Goal: Task Accomplishment & Management: Manage account settings

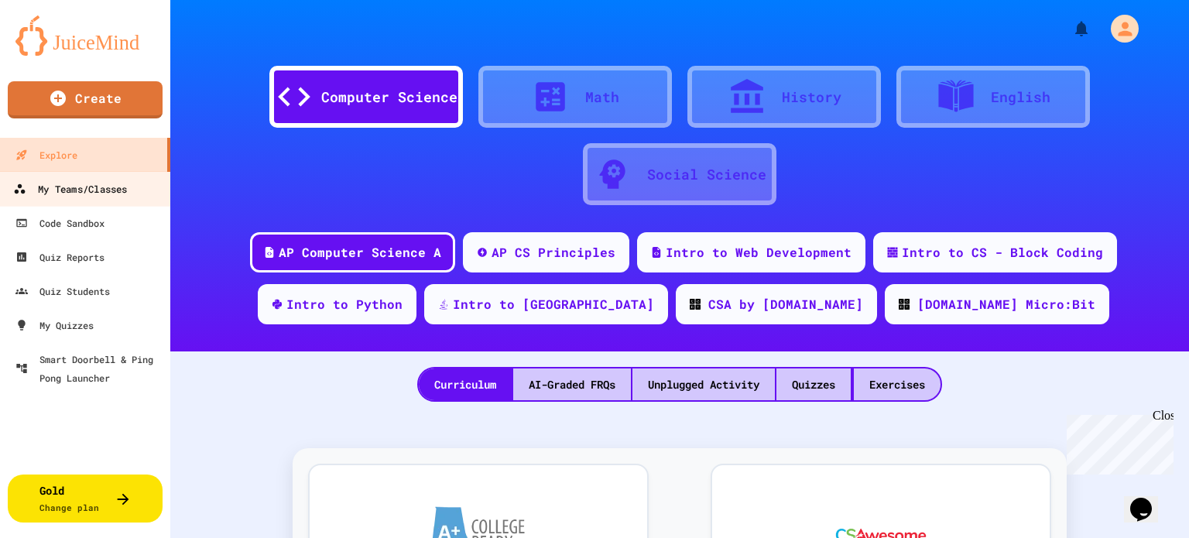
click at [115, 182] on div "My Teams/Classes" at bounding box center [70, 189] width 114 height 19
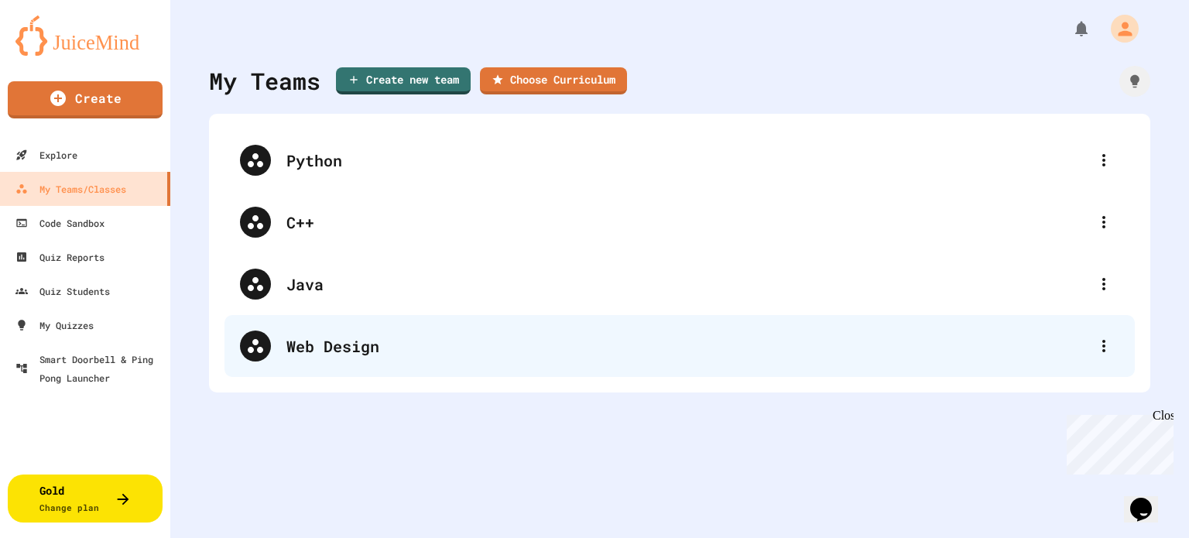
click at [327, 349] on div "Web Design" at bounding box center [687, 345] width 802 height 23
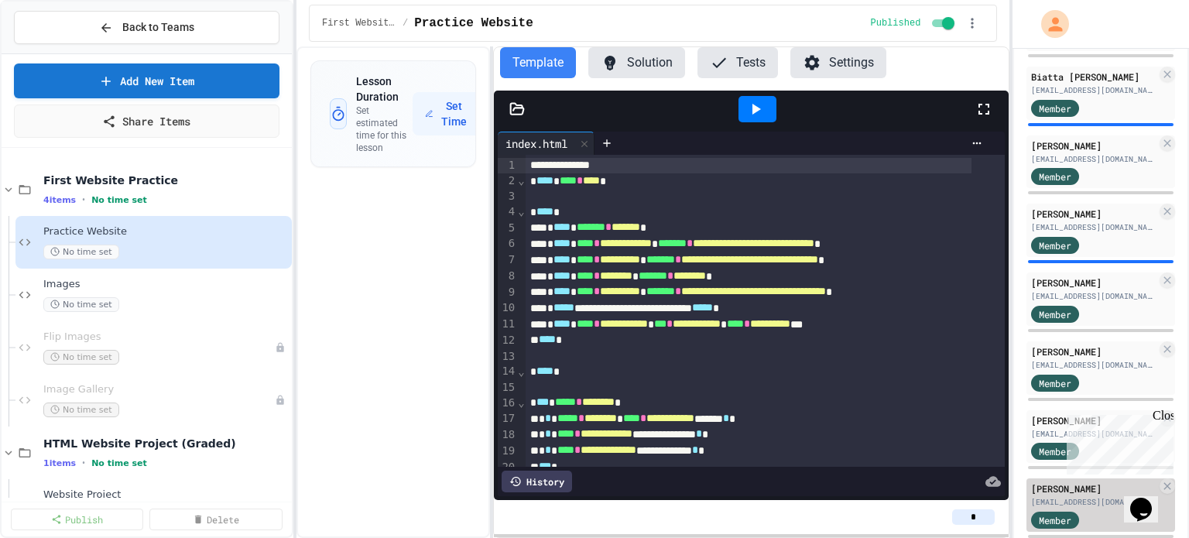
scroll to position [93, 0]
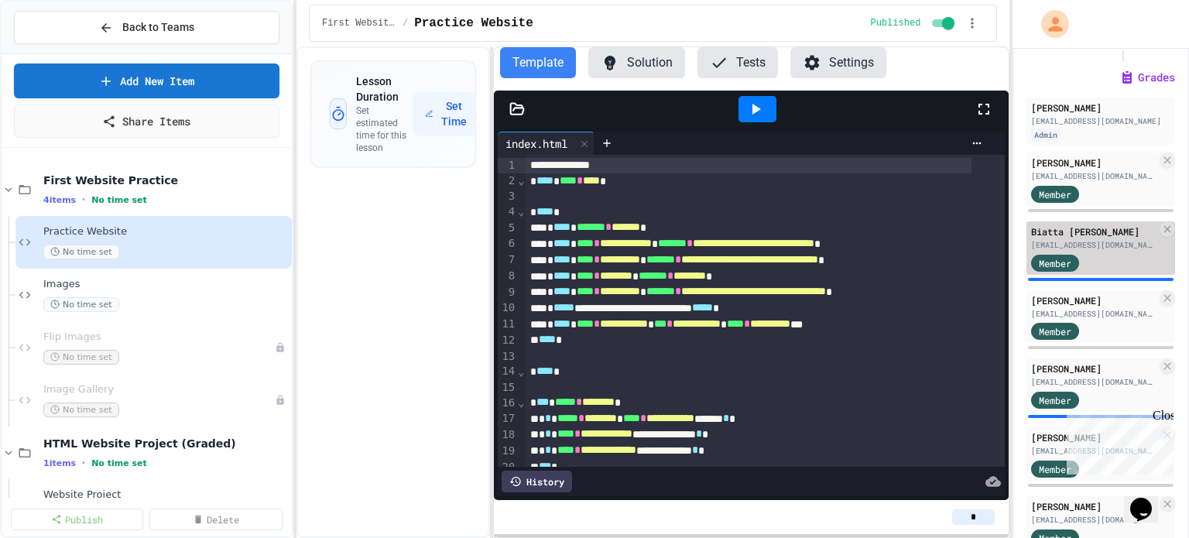
click at [1096, 238] on div "Biatta [PERSON_NAME]" at bounding box center [1093, 231] width 125 height 14
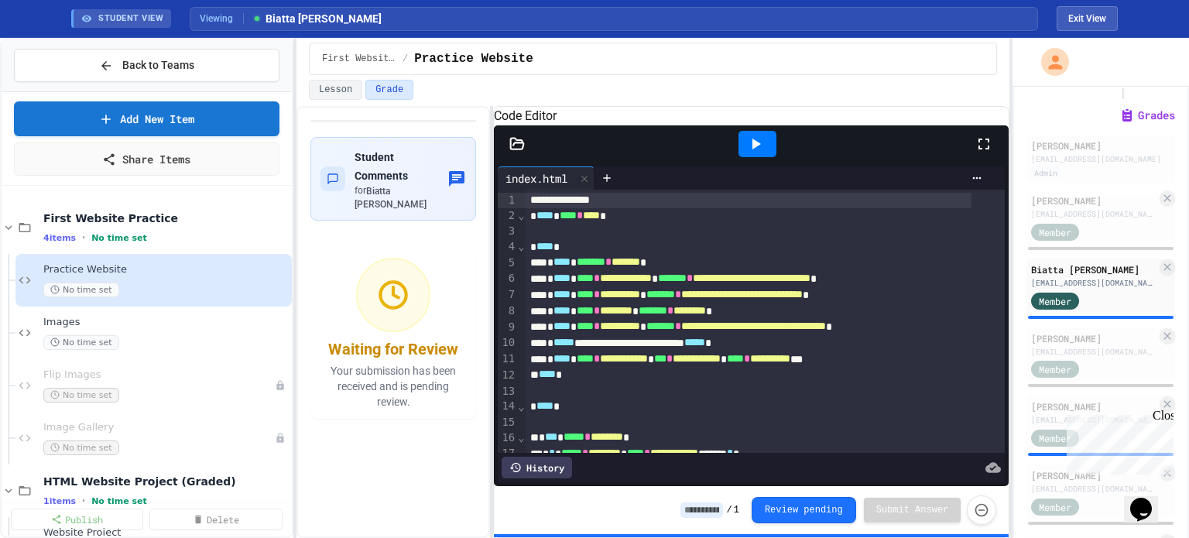
click at [978, 149] on icon at bounding box center [983, 144] width 11 height 11
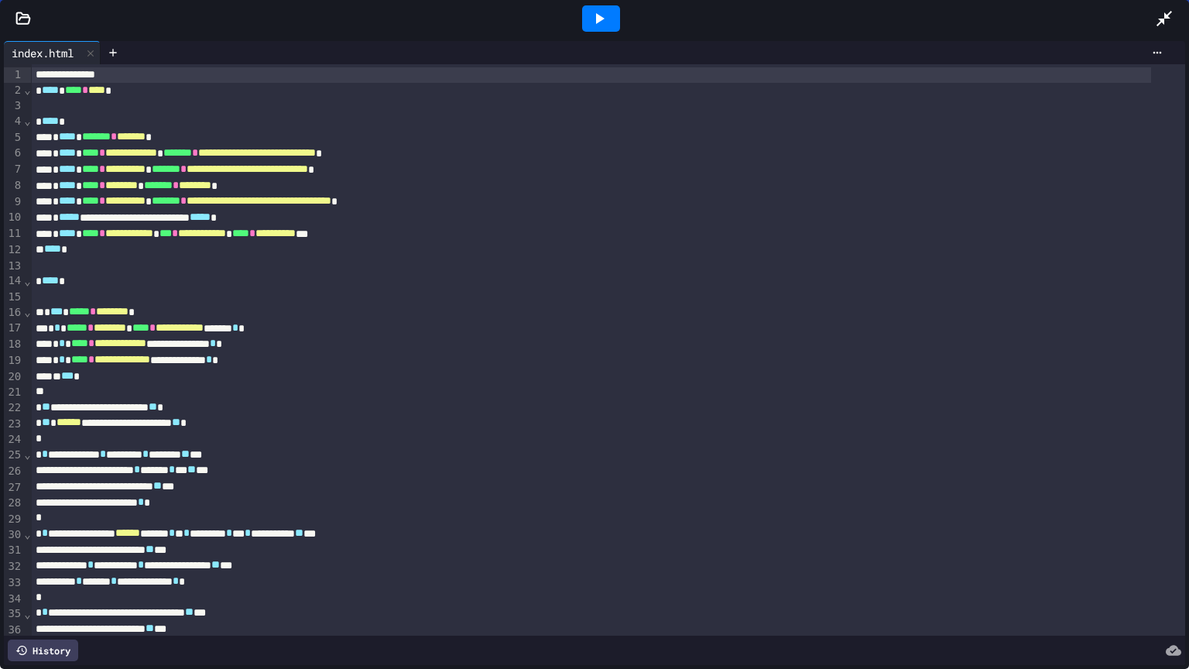
click at [594, 16] on icon at bounding box center [599, 18] width 19 height 19
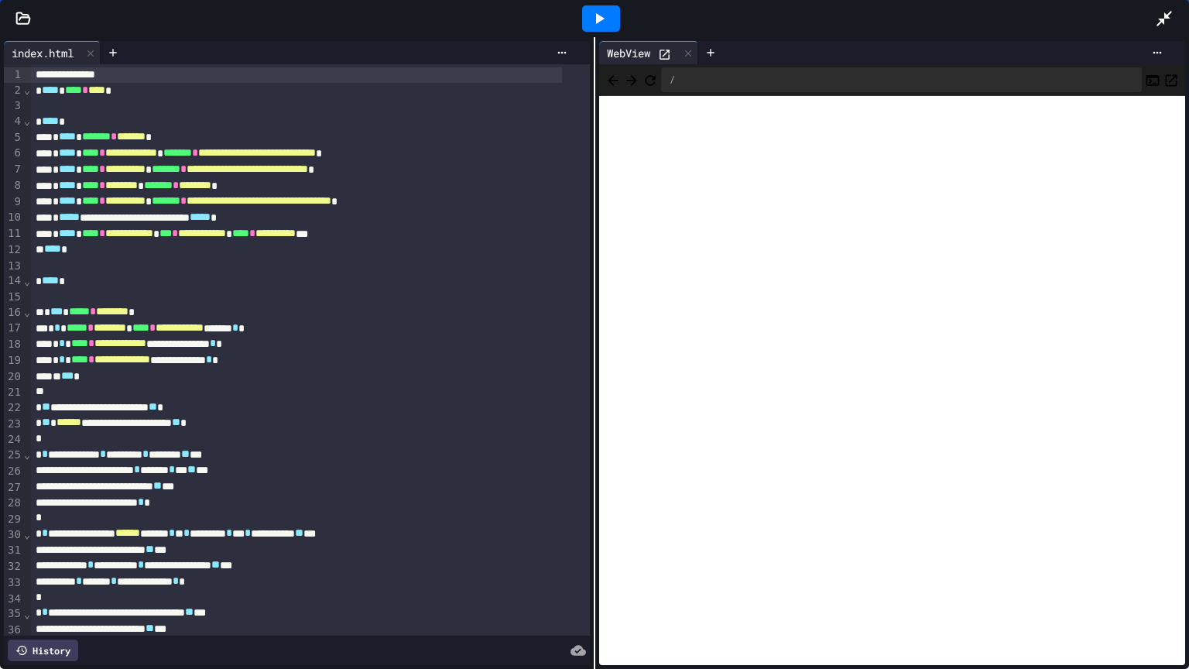
click at [1163, 74] on icon "Open in new tab" at bounding box center [1170, 80] width 15 height 15
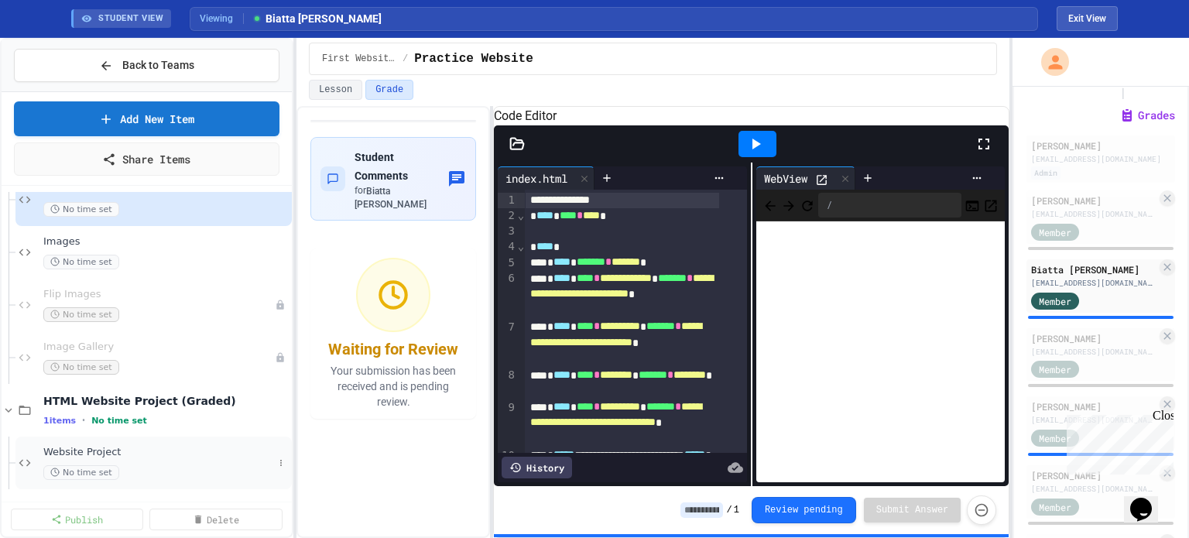
click at [93, 446] on span "Website Project" at bounding box center [158, 452] width 230 height 13
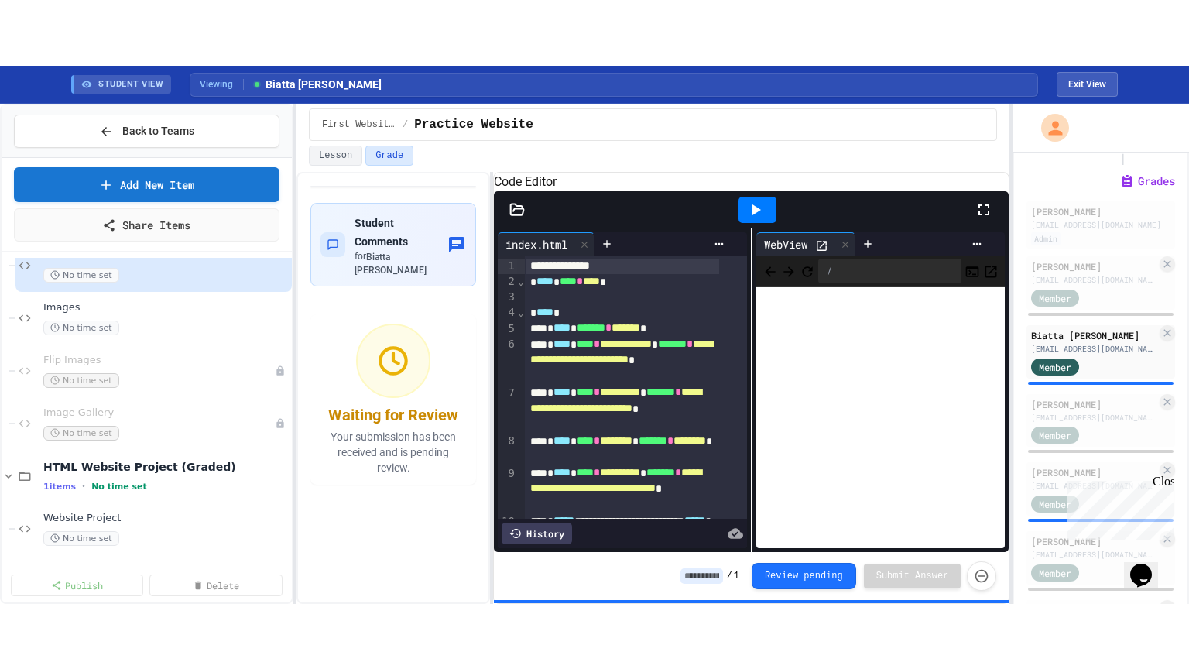
scroll to position [62, 0]
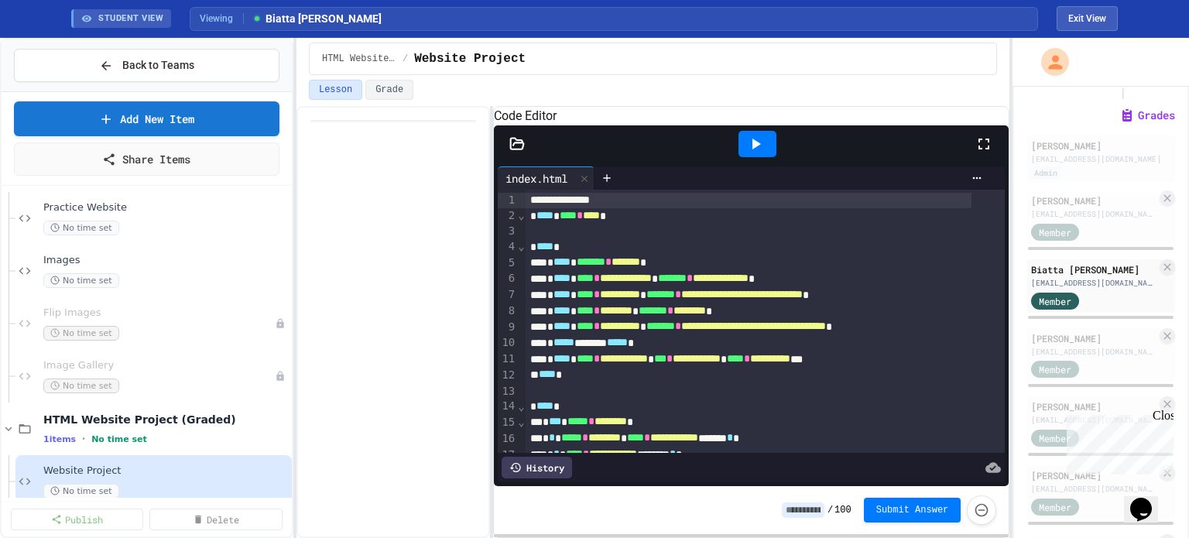
click at [985, 153] on icon at bounding box center [983, 144] width 19 height 19
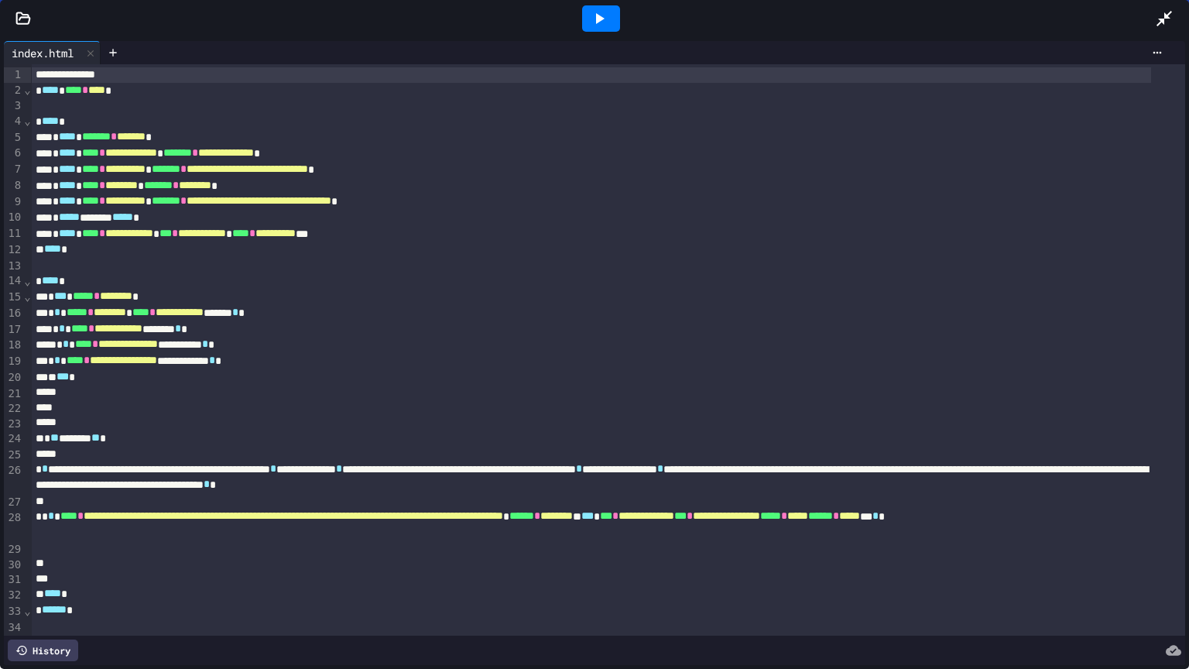
click at [598, 15] on icon at bounding box center [600, 18] width 9 height 11
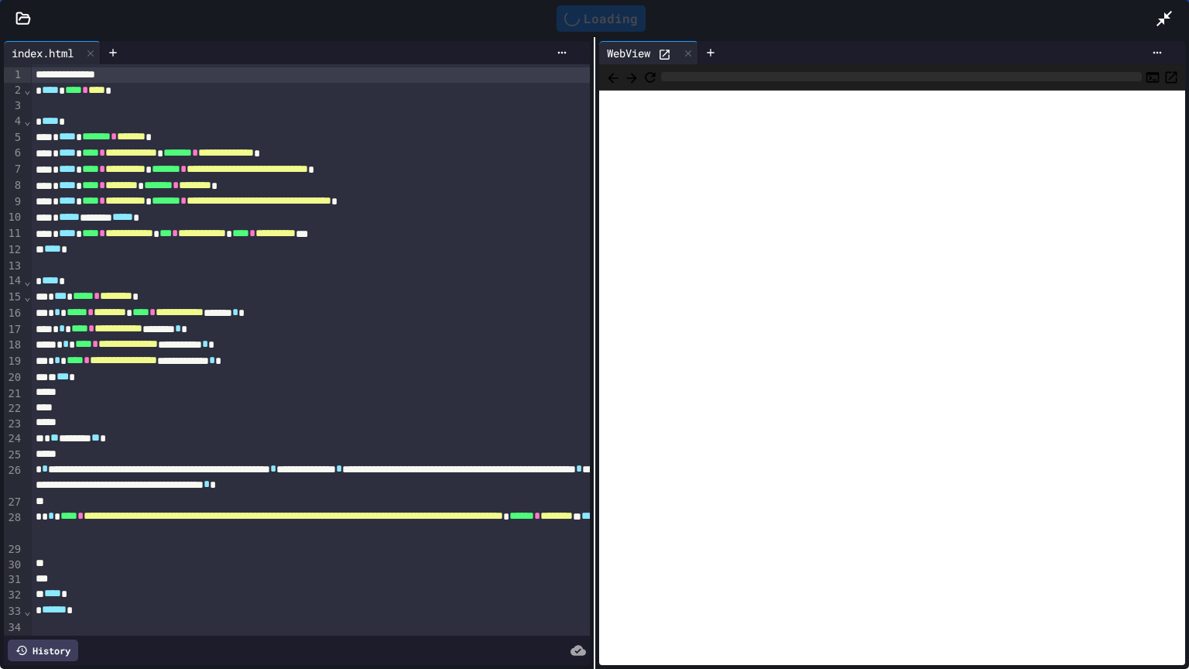
scroll to position [0, 0]
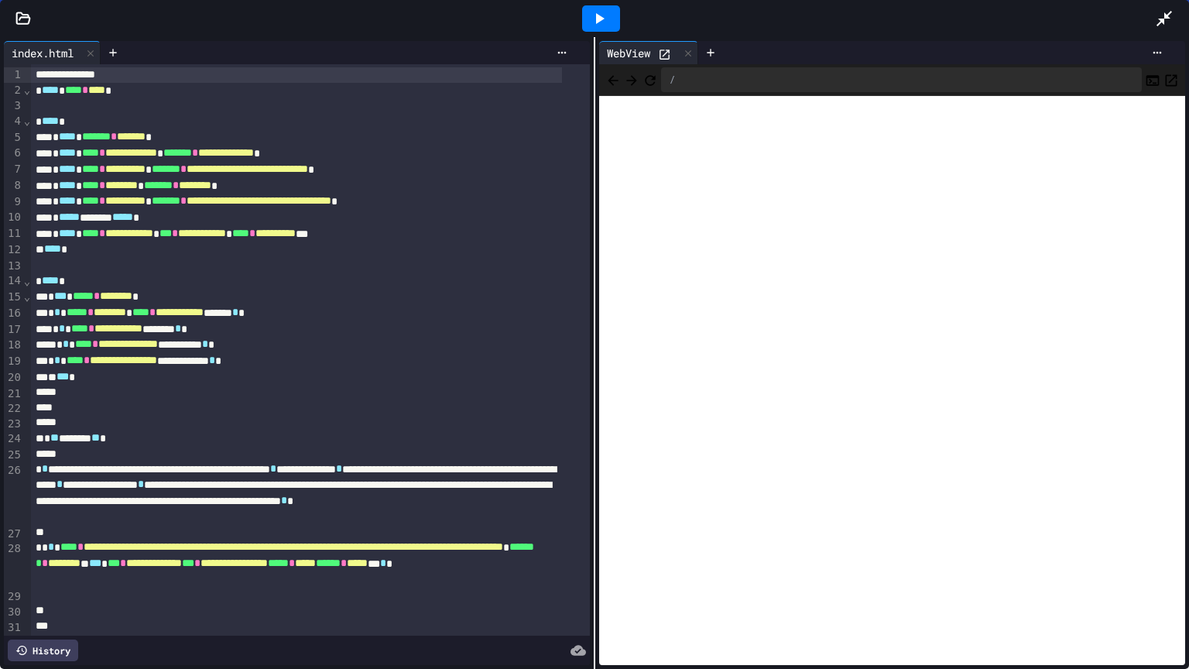
click at [1163, 76] on icon "Open in new tab" at bounding box center [1170, 80] width 15 height 15
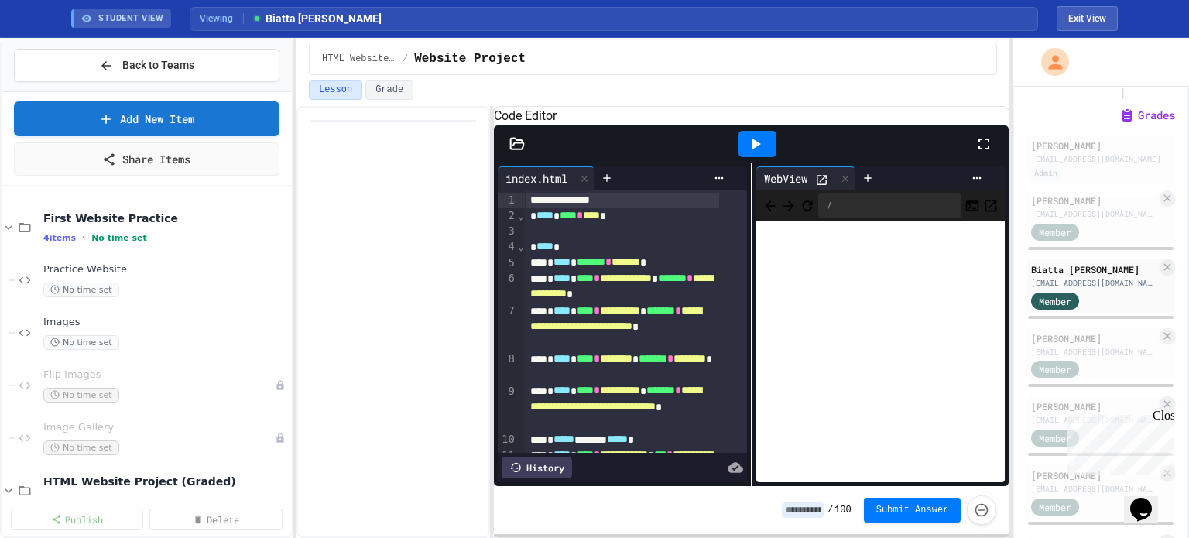
click at [982, 153] on icon at bounding box center [983, 144] width 19 height 19
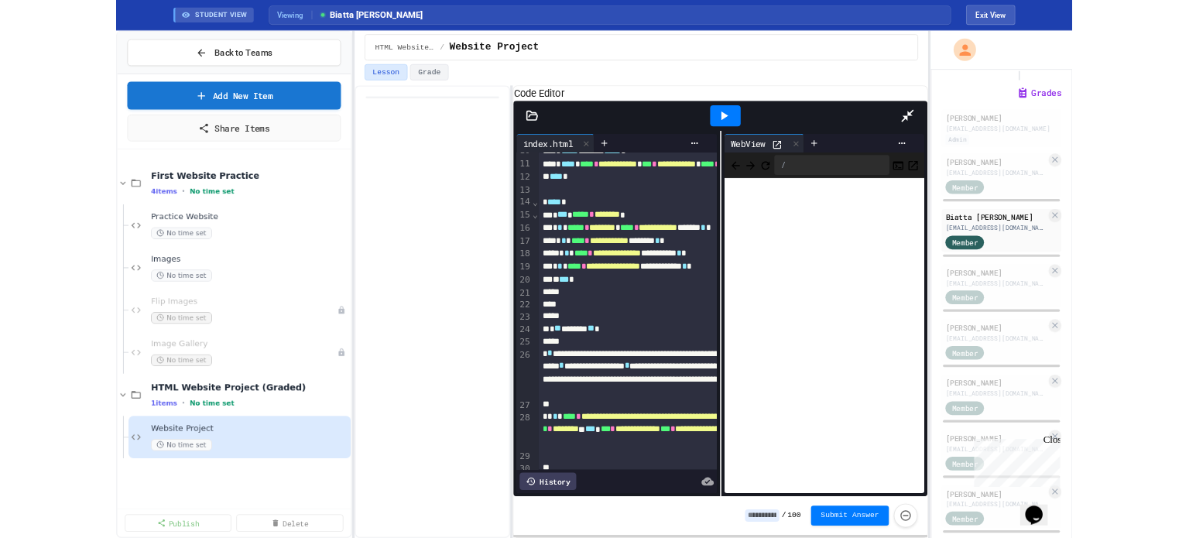
scroll to position [183, 0]
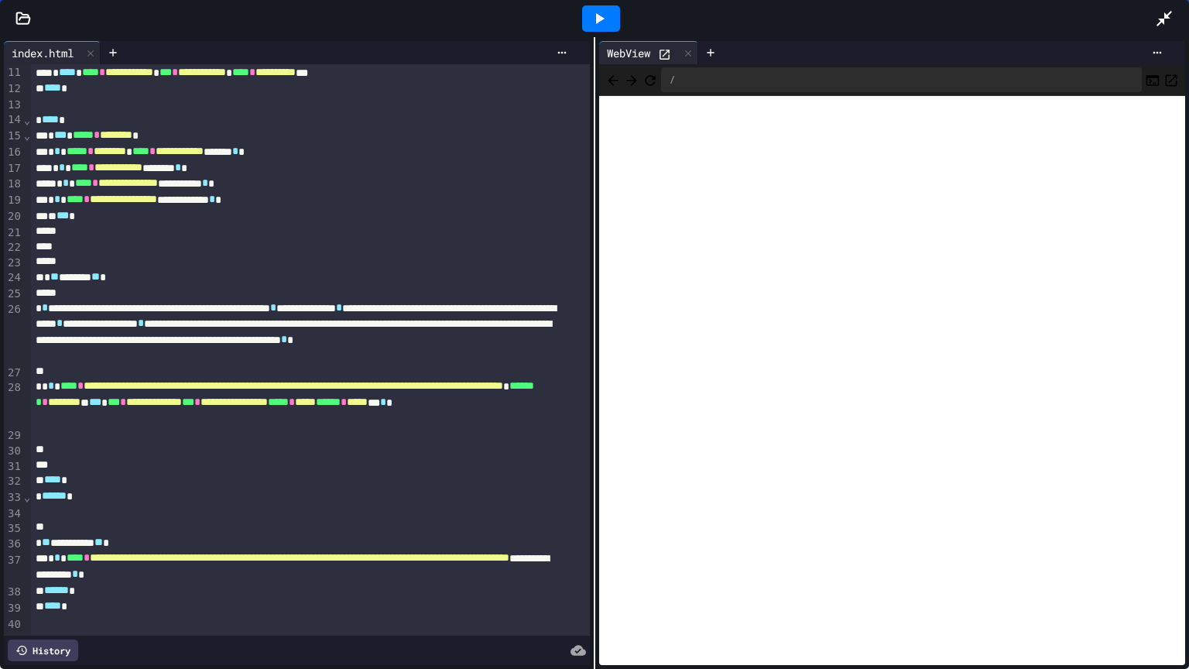
click at [1166, 15] on icon at bounding box center [1163, 18] width 15 height 15
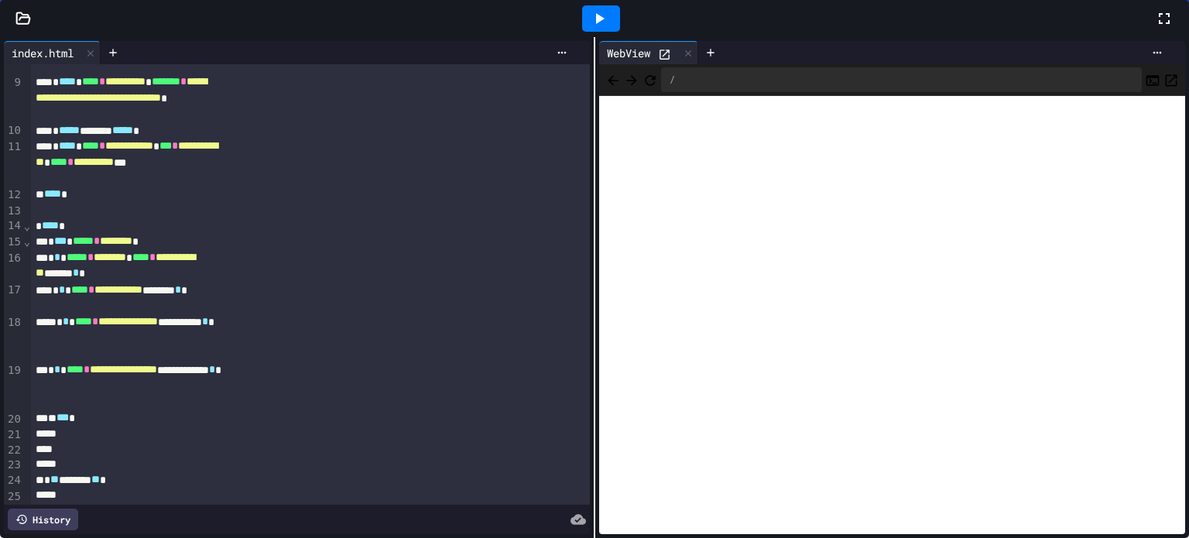
scroll to position [313, 0]
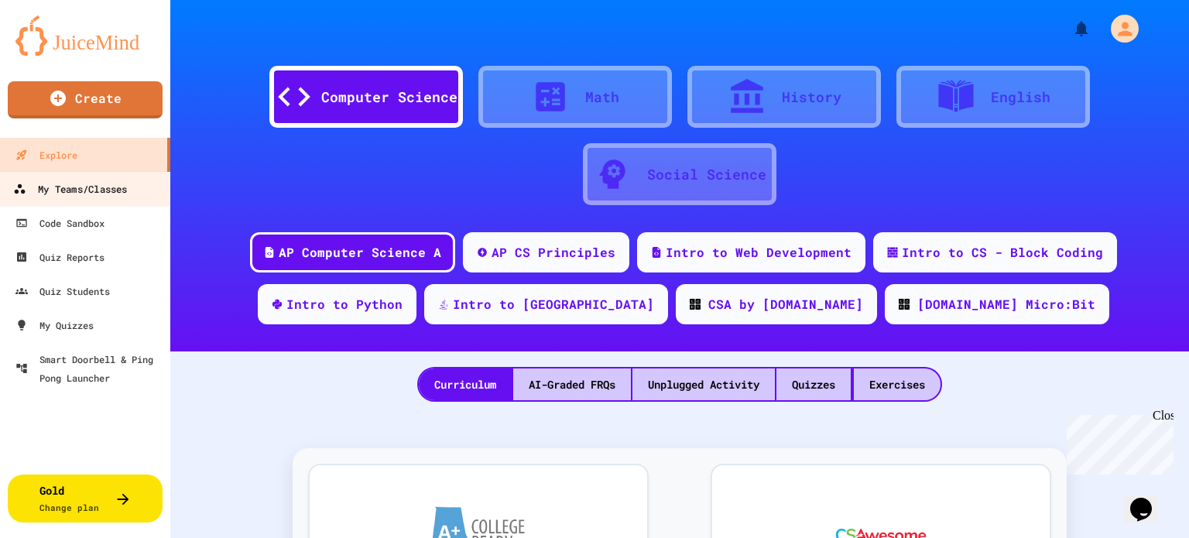
click at [74, 185] on div "My Teams/Classes" at bounding box center [70, 189] width 114 height 19
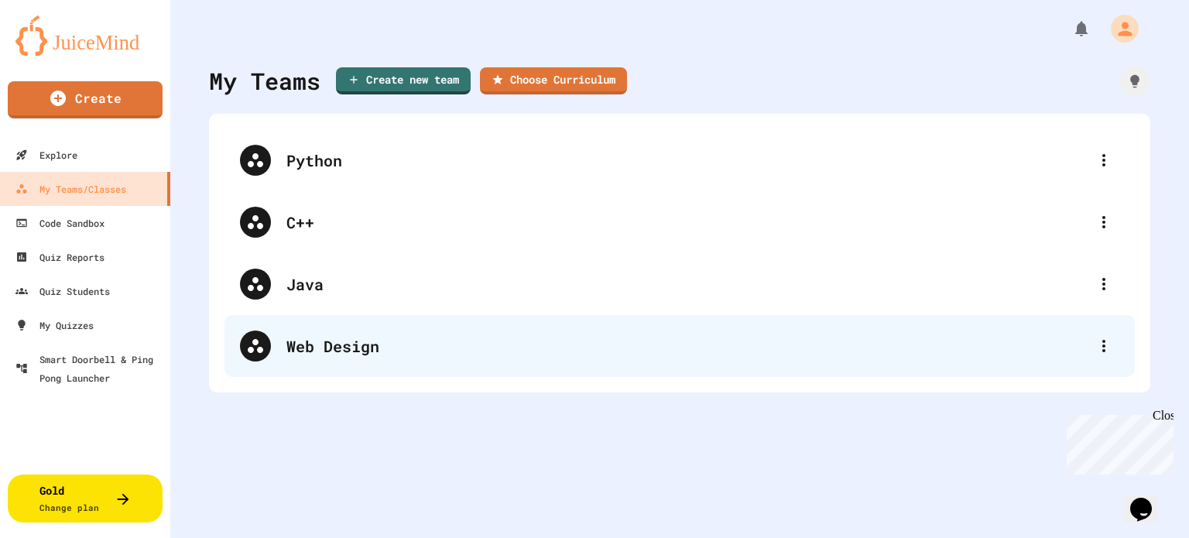
click at [343, 354] on div "Web Design" at bounding box center [687, 345] width 802 height 23
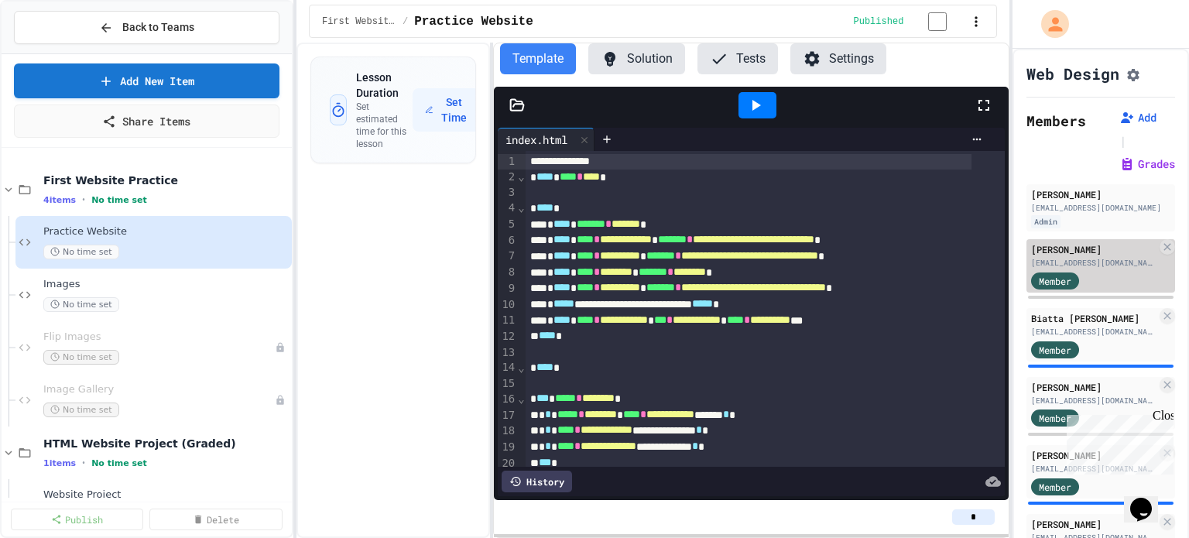
click at [1056, 256] on div "[PERSON_NAME]" at bounding box center [1093, 249] width 125 height 14
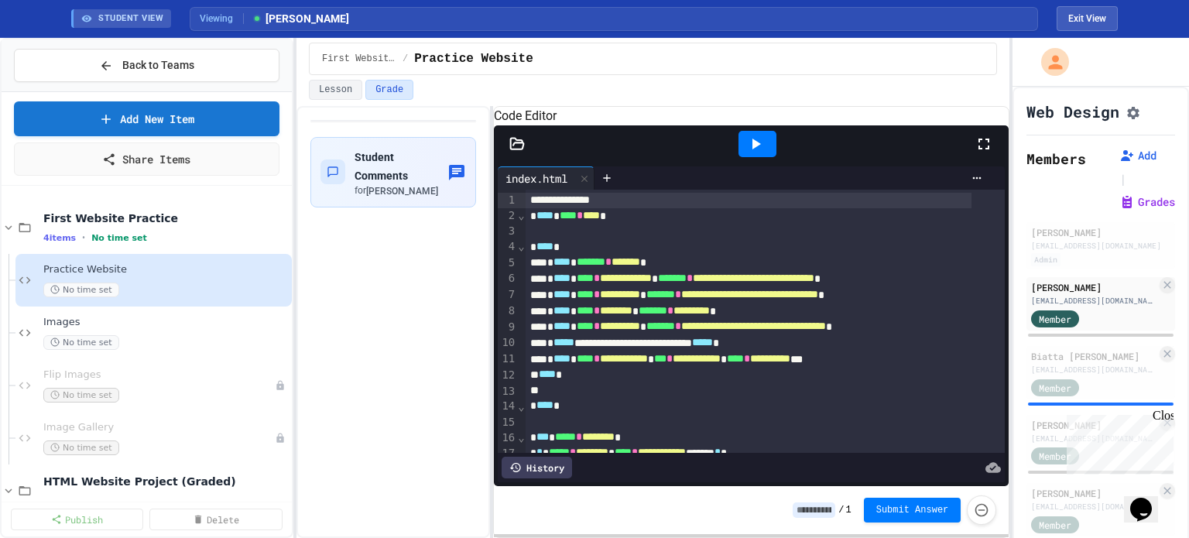
click at [981, 153] on icon at bounding box center [983, 144] width 19 height 19
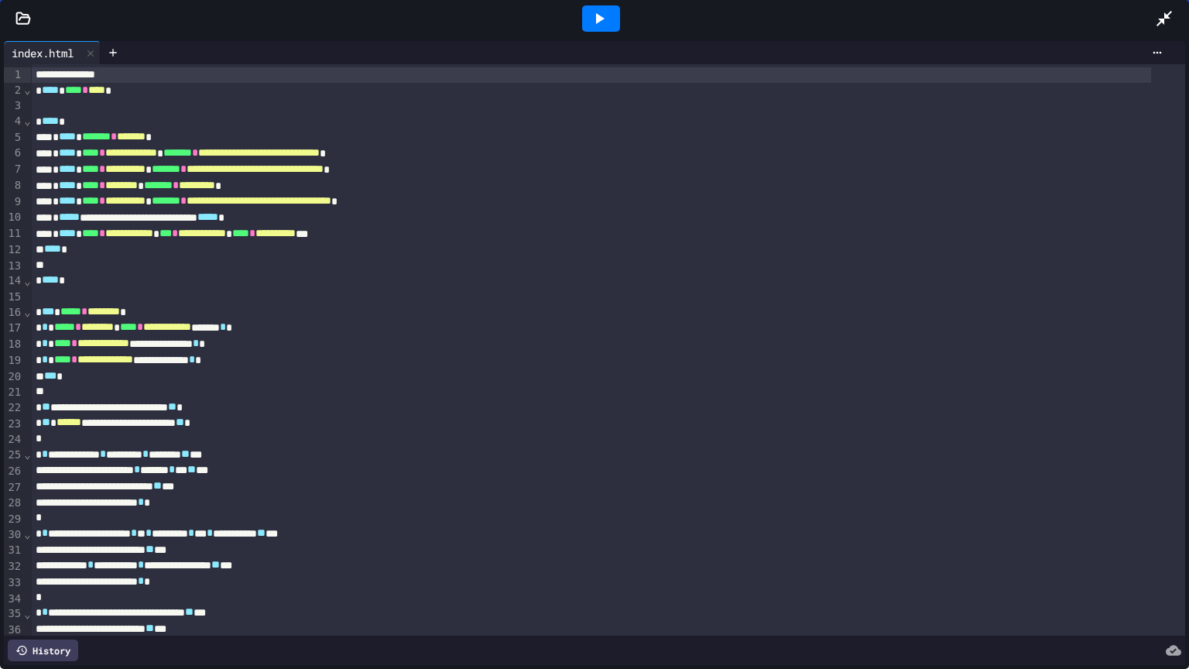
click at [1153, 15] on div at bounding box center [617, 19] width 1142 height 42
click at [1169, 15] on icon at bounding box center [1164, 18] width 19 height 19
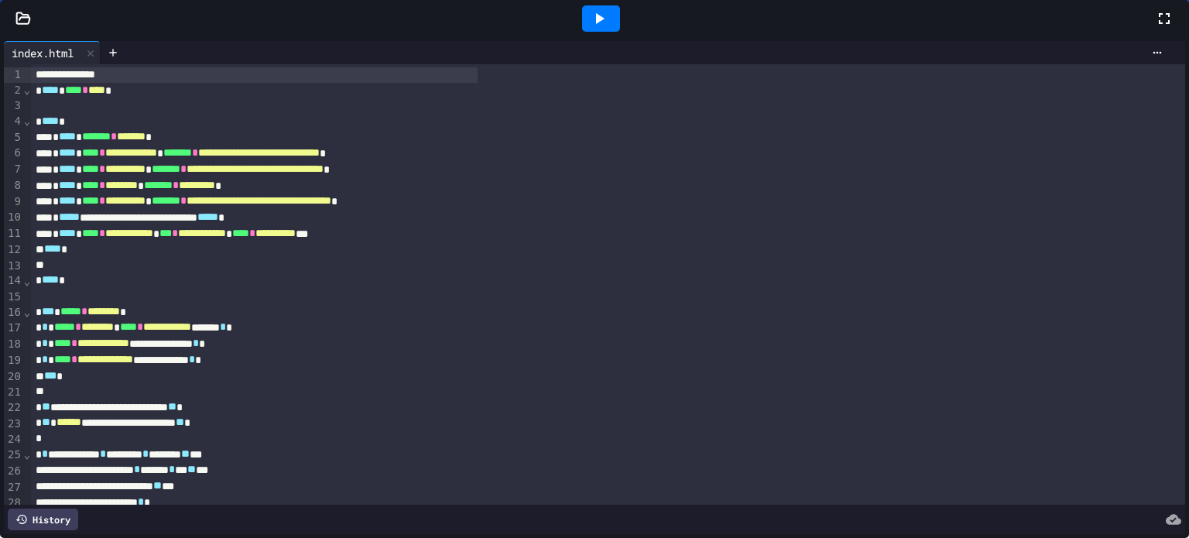
scroll to position [80, 0]
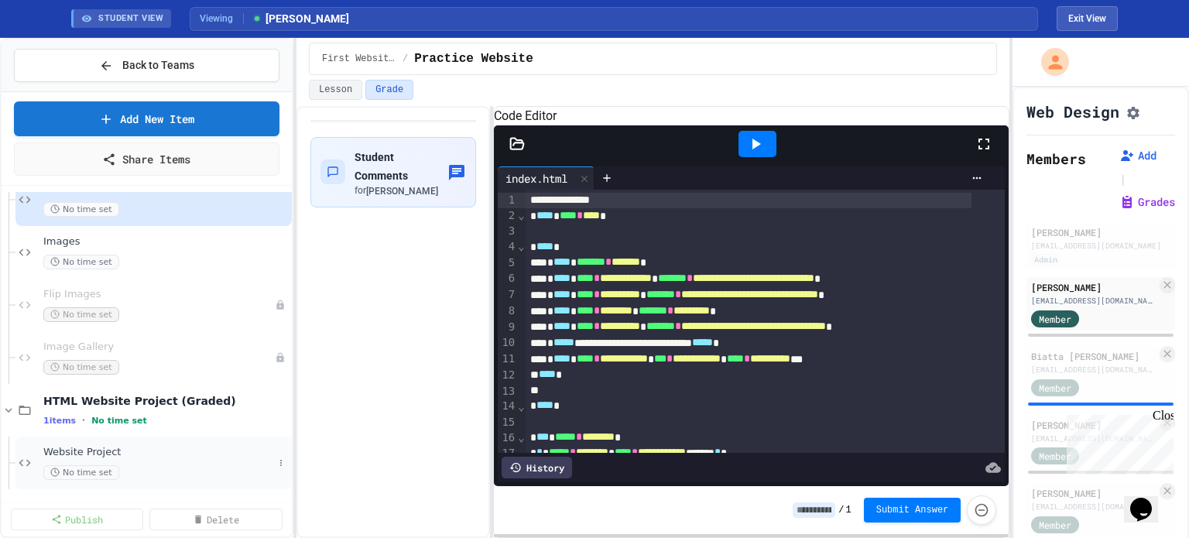
click at [77, 457] on span "Website Project" at bounding box center [158, 452] width 230 height 13
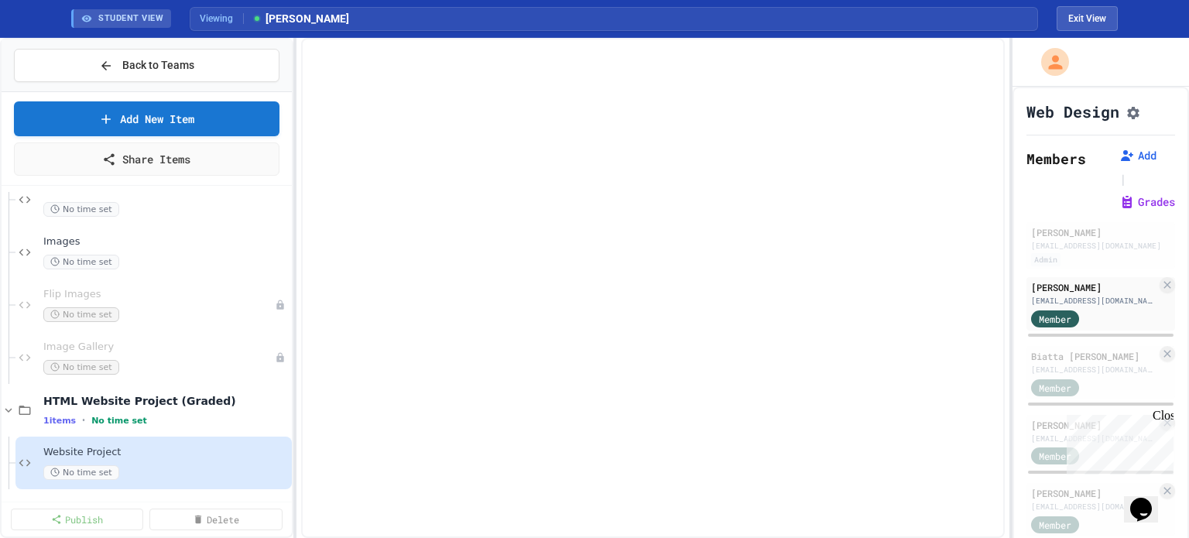
scroll to position [62, 0]
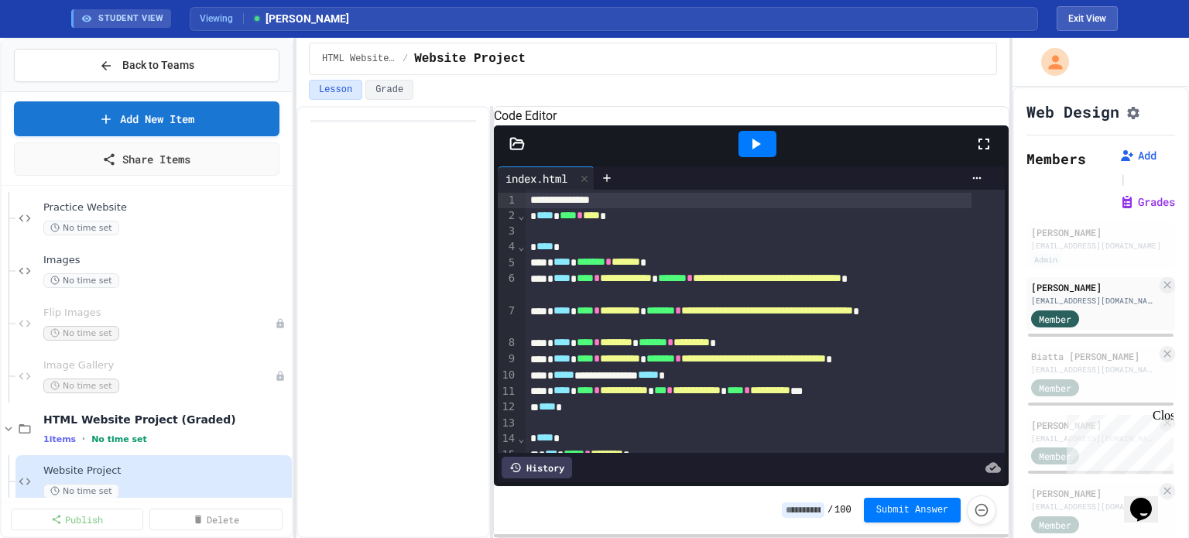
click at [982, 153] on icon at bounding box center [983, 144] width 19 height 19
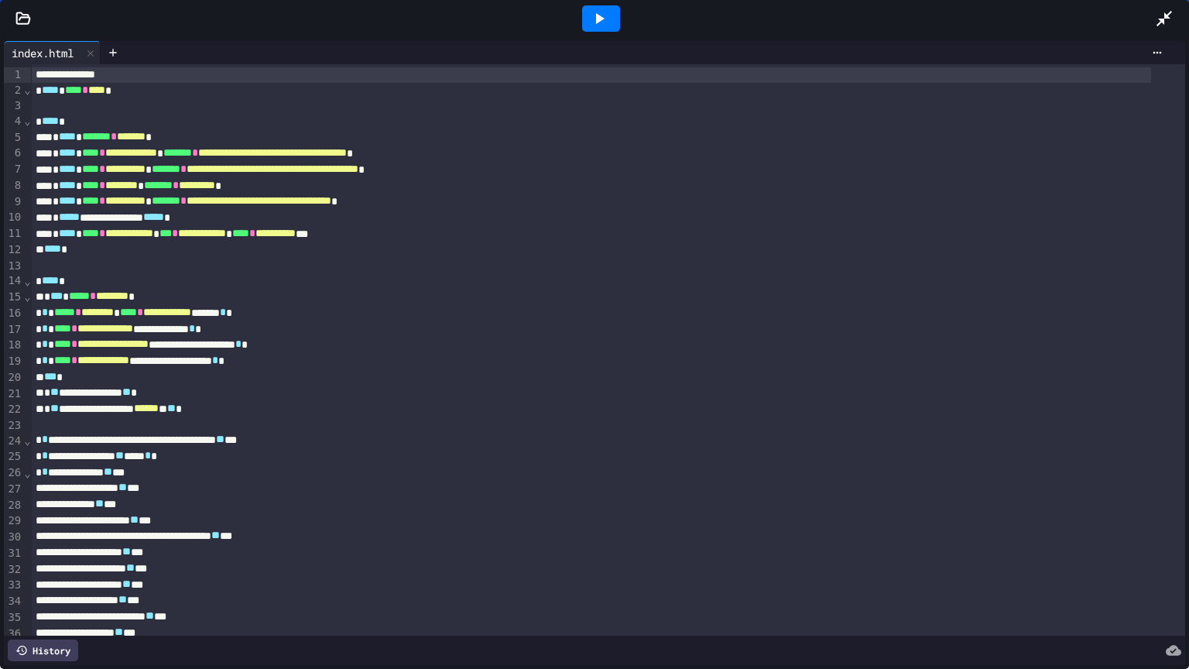
click at [596, 19] on icon at bounding box center [600, 18] width 9 height 11
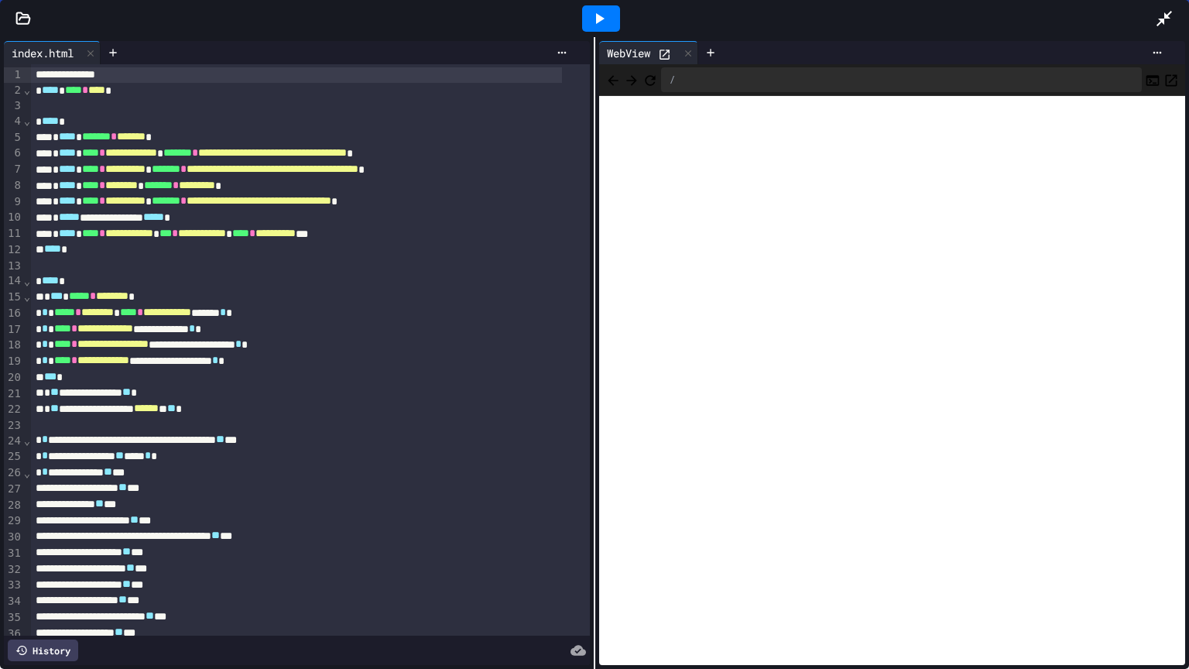
click at [1166, 77] on icon "Open in new tab" at bounding box center [1172, 80] width 12 height 12
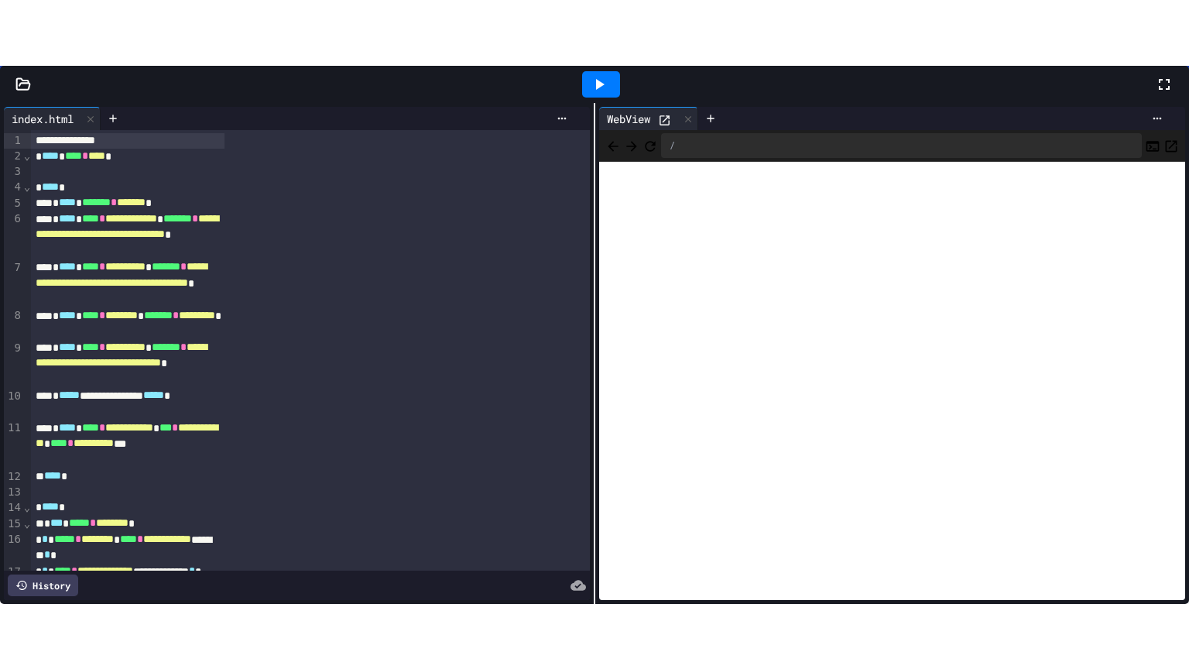
scroll to position [155, 0]
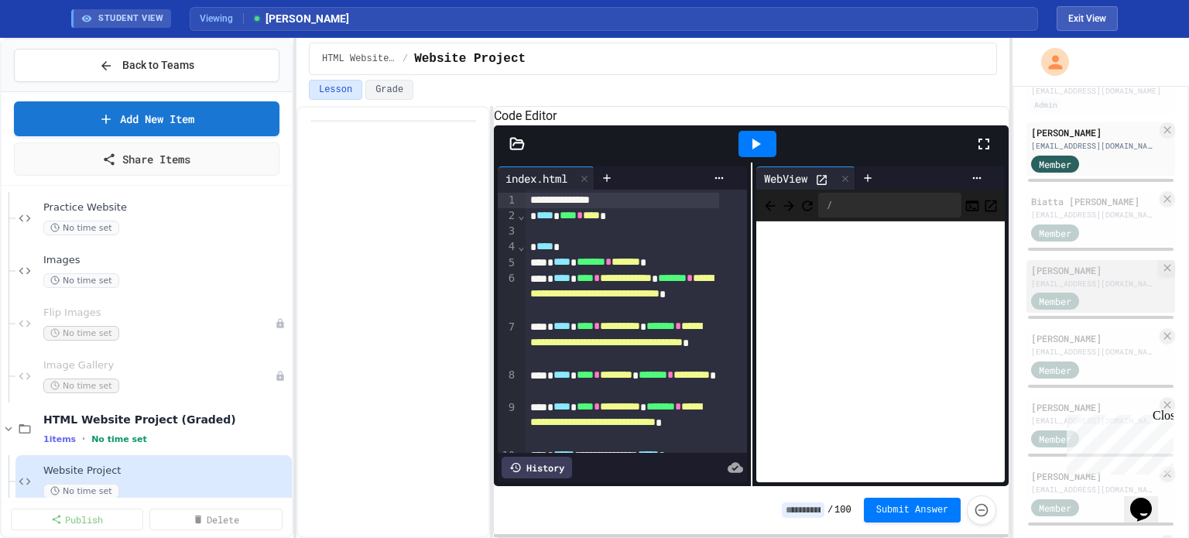
click at [1086, 289] on div "[EMAIL_ADDRESS][DOMAIN_NAME]" at bounding box center [1093, 284] width 125 height 12
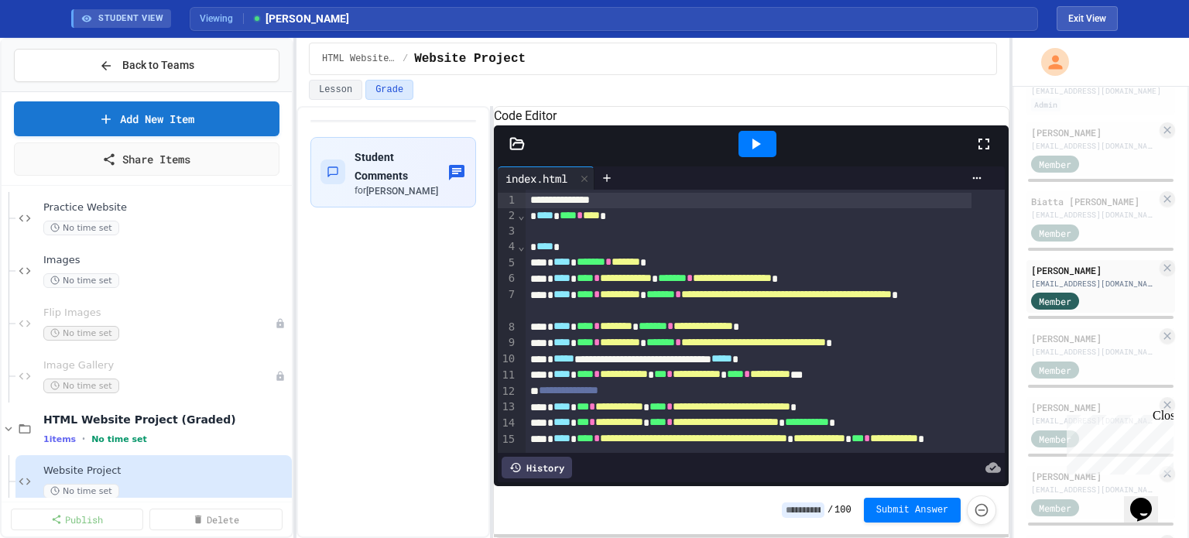
click at [983, 153] on icon at bounding box center [983, 144] width 19 height 19
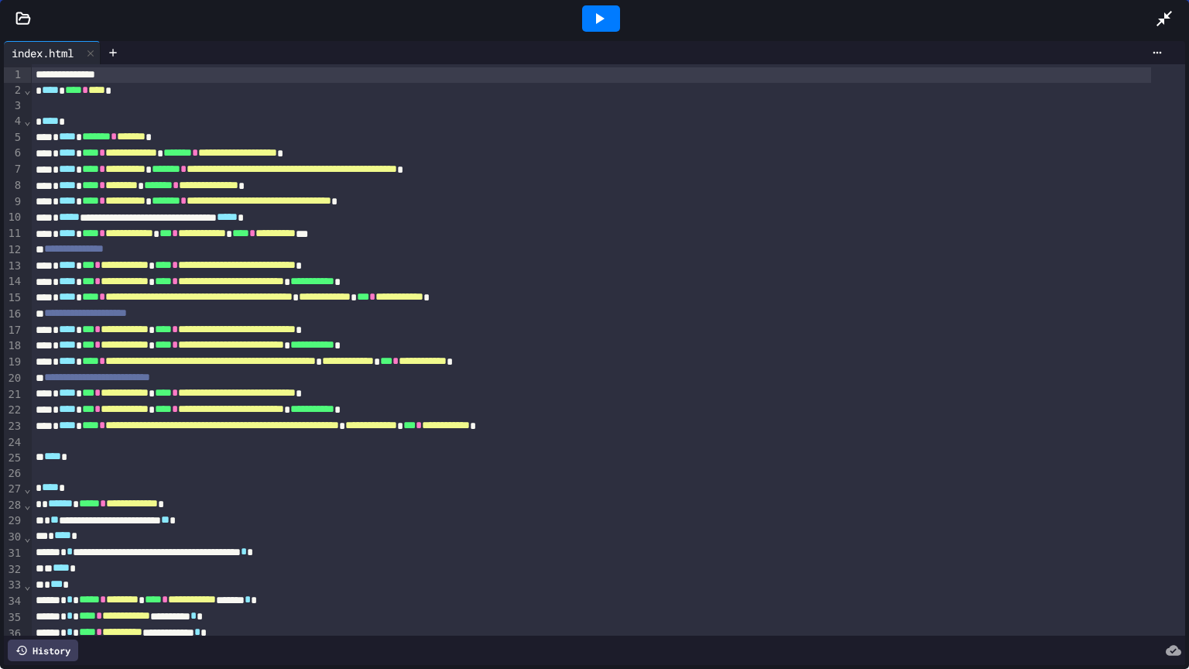
click at [601, 22] on icon at bounding box center [599, 18] width 19 height 19
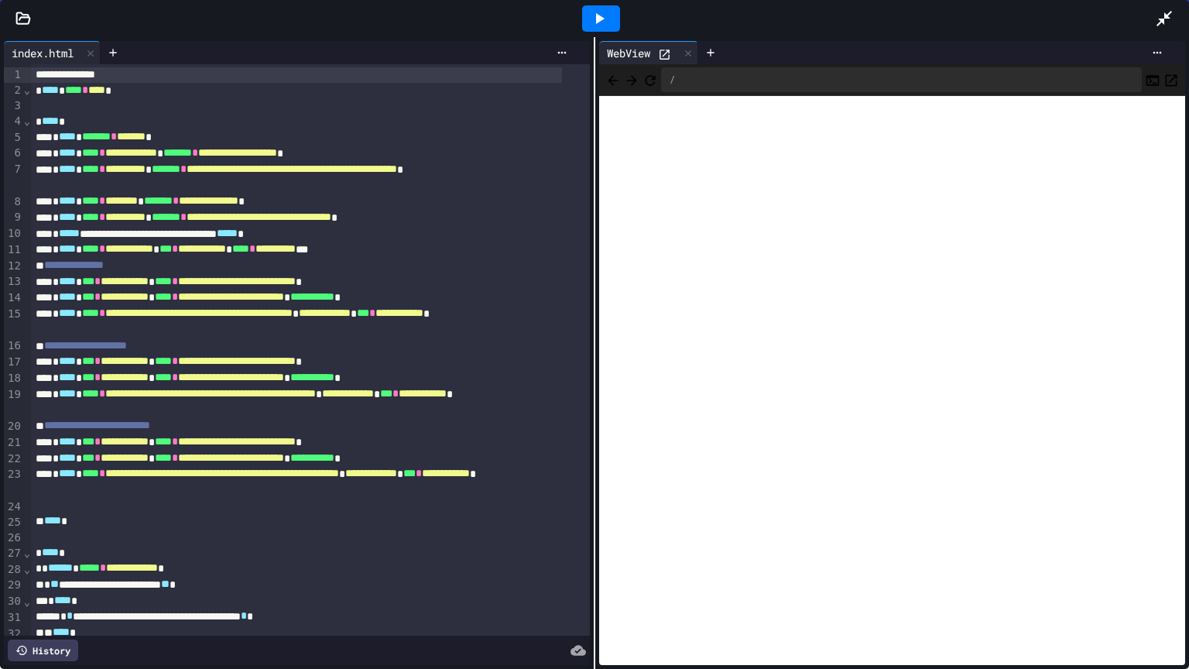
click at [1163, 75] on icon "Open in new tab" at bounding box center [1170, 80] width 15 height 15
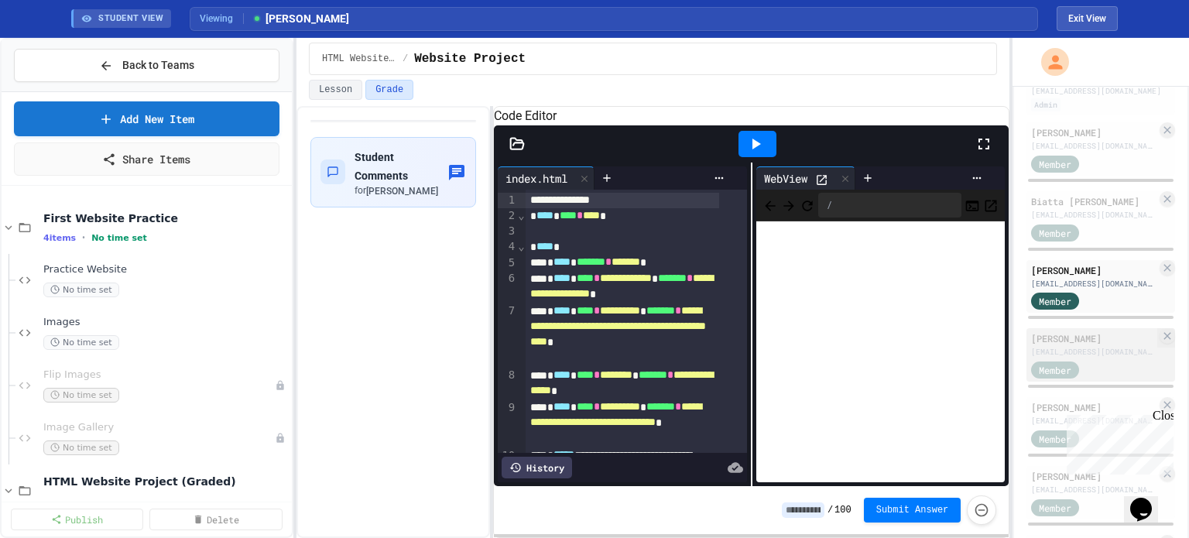
click at [1081, 345] on div "[PERSON_NAME]" at bounding box center [1093, 338] width 125 height 14
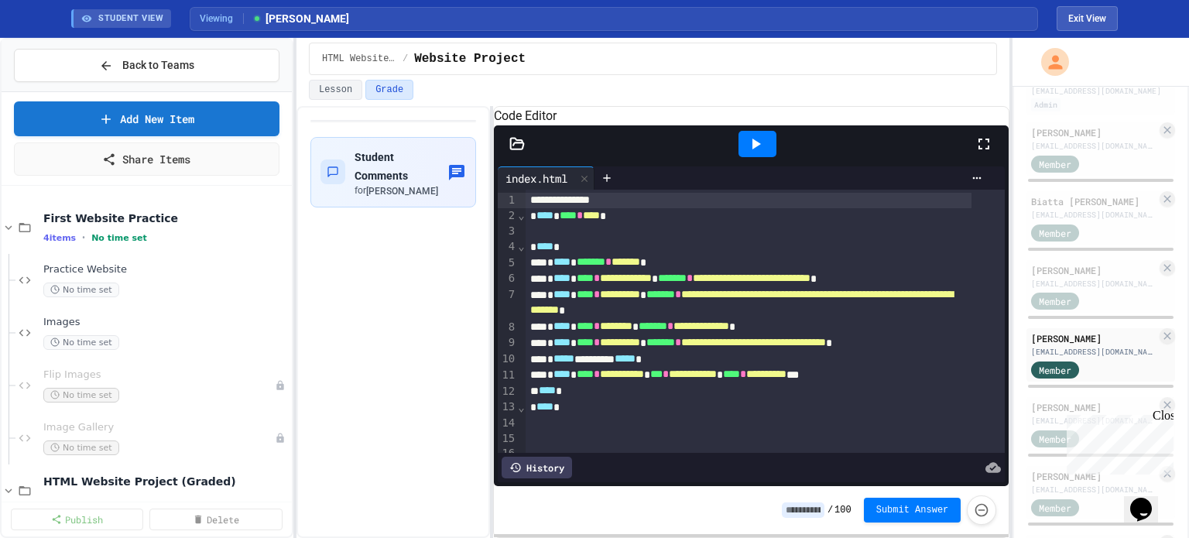
click at [978, 149] on icon at bounding box center [983, 144] width 11 height 11
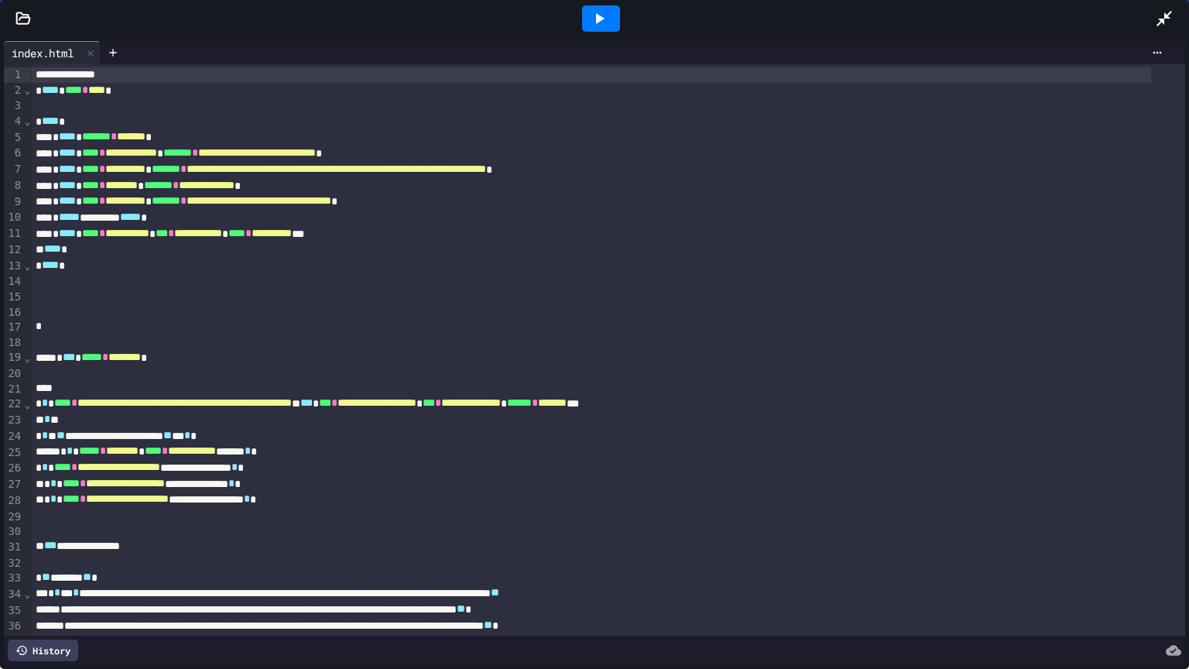
click at [595, 12] on icon at bounding box center [599, 18] width 19 height 19
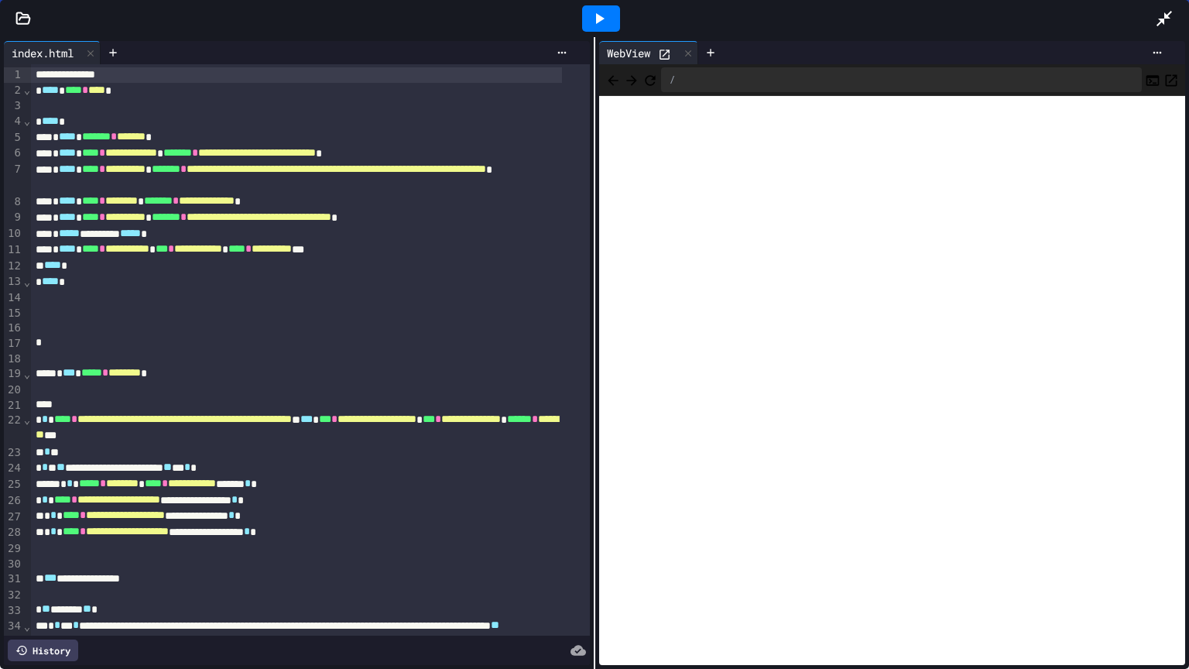
click at [1163, 76] on icon "Open in new tab" at bounding box center [1170, 80] width 15 height 15
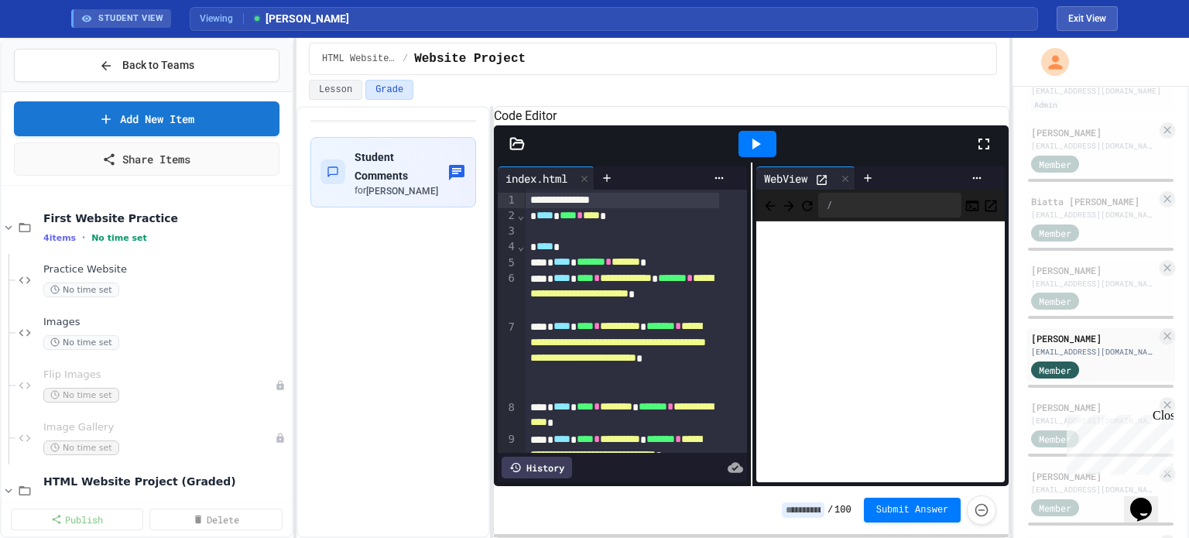
click at [514, 152] on icon at bounding box center [516, 143] width 15 height 15
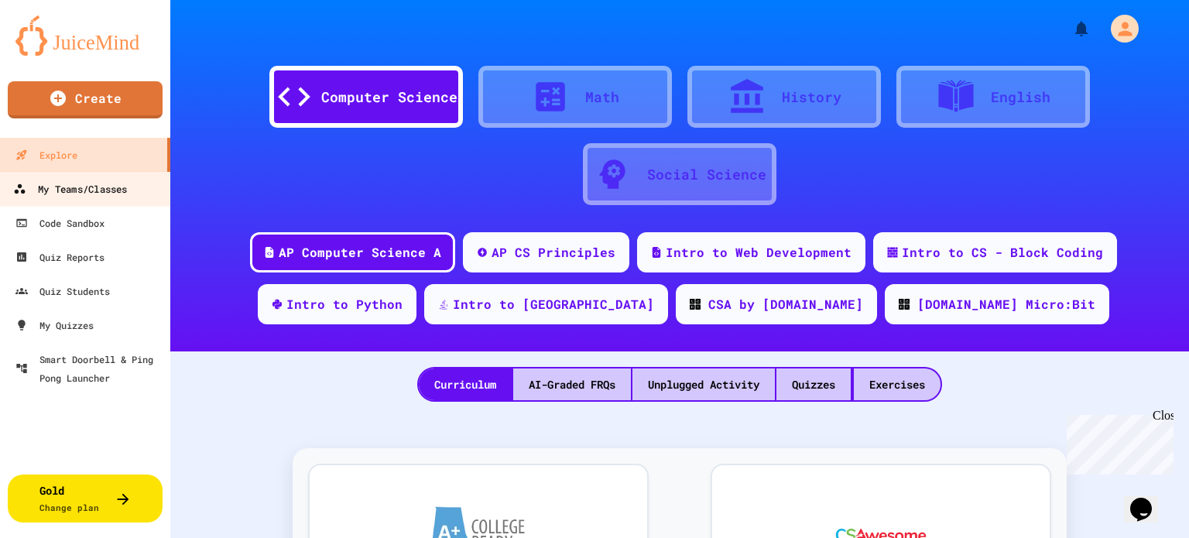
click at [90, 181] on div "My Teams/Classes" at bounding box center [70, 189] width 114 height 19
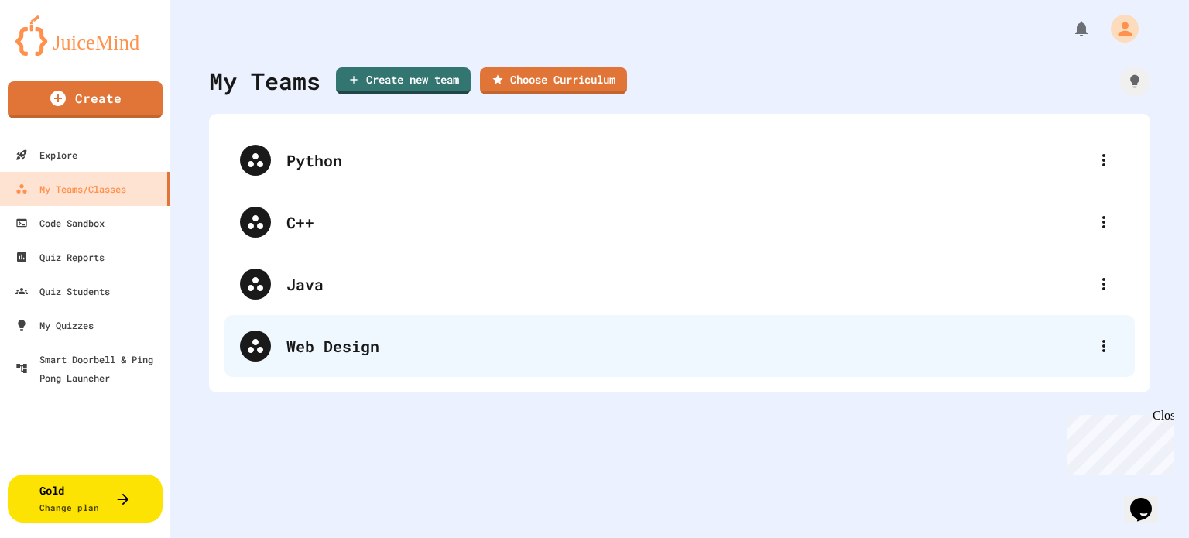
click at [303, 343] on div "Web Design" at bounding box center [687, 345] width 802 height 23
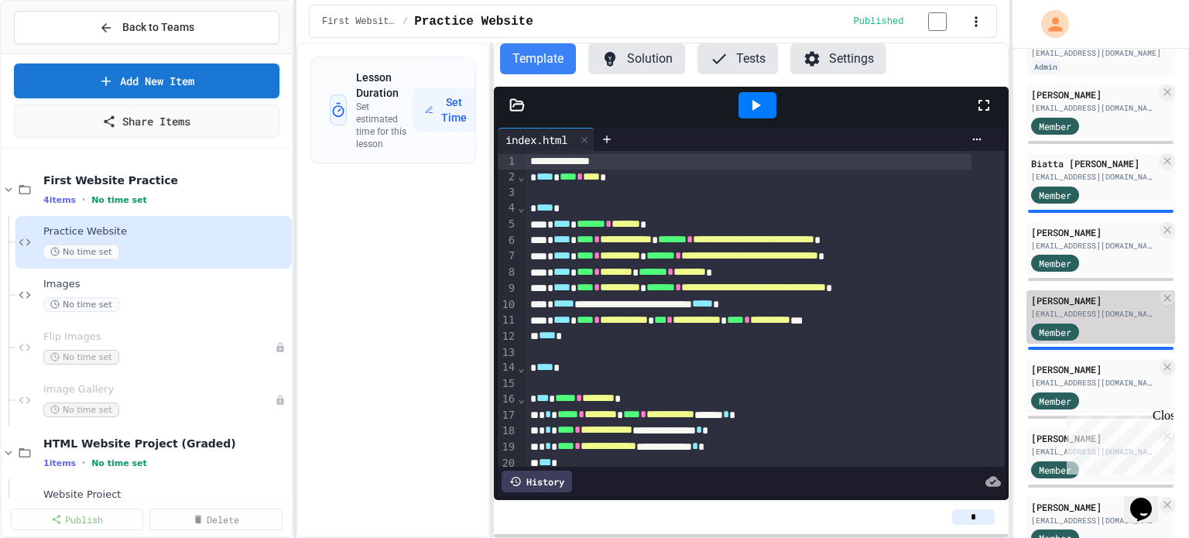
scroll to position [232, 0]
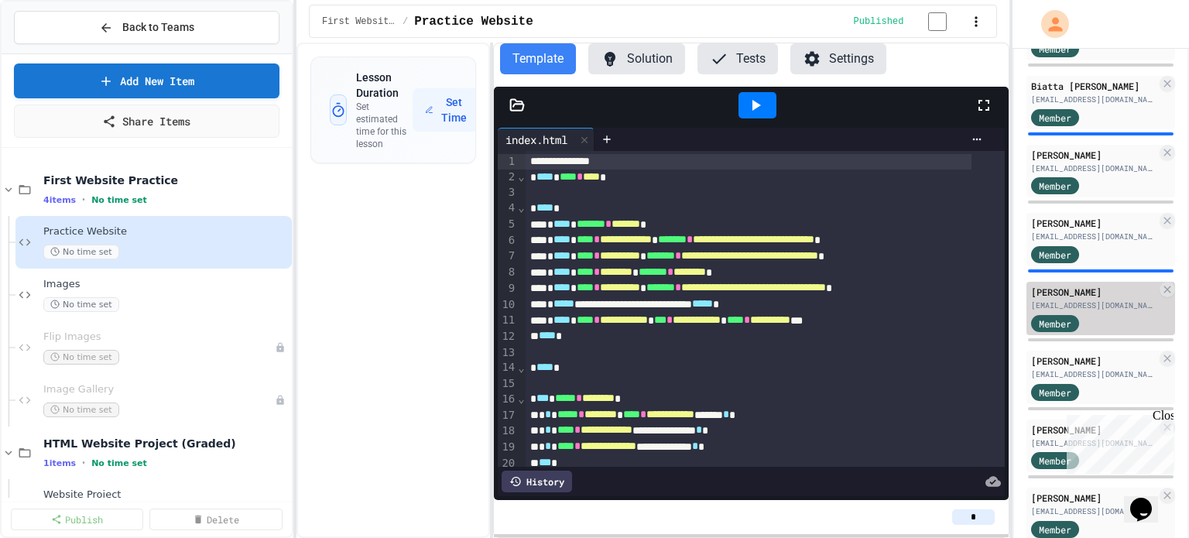
click at [1081, 299] on div "[PERSON_NAME]" at bounding box center [1093, 292] width 125 height 14
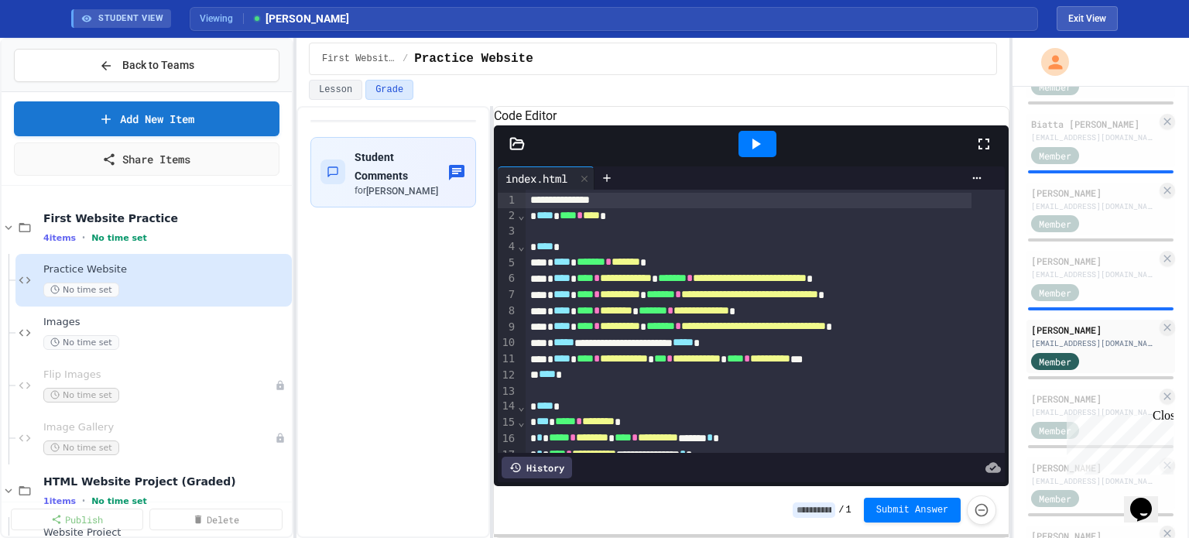
click at [985, 153] on icon at bounding box center [983, 144] width 19 height 19
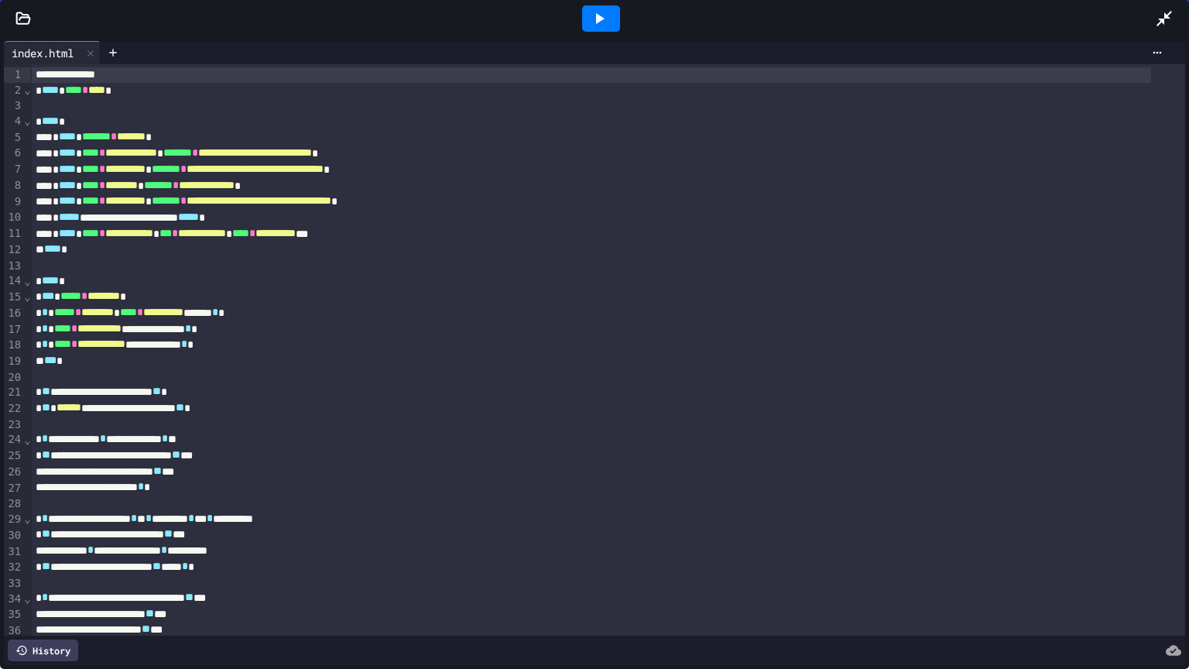
click at [606, 19] on icon at bounding box center [599, 18] width 19 height 19
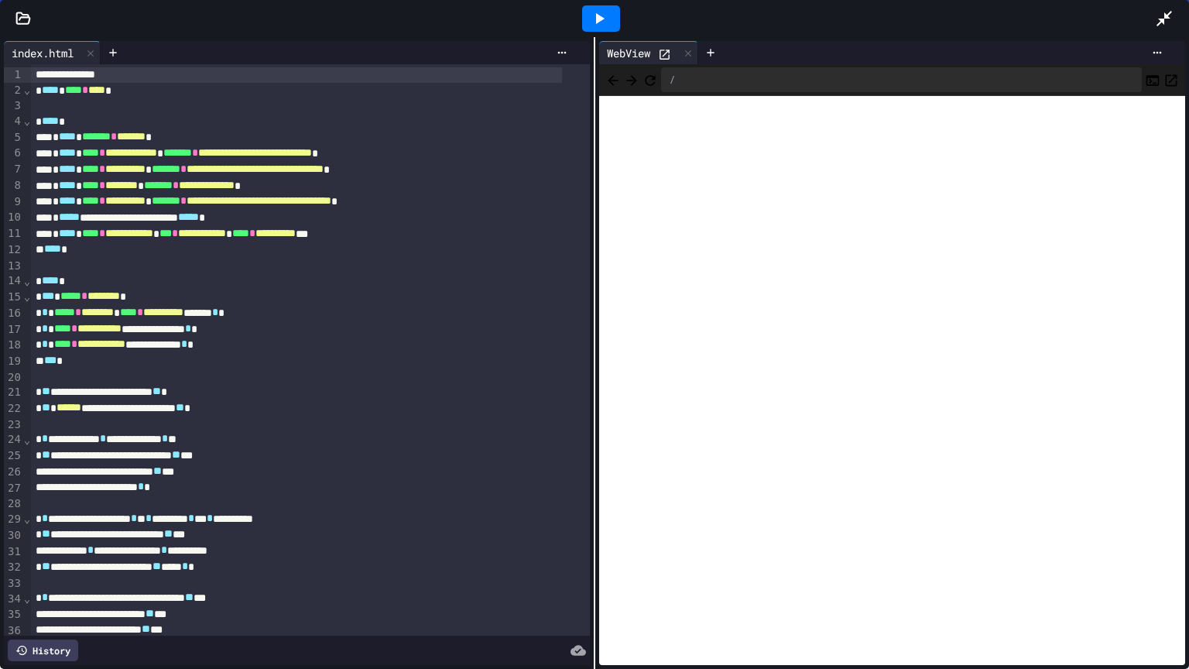
click at [1163, 73] on icon "Open in new tab" at bounding box center [1170, 80] width 15 height 15
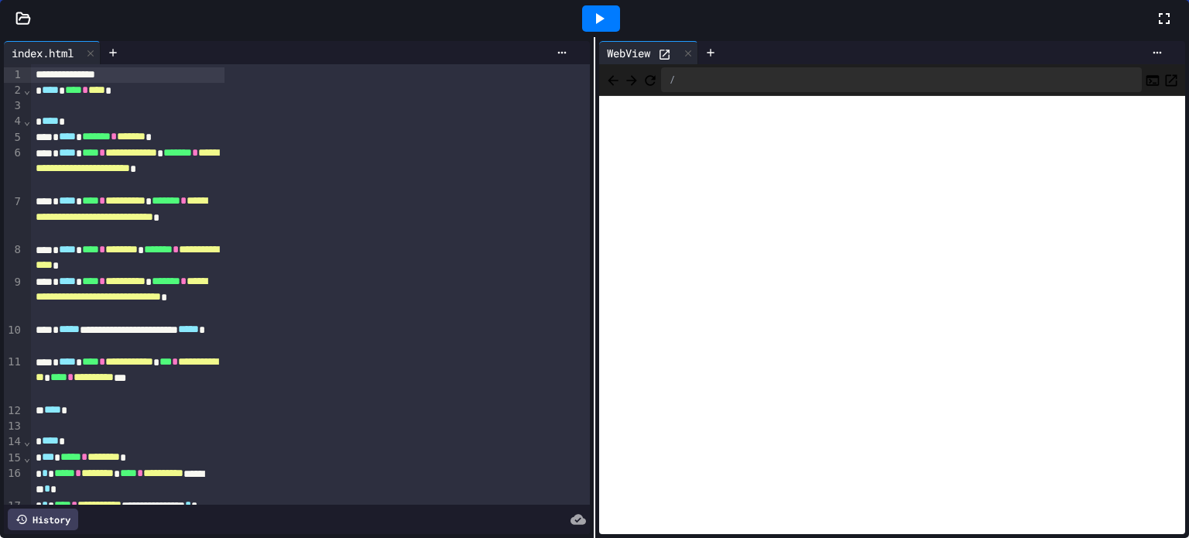
scroll to position [80, 0]
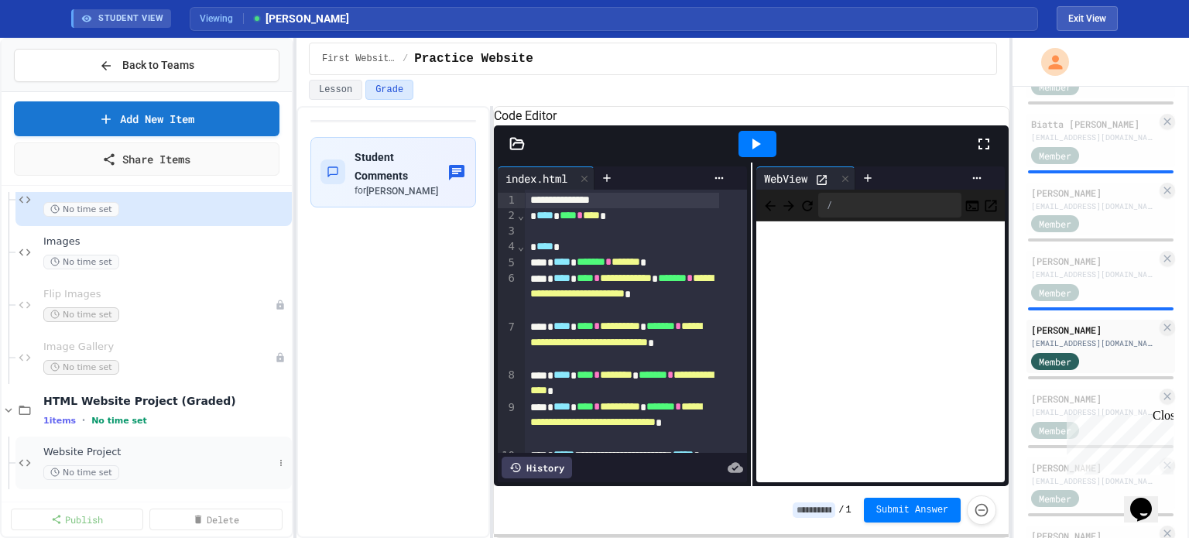
click at [68, 450] on span "Website Project" at bounding box center [158, 452] width 230 height 13
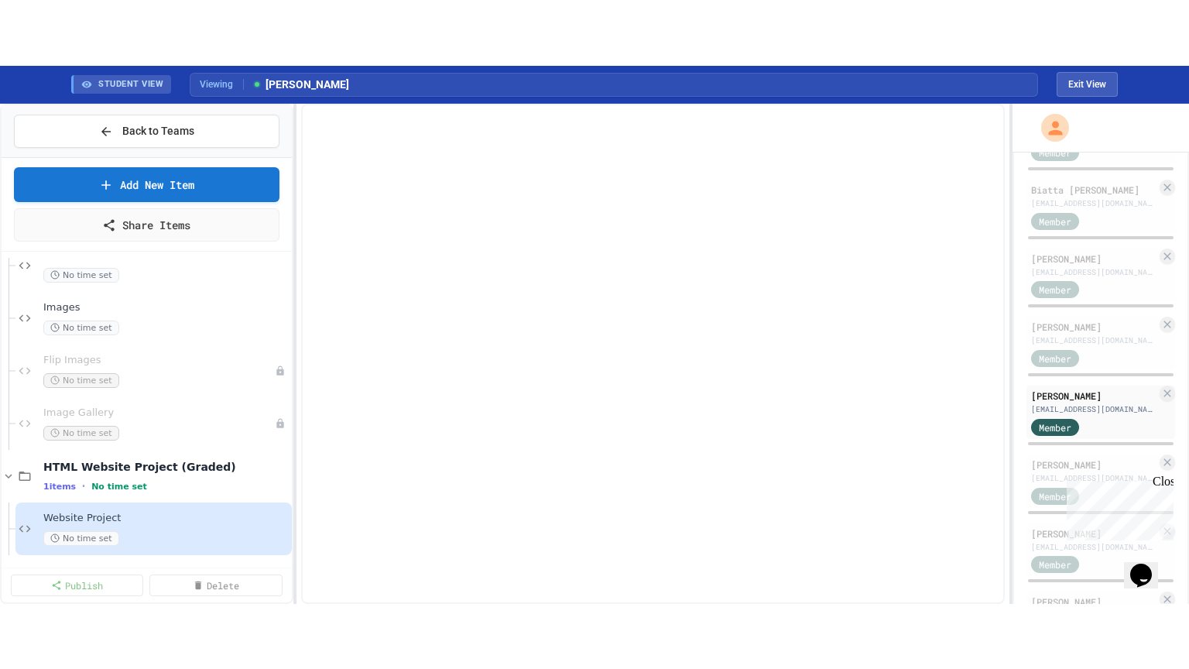
scroll to position [62, 0]
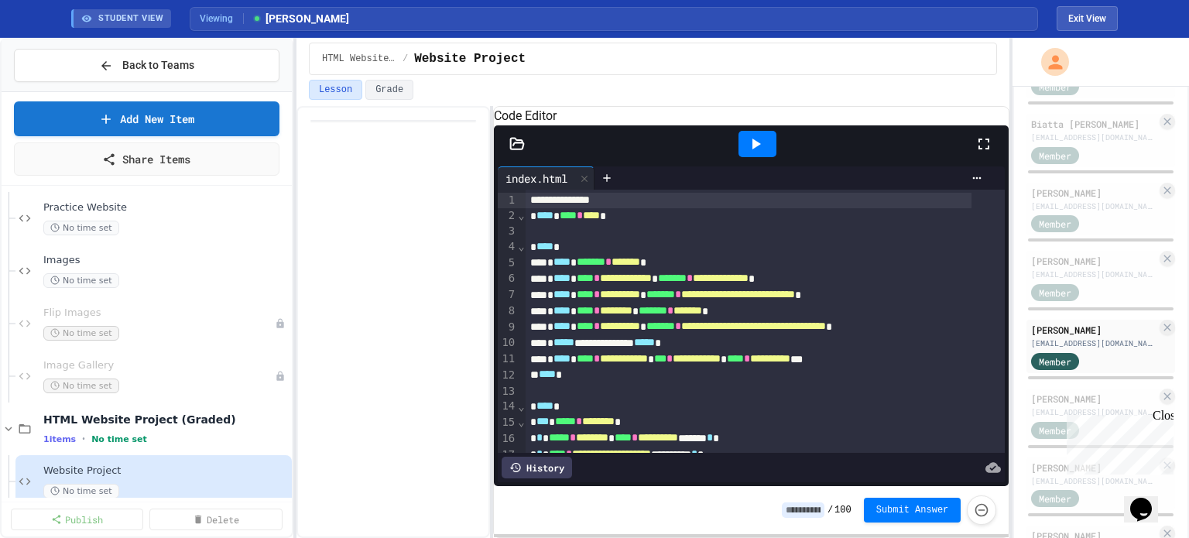
click at [985, 149] on icon at bounding box center [983, 144] width 11 height 11
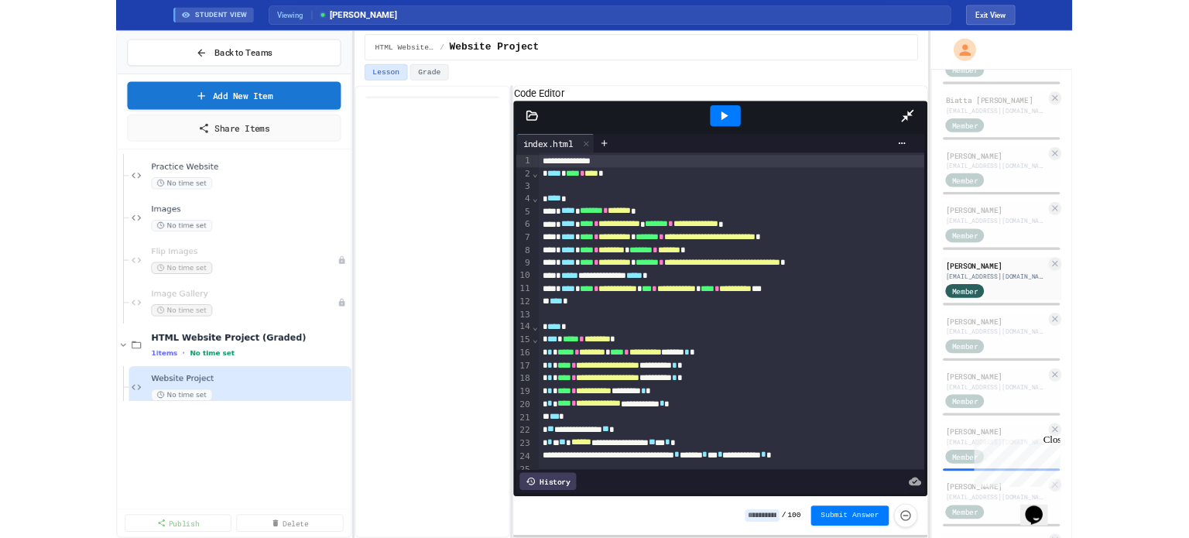
scroll to position [0, 0]
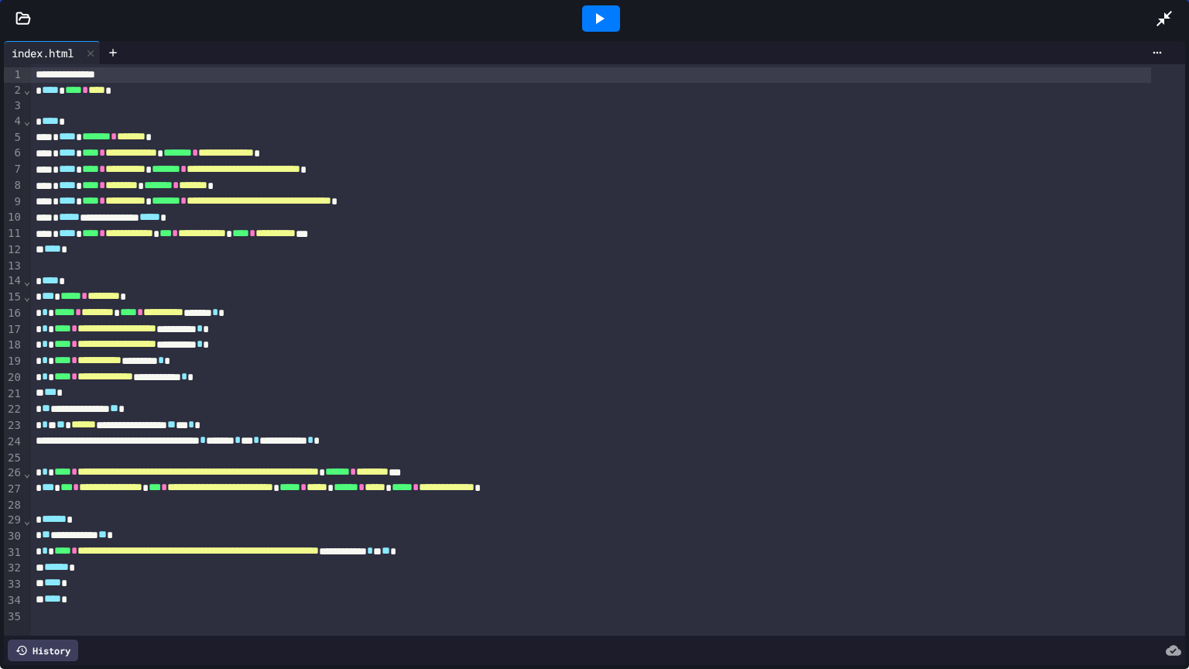
click at [596, 12] on icon at bounding box center [599, 18] width 19 height 19
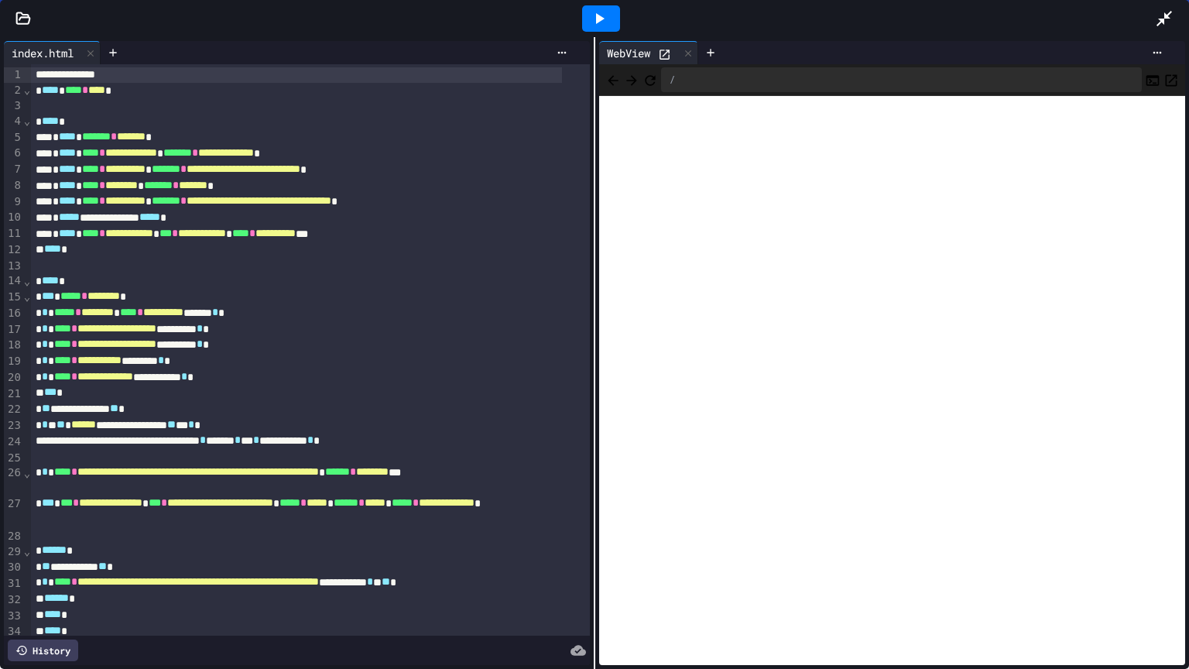
click at [1166, 77] on icon "Open in new tab" at bounding box center [1172, 80] width 12 height 12
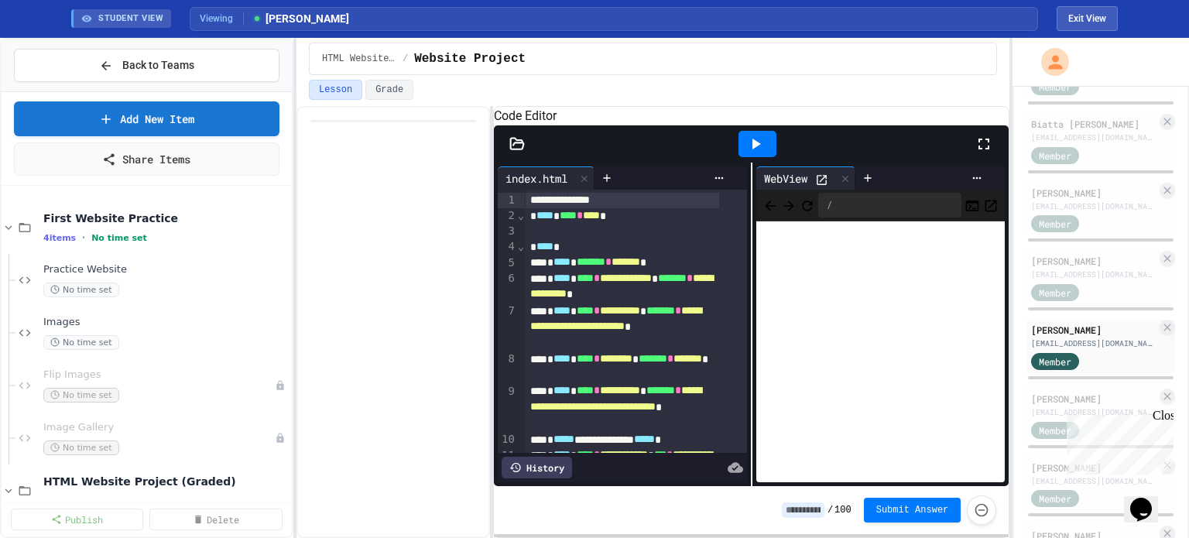
click at [511, 149] on icon at bounding box center [517, 143] width 13 height 11
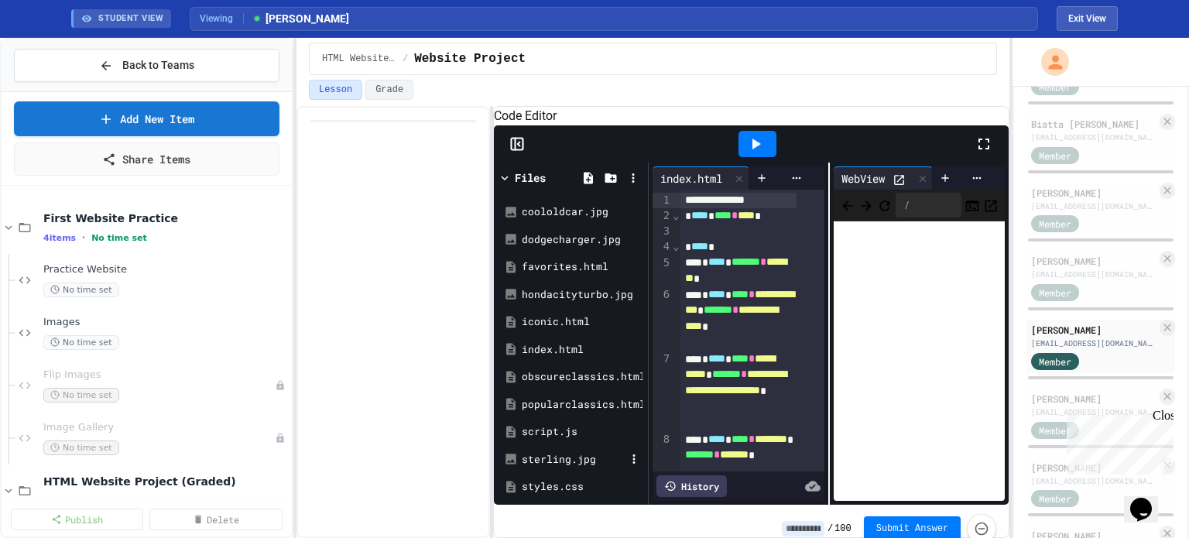
scroll to position [106, 0]
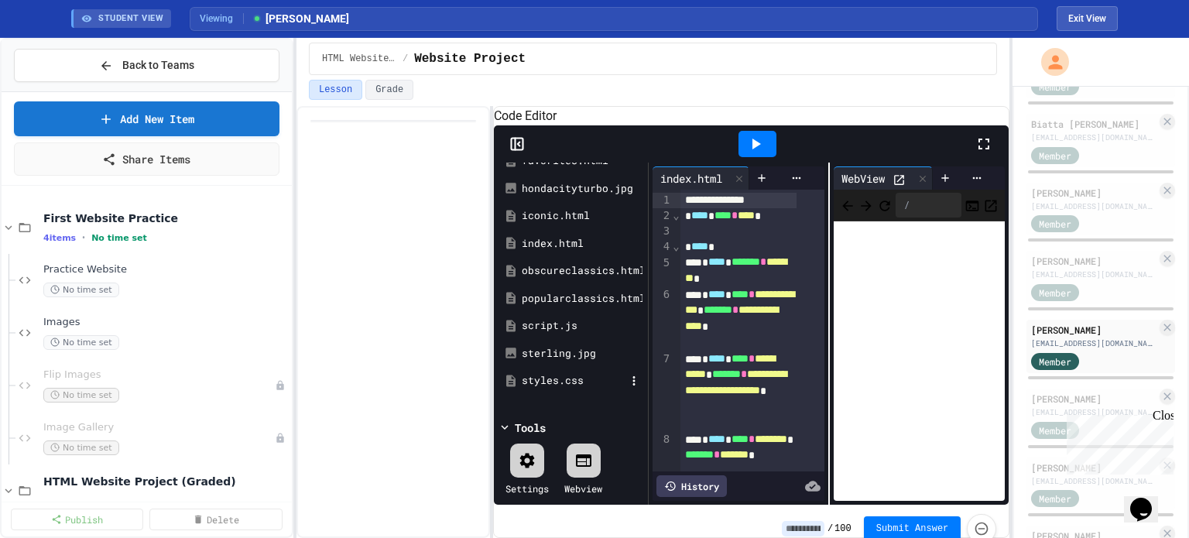
click at [543, 389] on div "styles.css" at bounding box center [574, 380] width 104 height 15
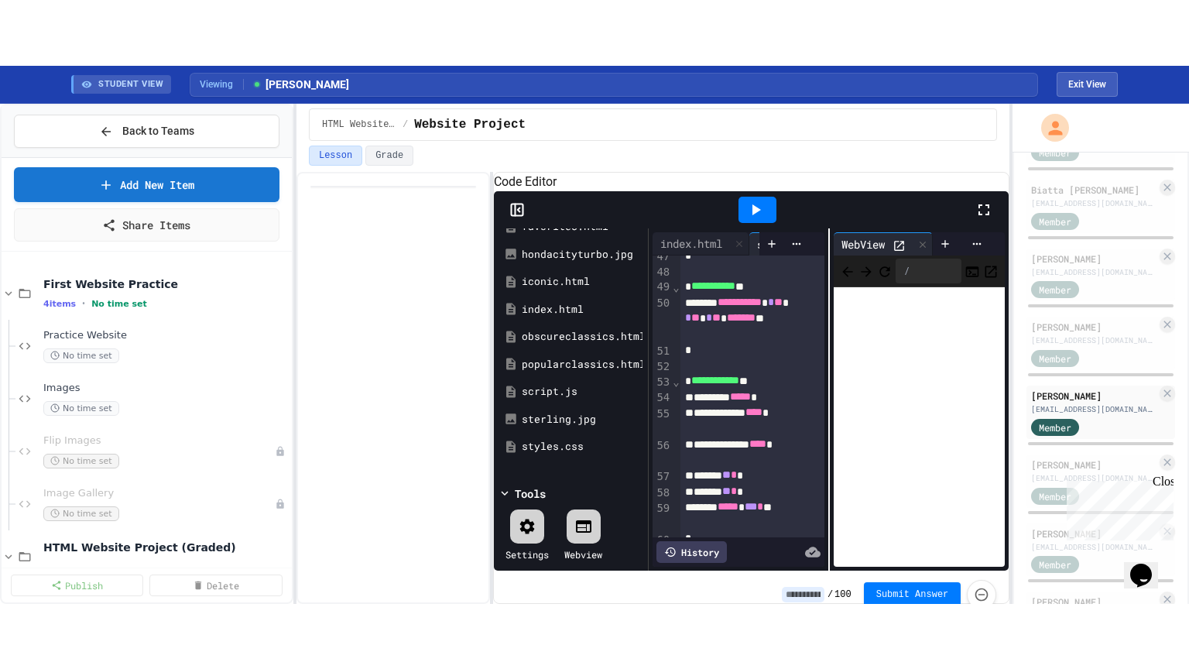
scroll to position [997, 0]
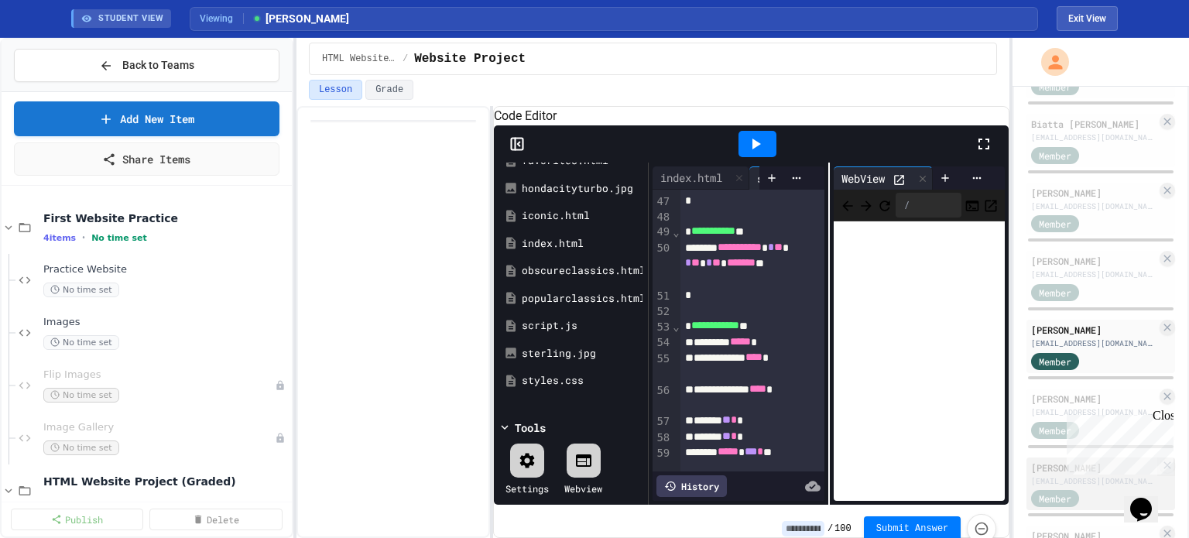
click at [1046, 474] on div "[PERSON_NAME]" at bounding box center [1093, 468] width 125 height 14
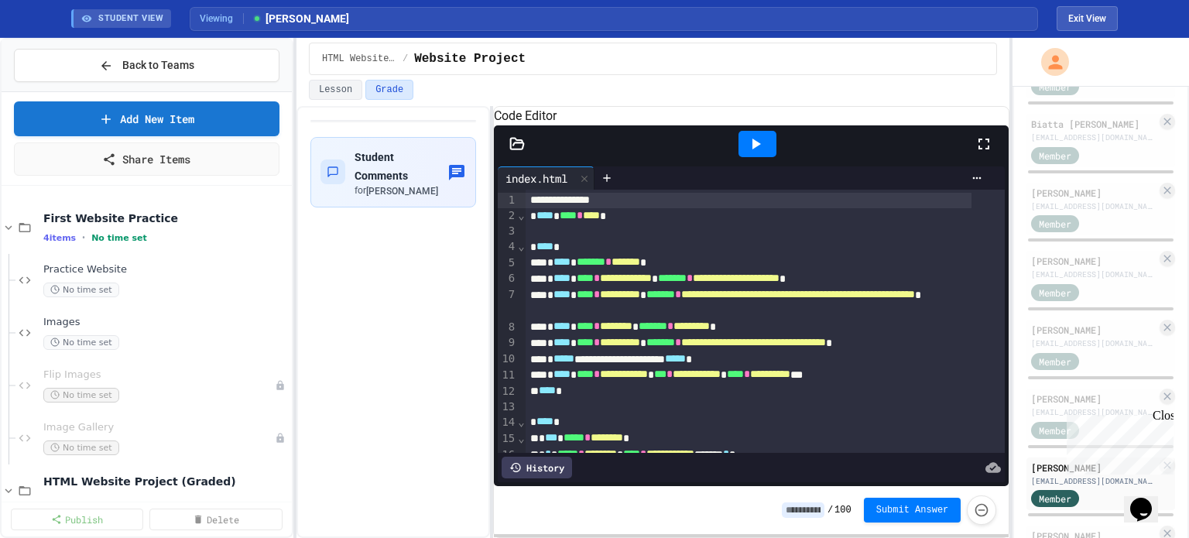
click at [989, 153] on icon at bounding box center [983, 144] width 19 height 19
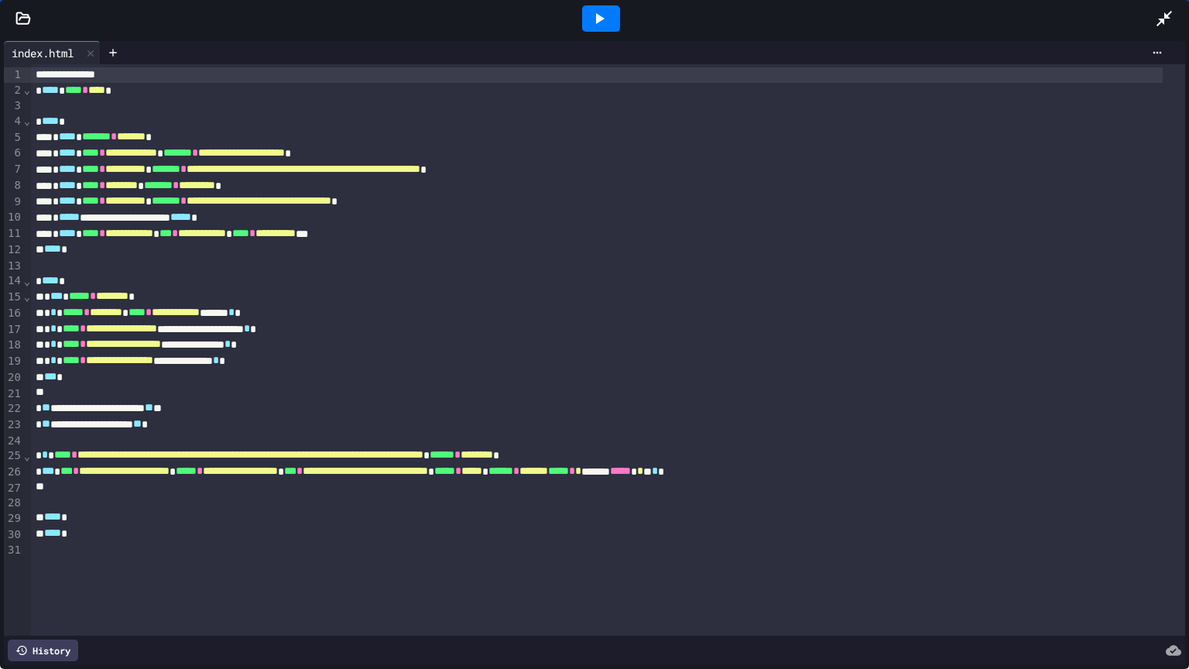
click at [590, 11] on icon at bounding box center [599, 18] width 19 height 19
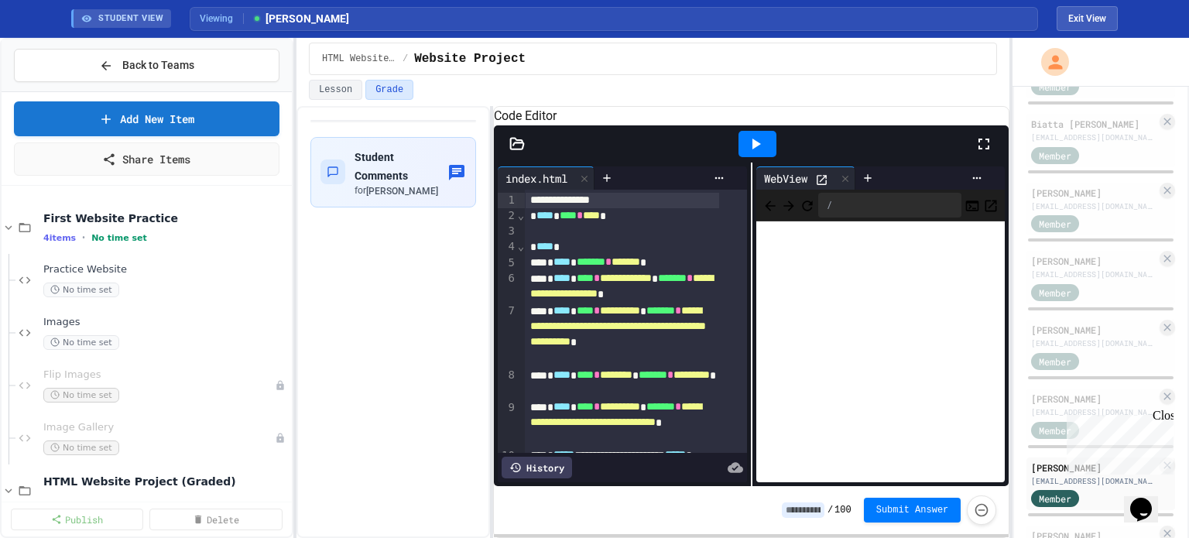
click at [981, 153] on icon at bounding box center [983, 144] width 19 height 19
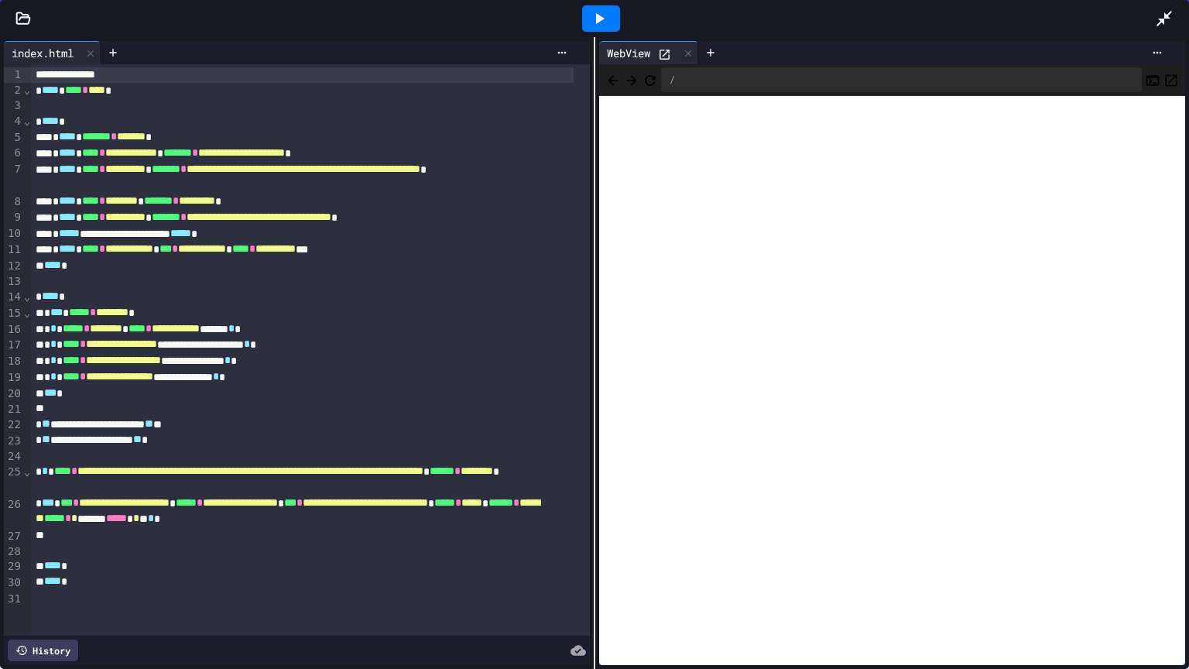
click at [1163, 76] on icon "Open in new tab" at bounding box center [1170, 80] width 15 height 15
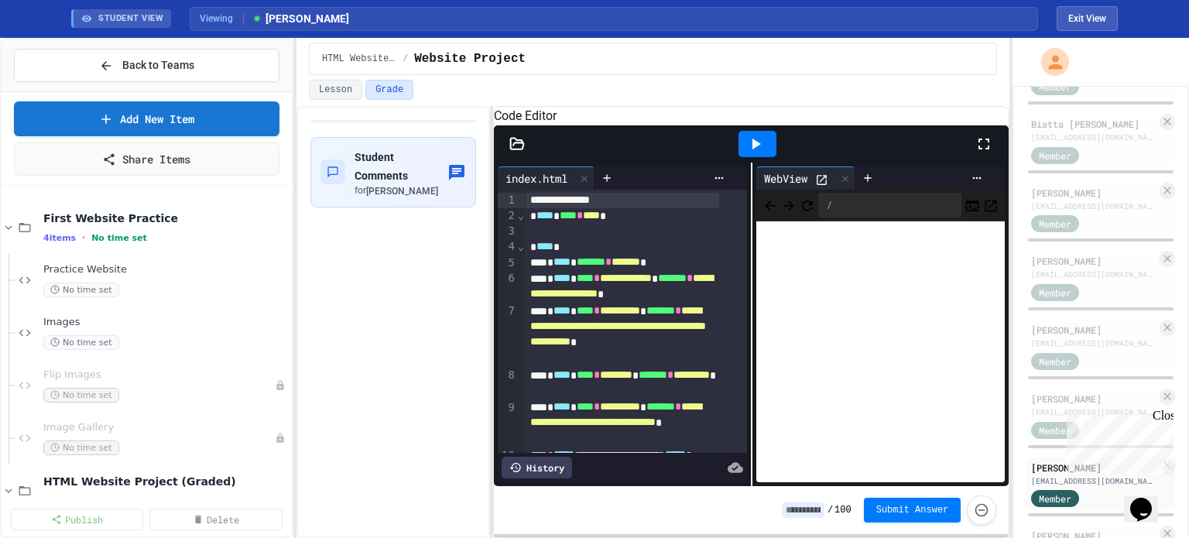
click at [985, 153] on icon at bounding box center [983, 144] width 19 height 19
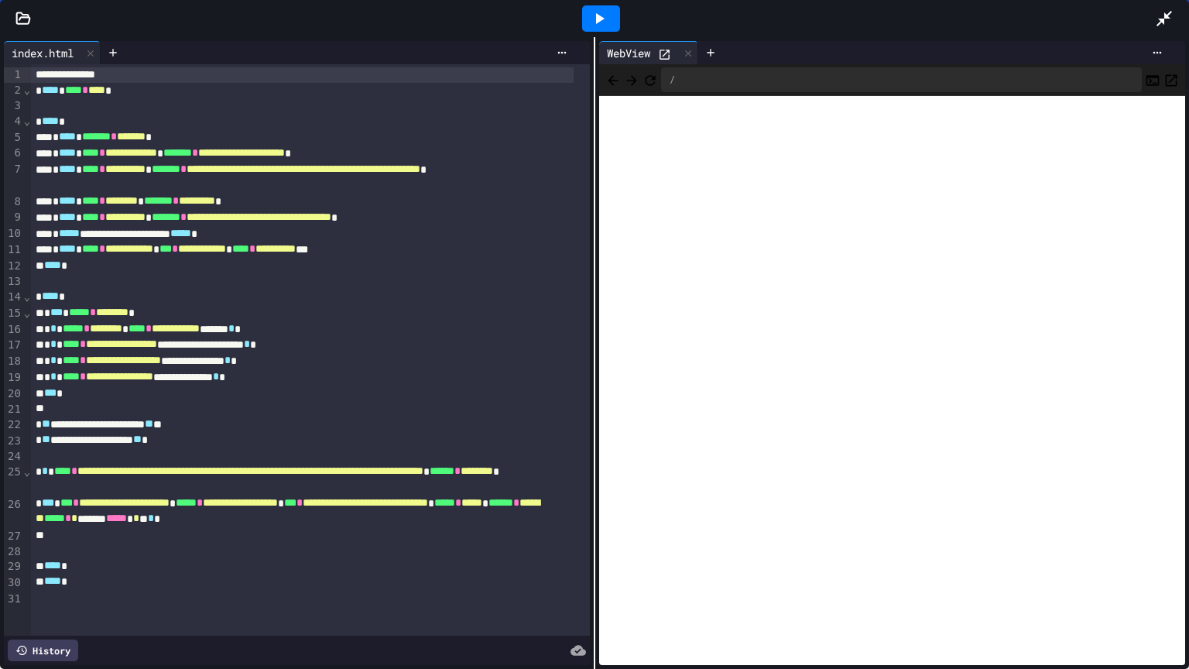
click at [18, 19] on icon at bounding box center [22, 18] width 15 height 15
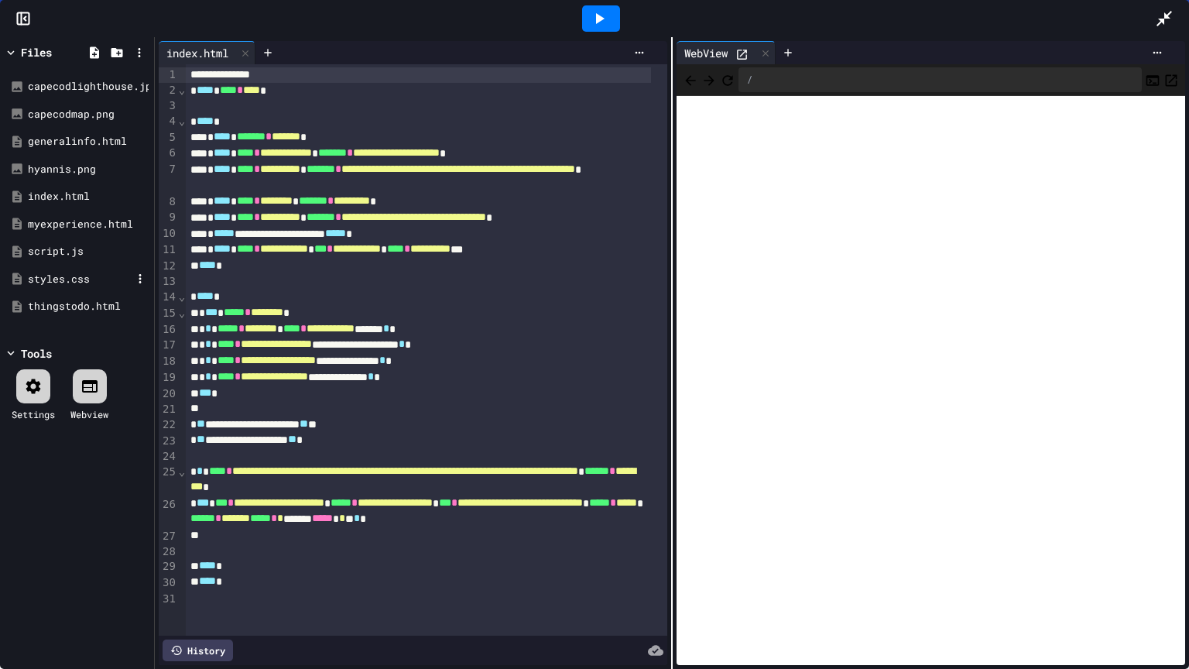
click at [84, 277] on div "styles.css" at bounding box center [80, 279] width 104 height 15
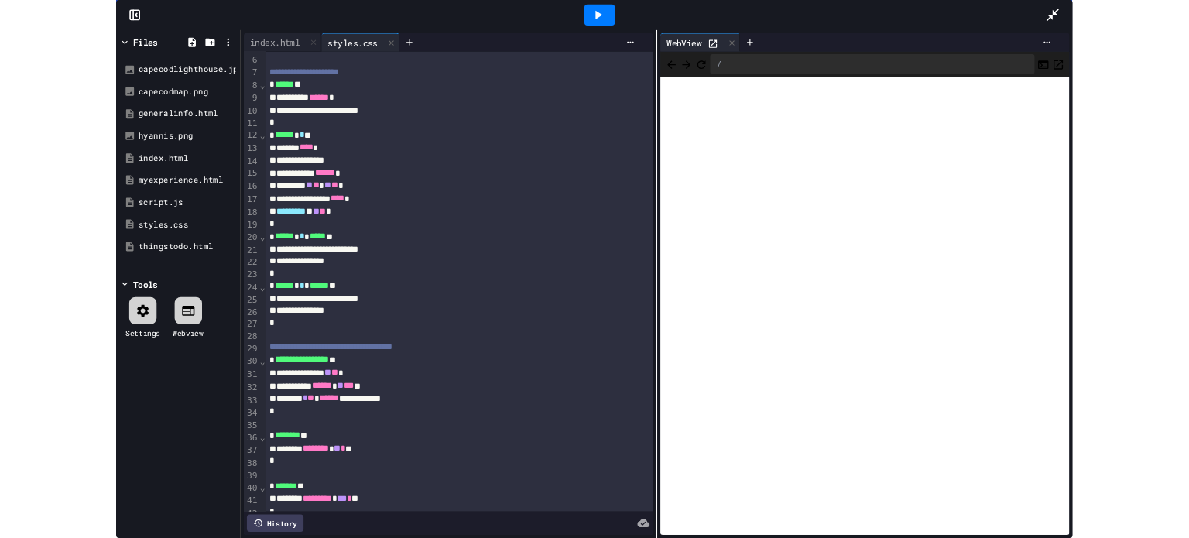
scroll to position [130, 0]
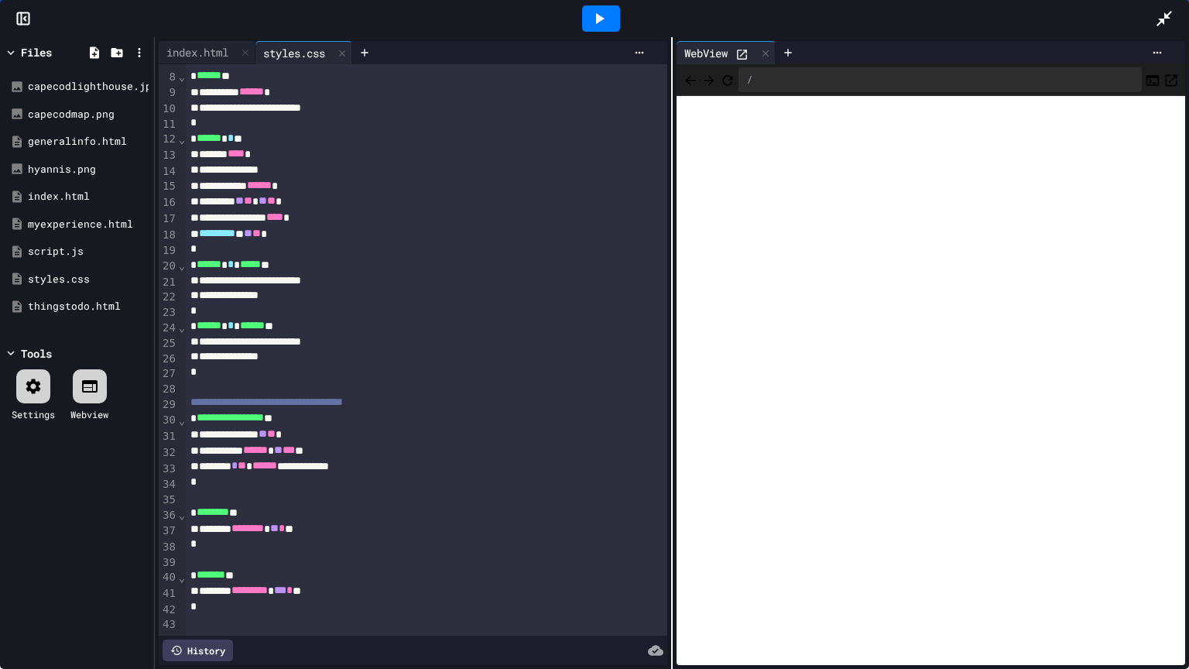
click at [1159, 22] on icon at bounding box center [1164, 18] width 19 height 19
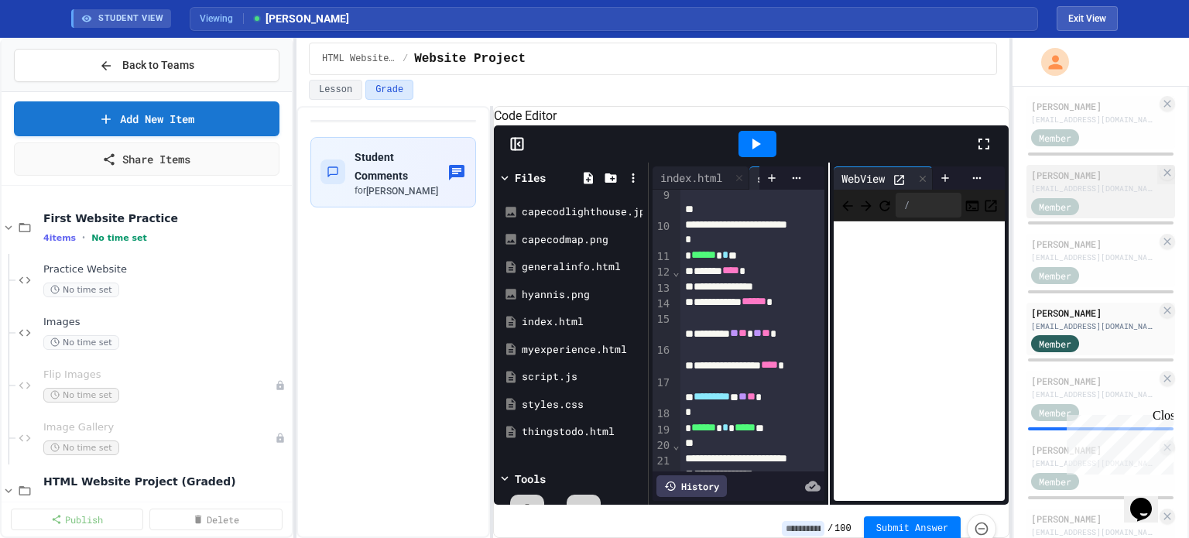
scroll to position [542, 0]
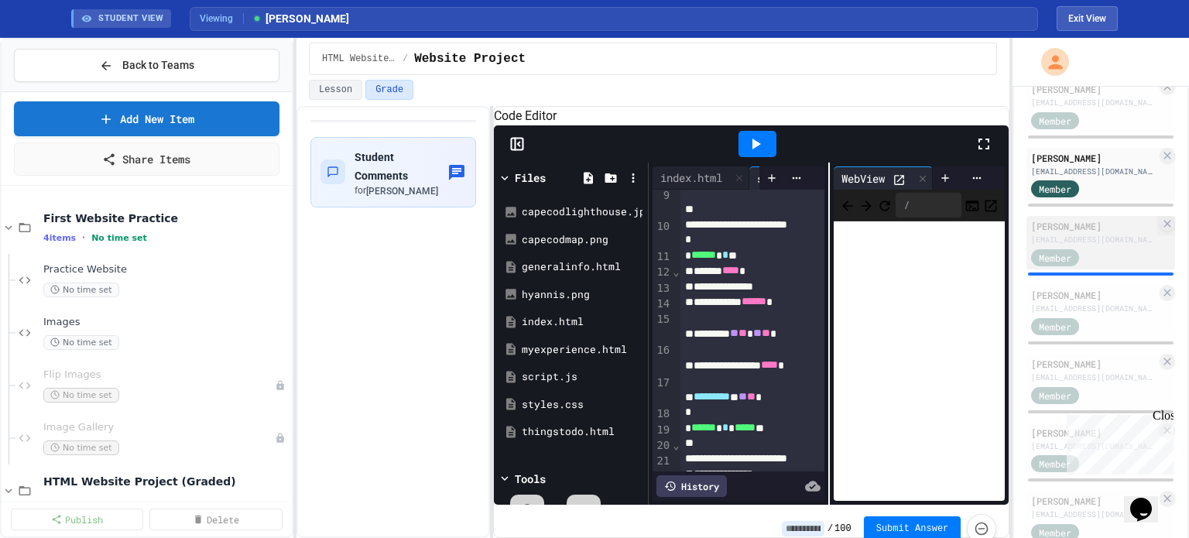
click at [1062, 233] on div "[PERSON_NAME]" at bounding box center [1093, 226] width 125 height 14
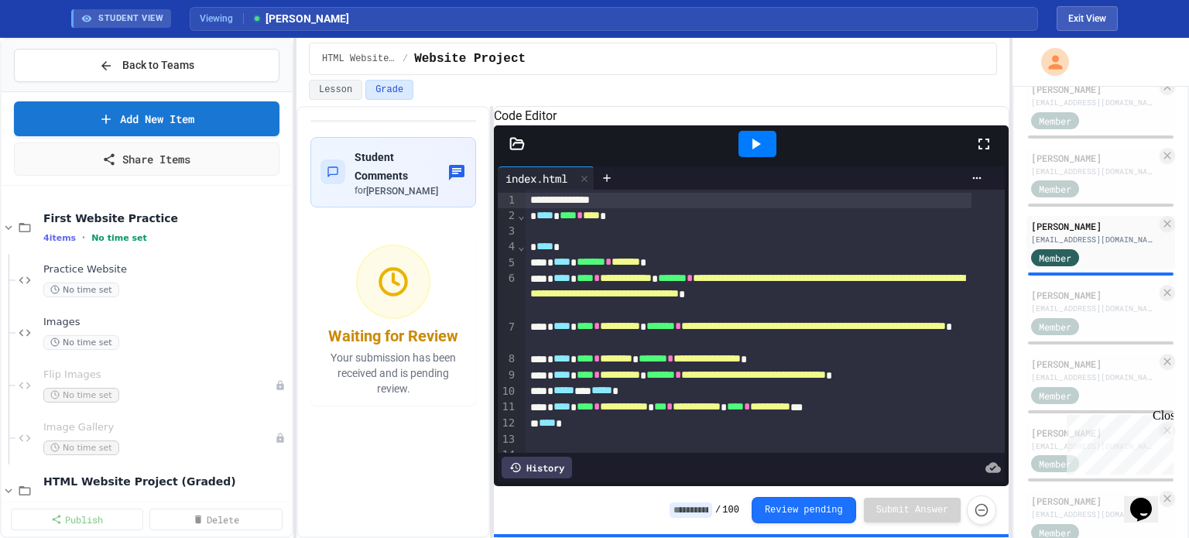
click at [985, 153] on icon at bounding box center [983, 144] width 19 height 19
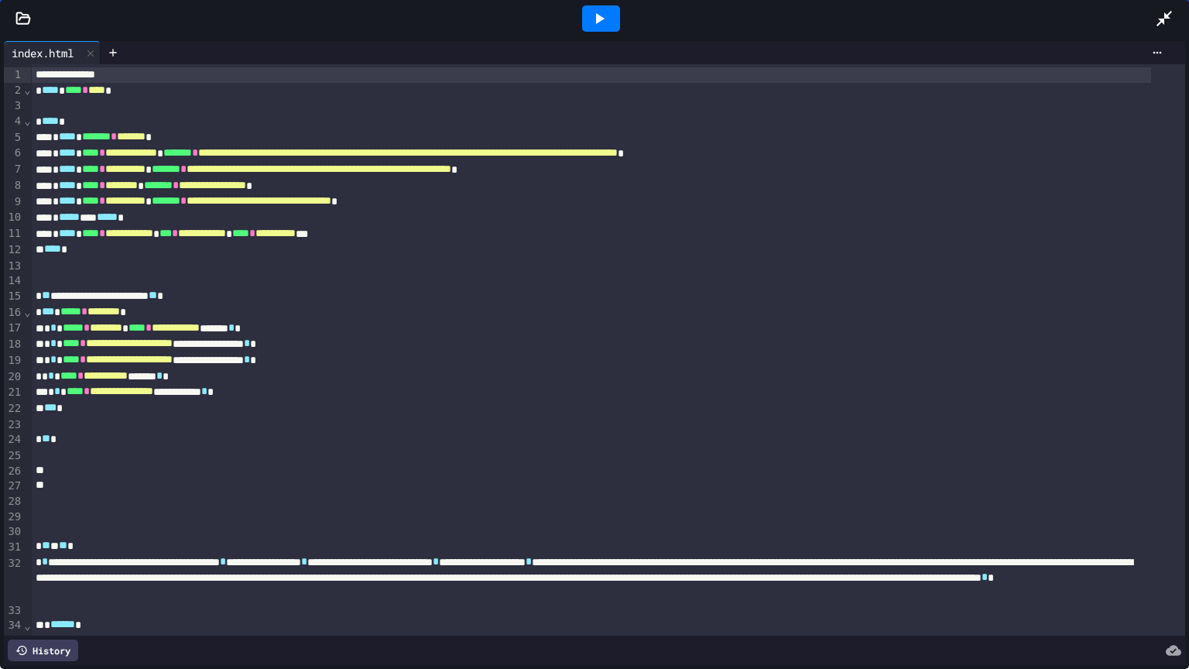
click at [591, 15] on icon at bounding box center [599, 18] width 19 height 19
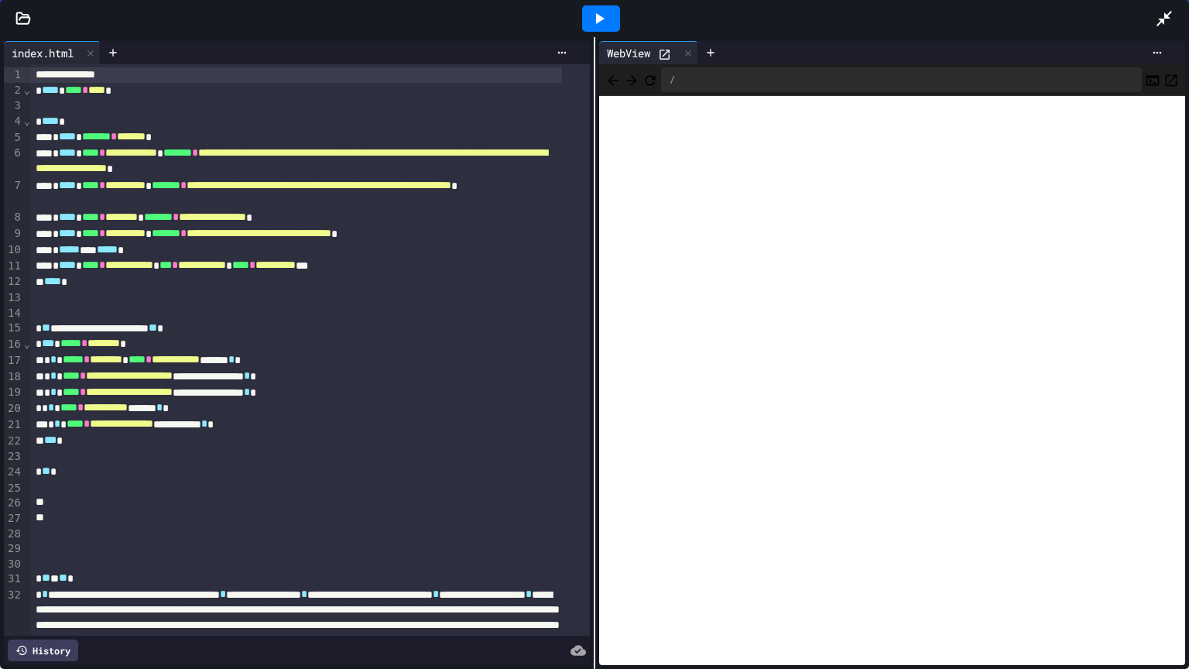
click at [1163, 77] on icon "Open in new tab" at bounding box center [1170, 80] width 15 height 15
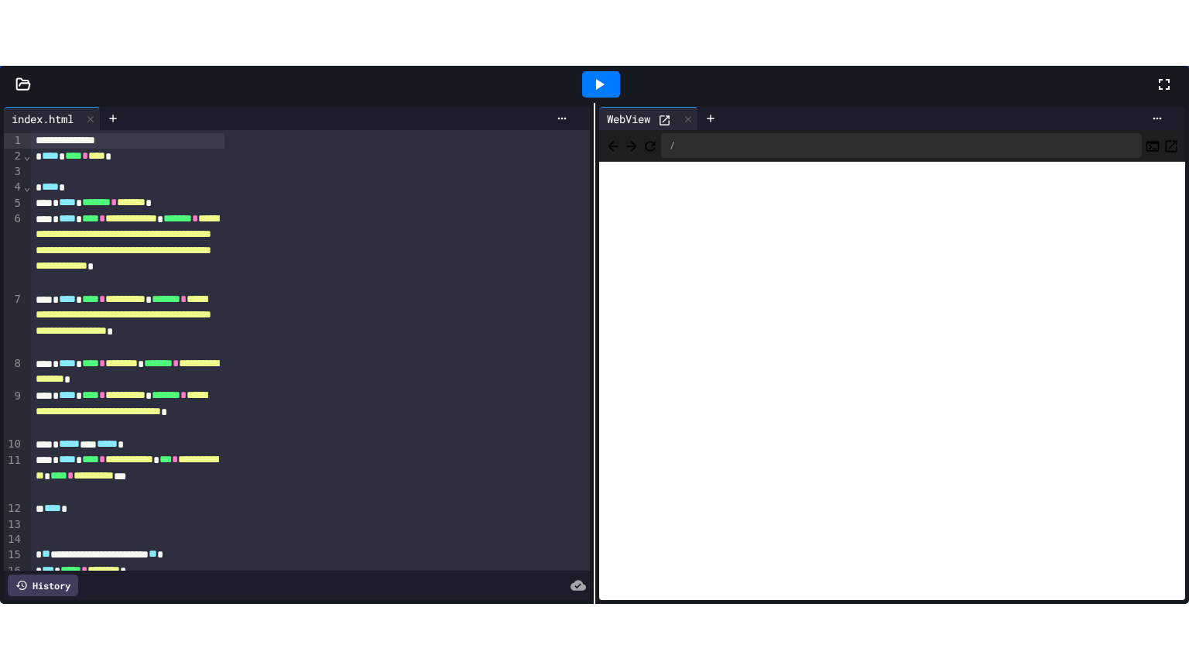
scroll to position [750, 0]
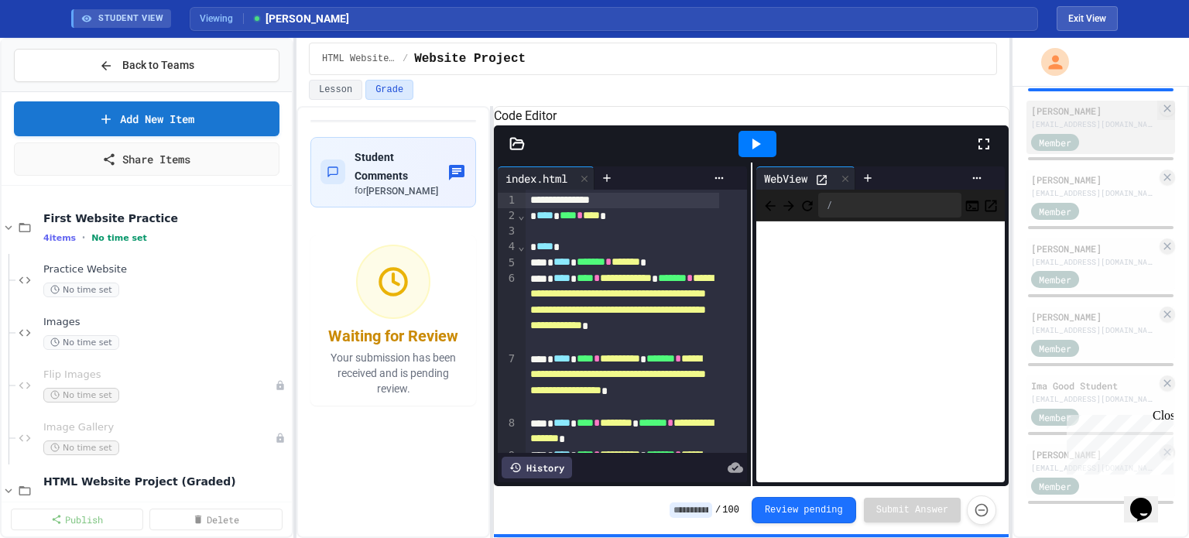
click at [1069, 115] on div "[PERSON_NAME]" at bounding box center [1093, 111] width 125 height 14
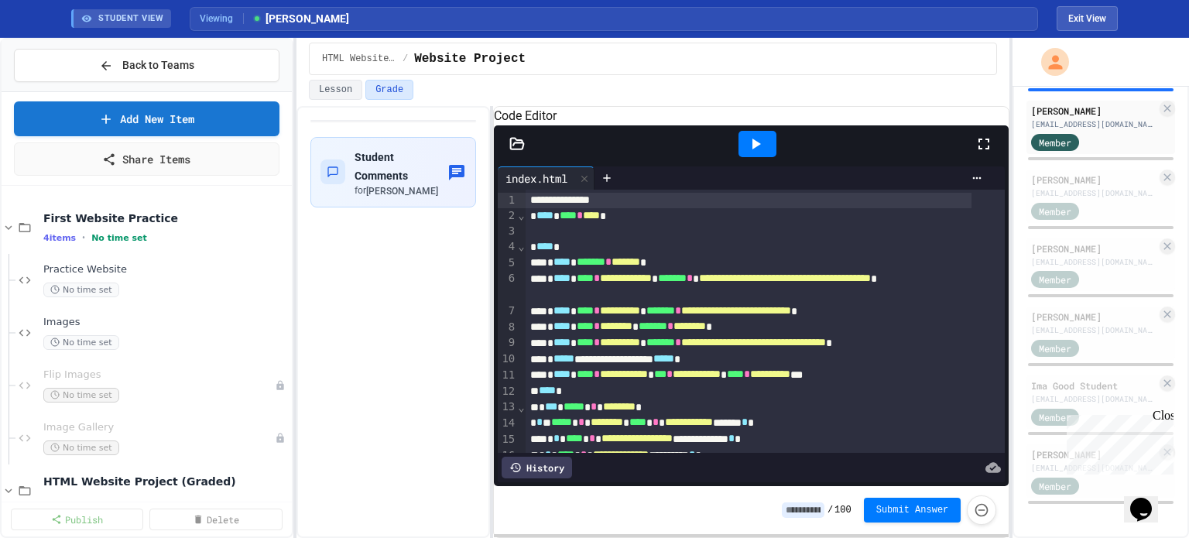
click at [981, 153] on icon at bounding box center [983, 144] width 19 height 19
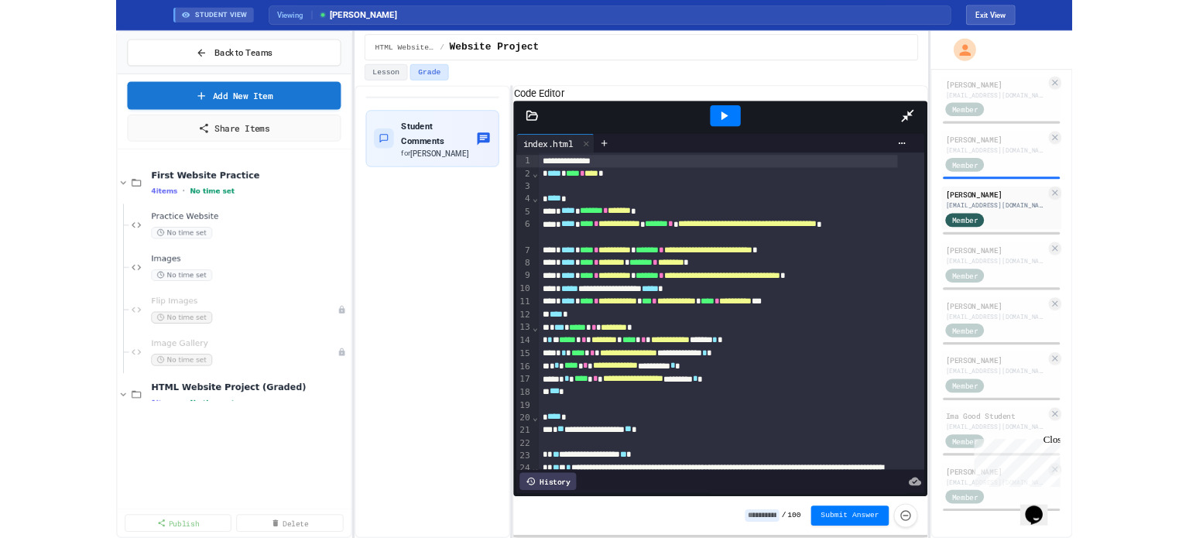
scroll to position [619, 0]
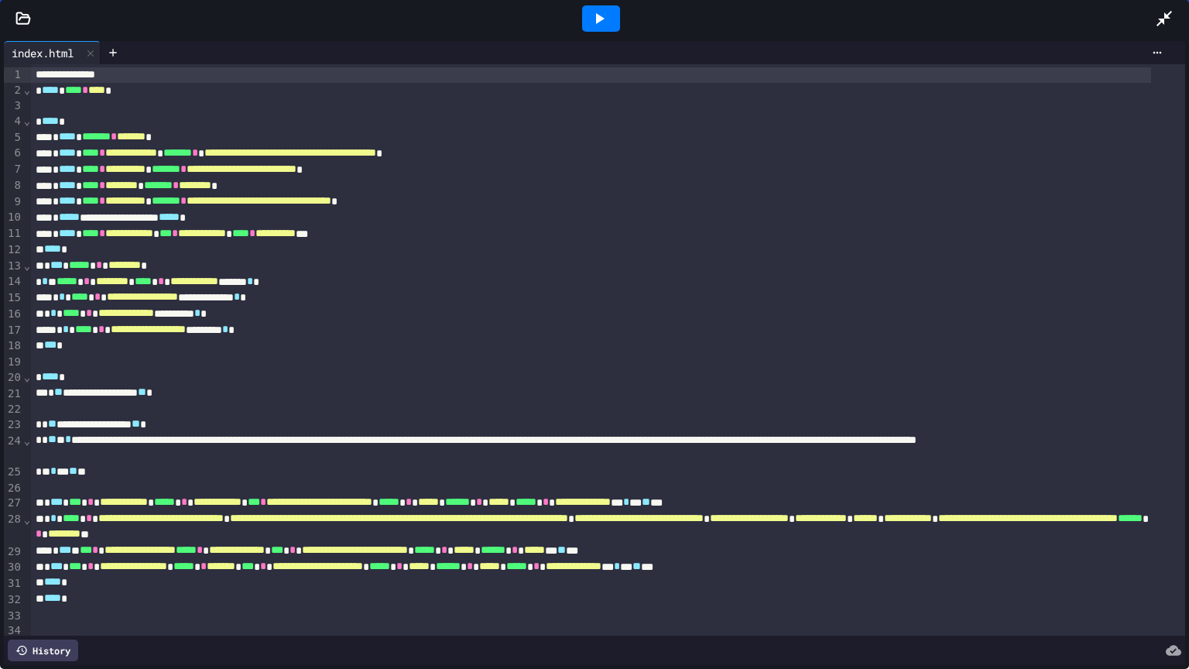
click at [603, 19] on icon at bounding box center [600, 18] width 9 height 11
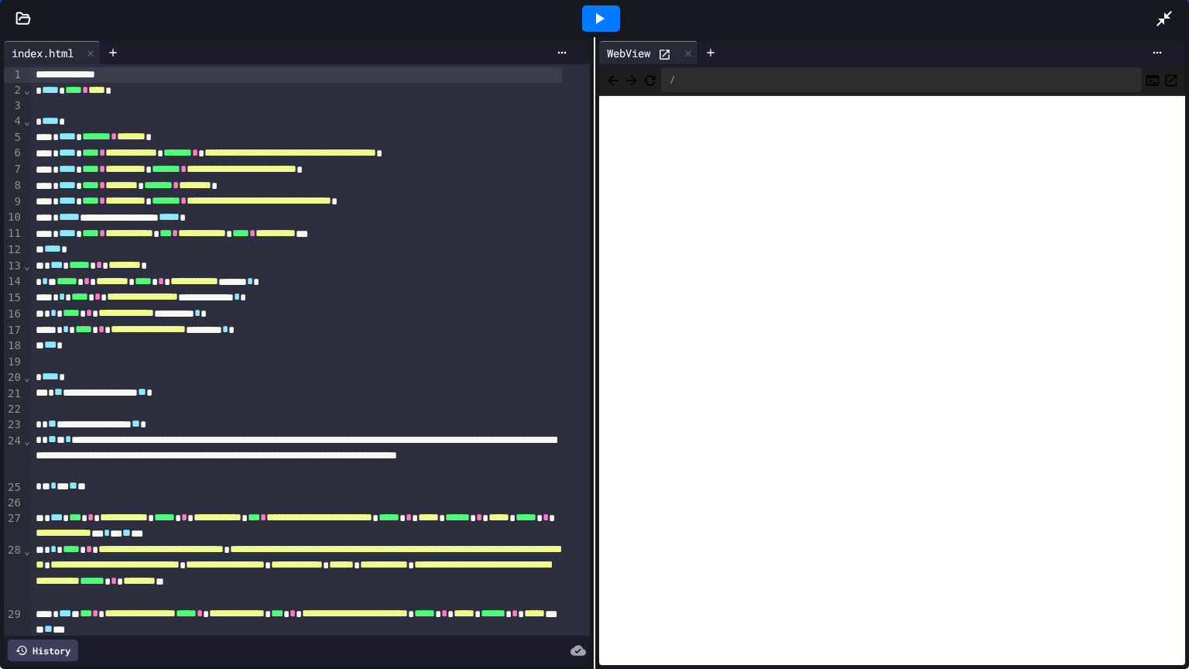
click at [1163, 81] on icon "Open in new tab" at bounding box center [1170, 80] width 15 height 15
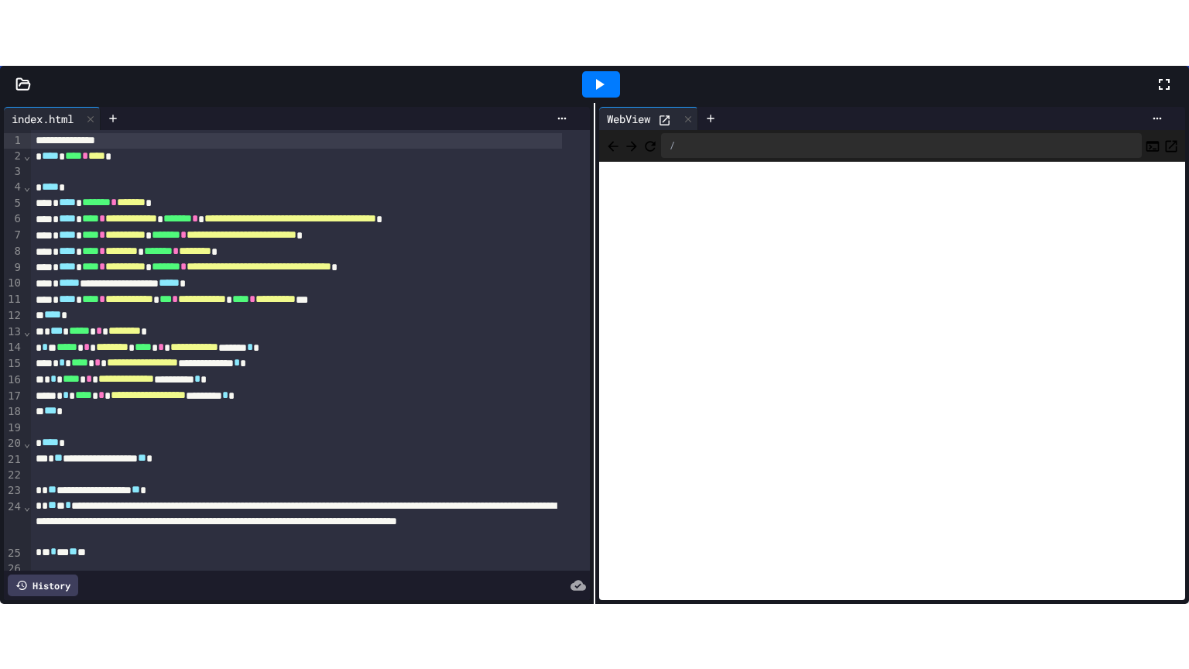
scroll to position [750, 0]
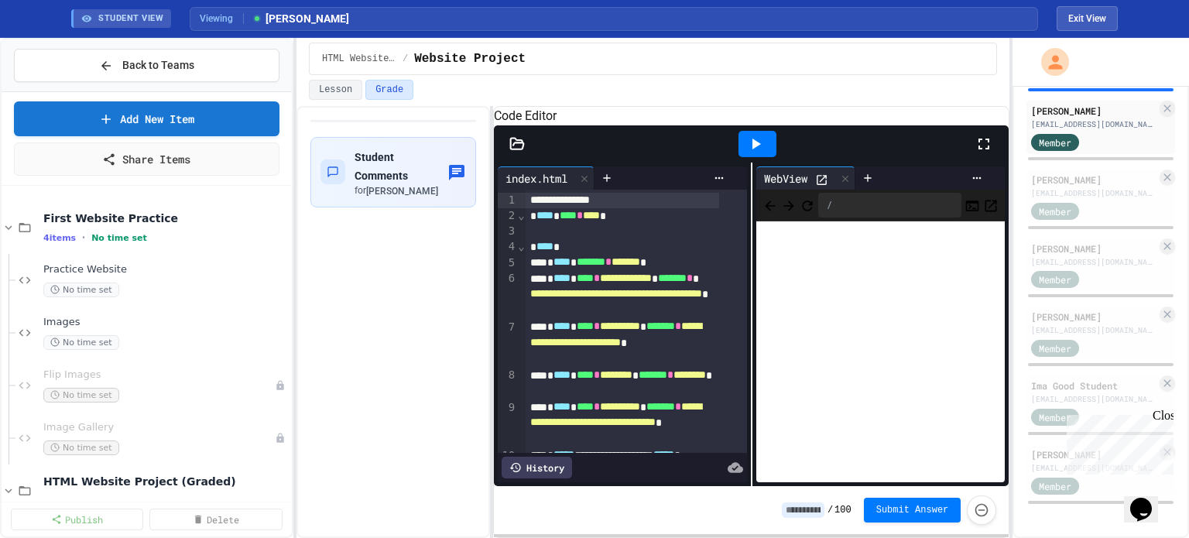
click at [981, 153] on icon at bounding box center [983, 144] width 19 height 19
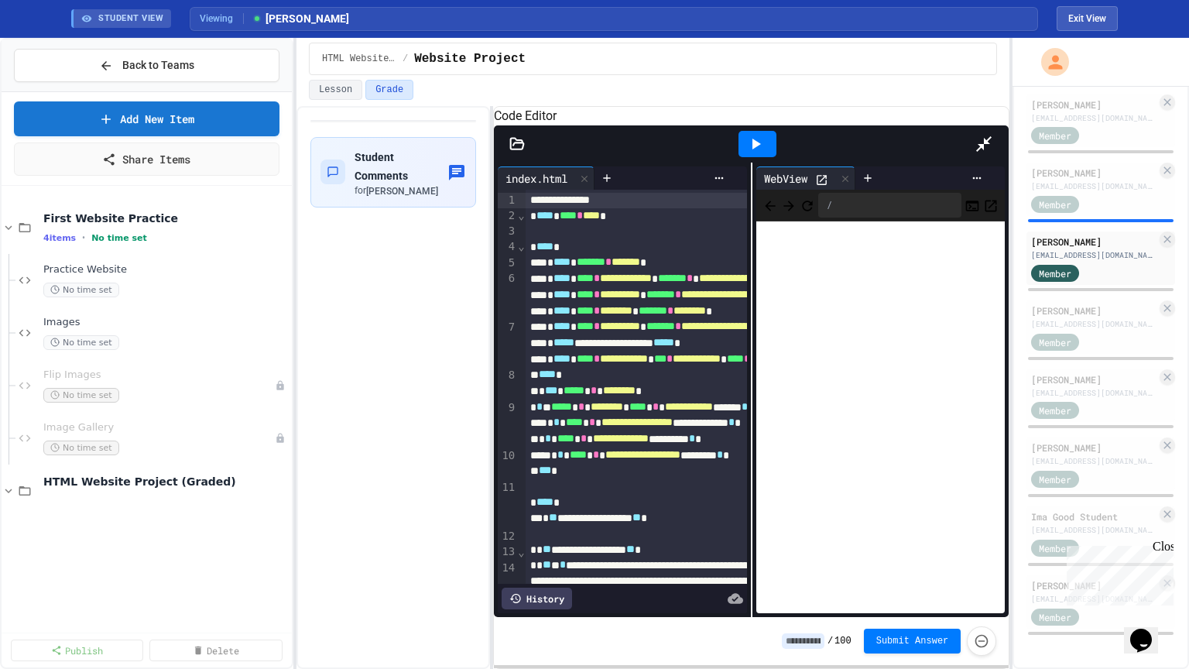
scroll to position [619, 0]
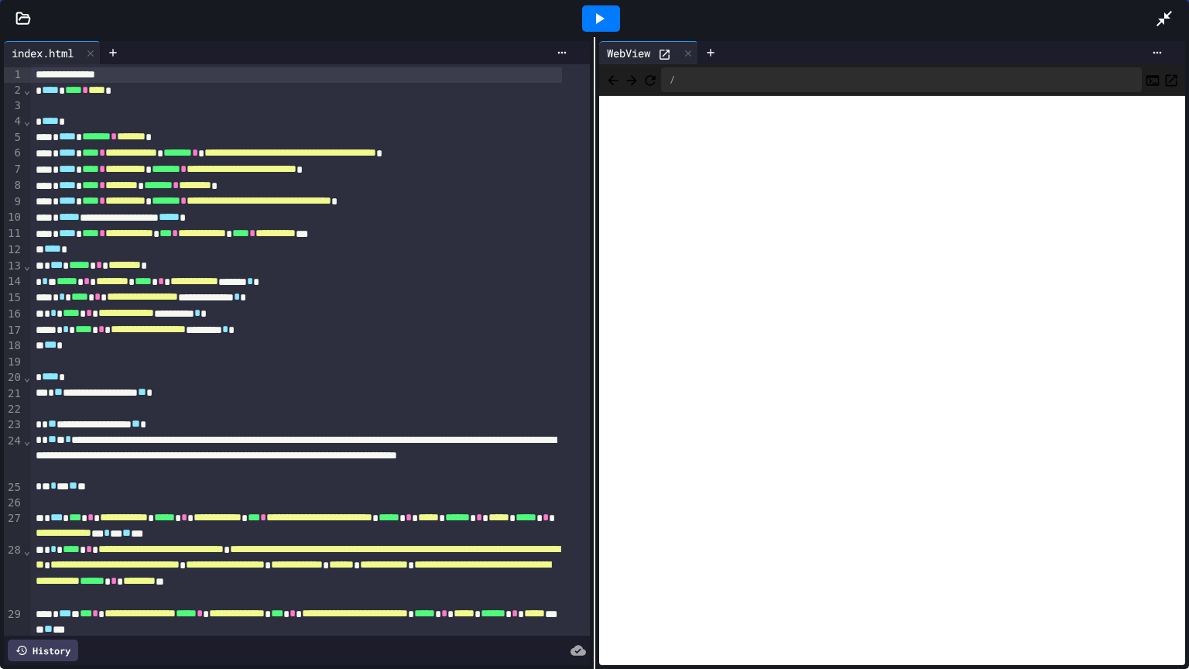
click at [20, 19] on icon at bounding box center [22, 18] width 15 height 15
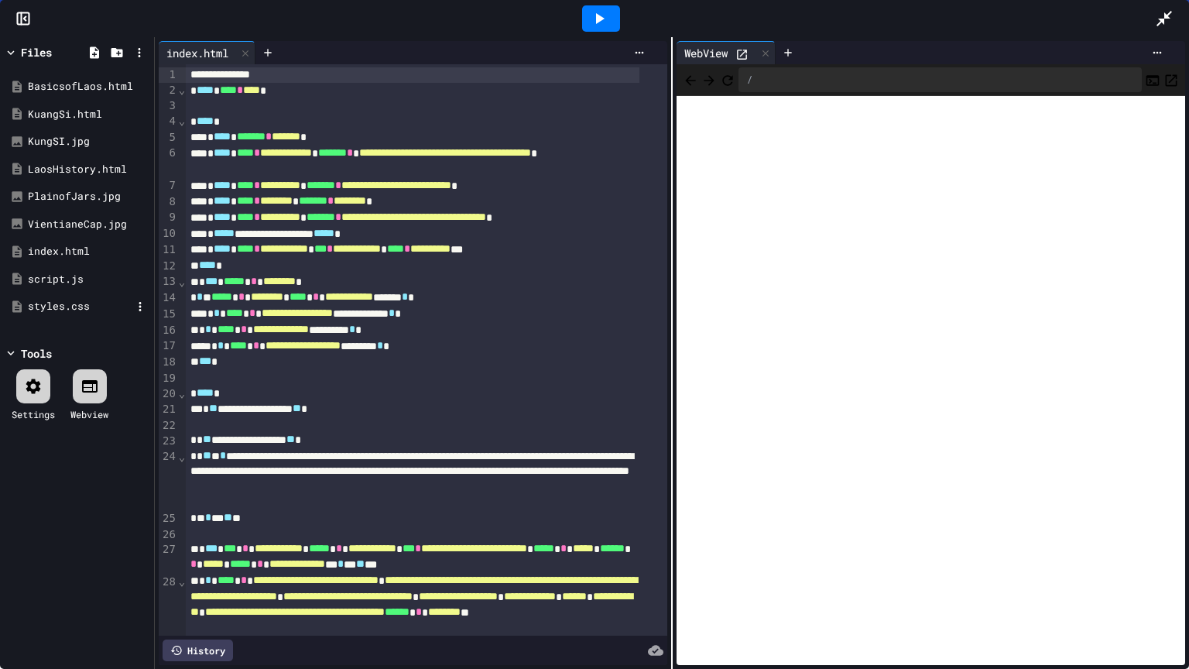
click at [51, 310] on div "styles.css" at bounding box center [80, 306] width 104 height 15
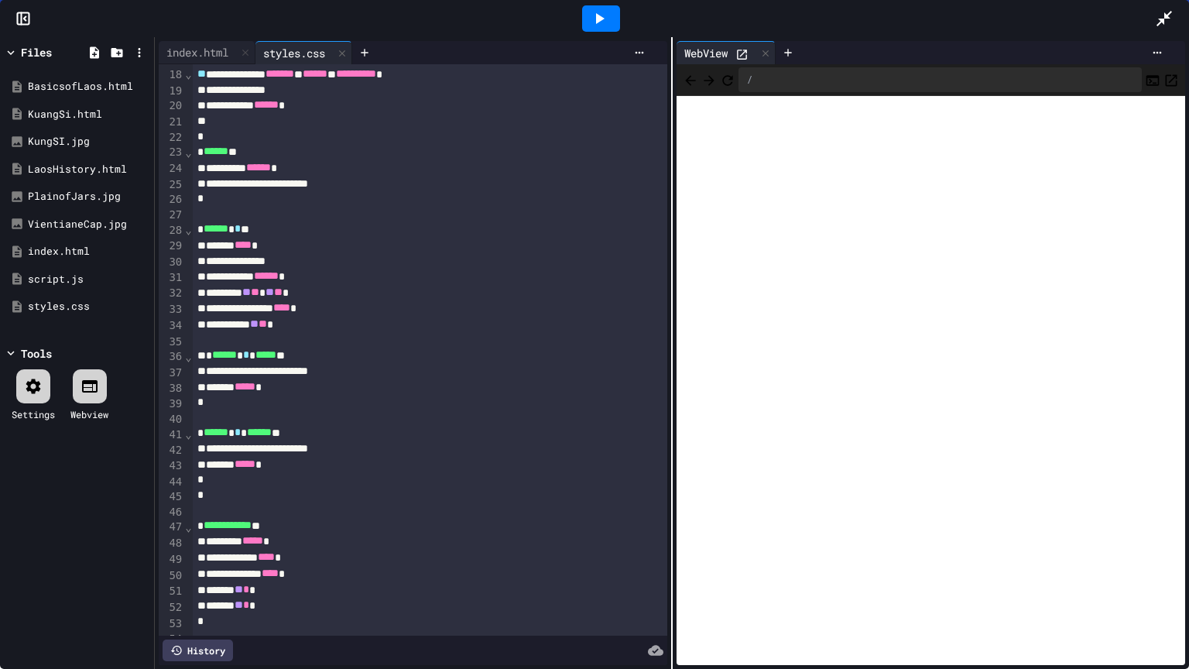
scroll to position [0, 0]
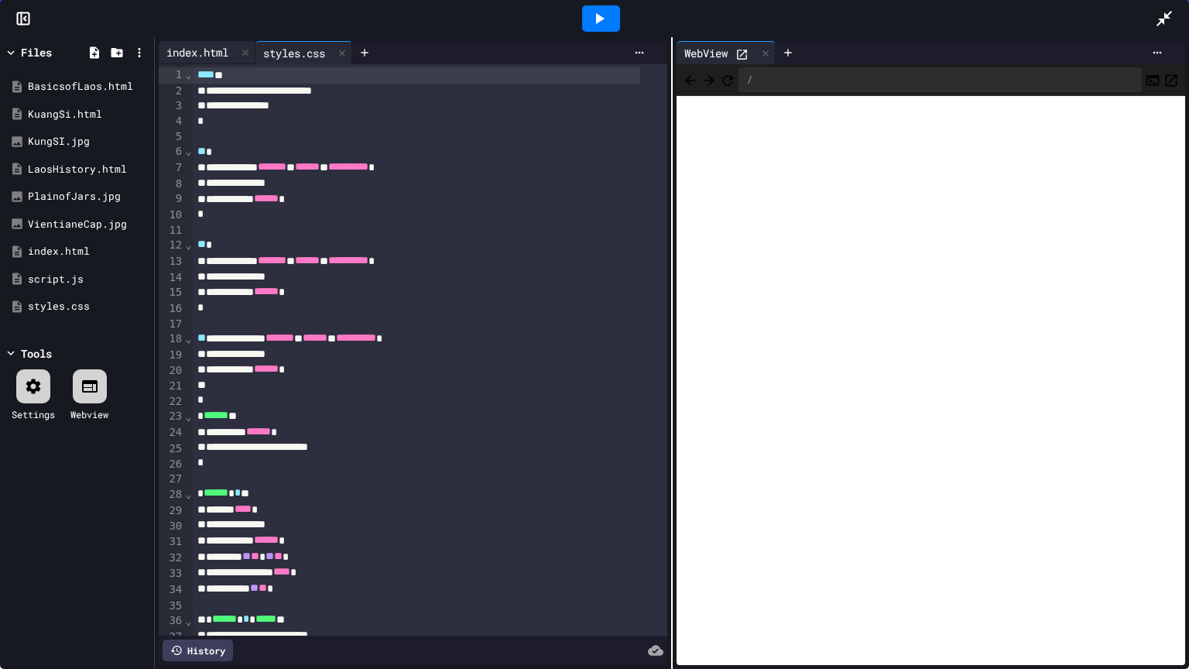
click at [203, 49] on div "index.html" at bounding box center [197, 52] width 77 height 16
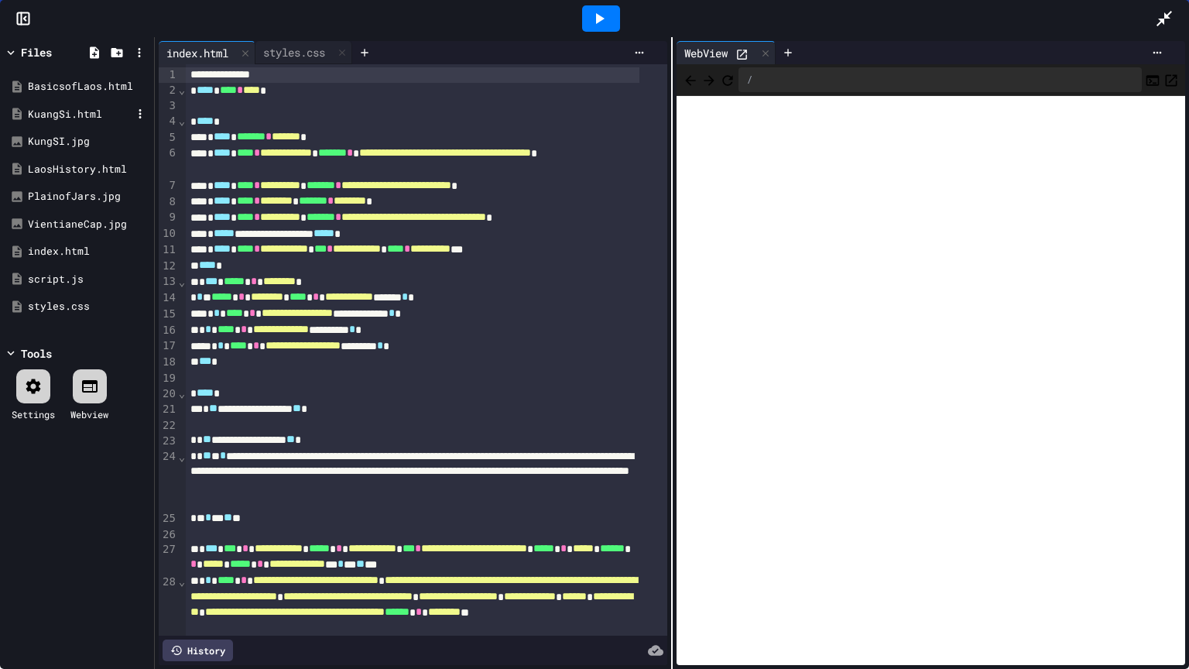
click at [47, 115] on div "KuangSi.html" at bounding box center [80, 114] width 104 height 15
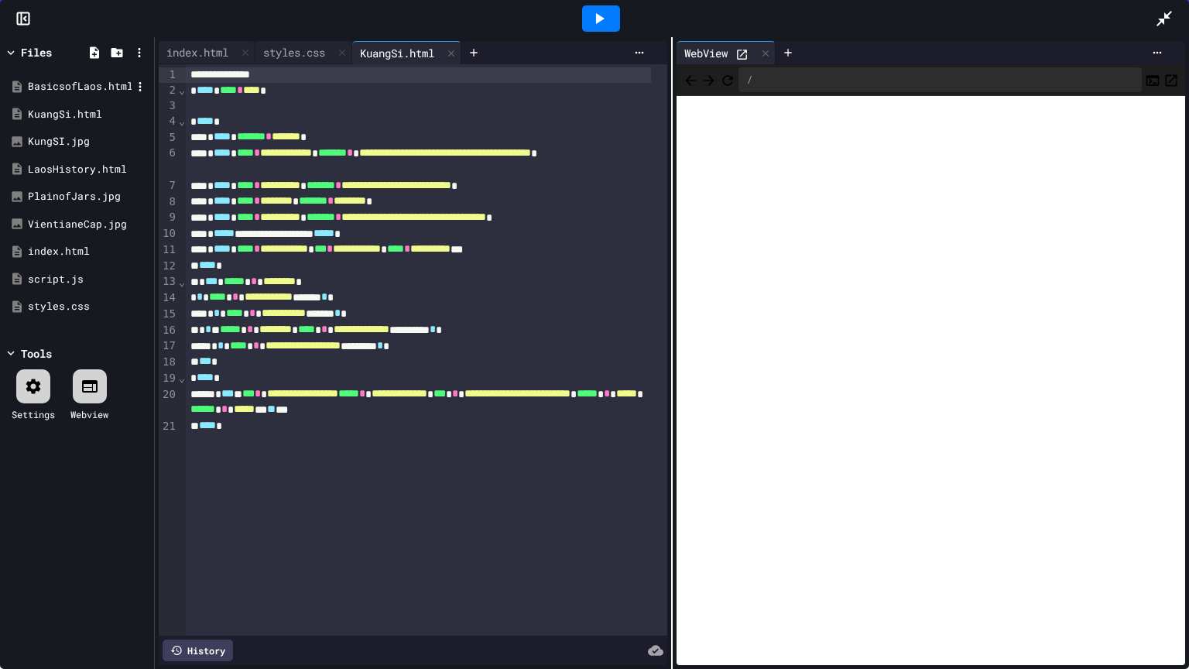
click at [55, 84] on div "BasicsofLaos.html" at bounding box center [80, 86] width 104 height 15
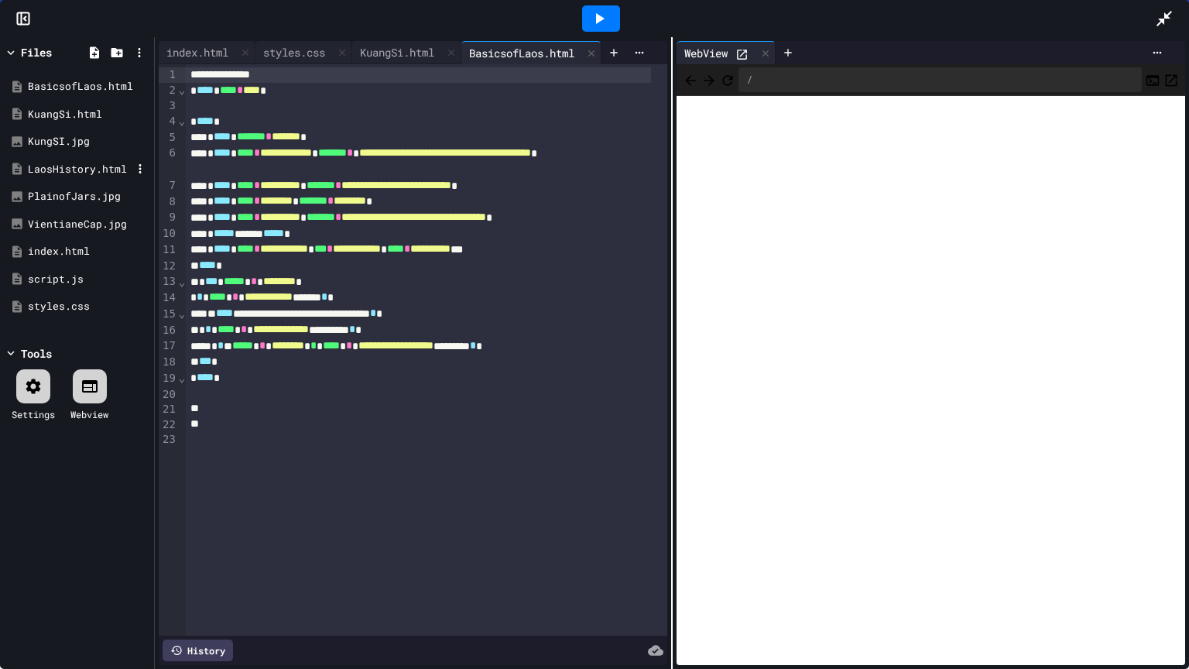
click at [64, 170] on div "LaosHistory.html" at bounding box center [80, 169] width 104 height 15
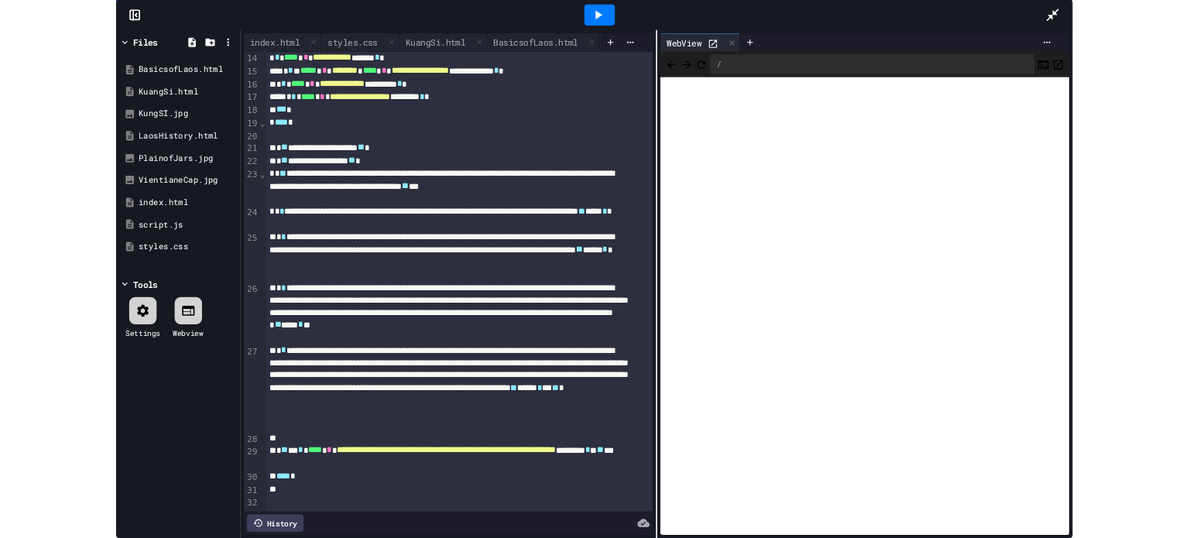
scroll to position [248, 0]
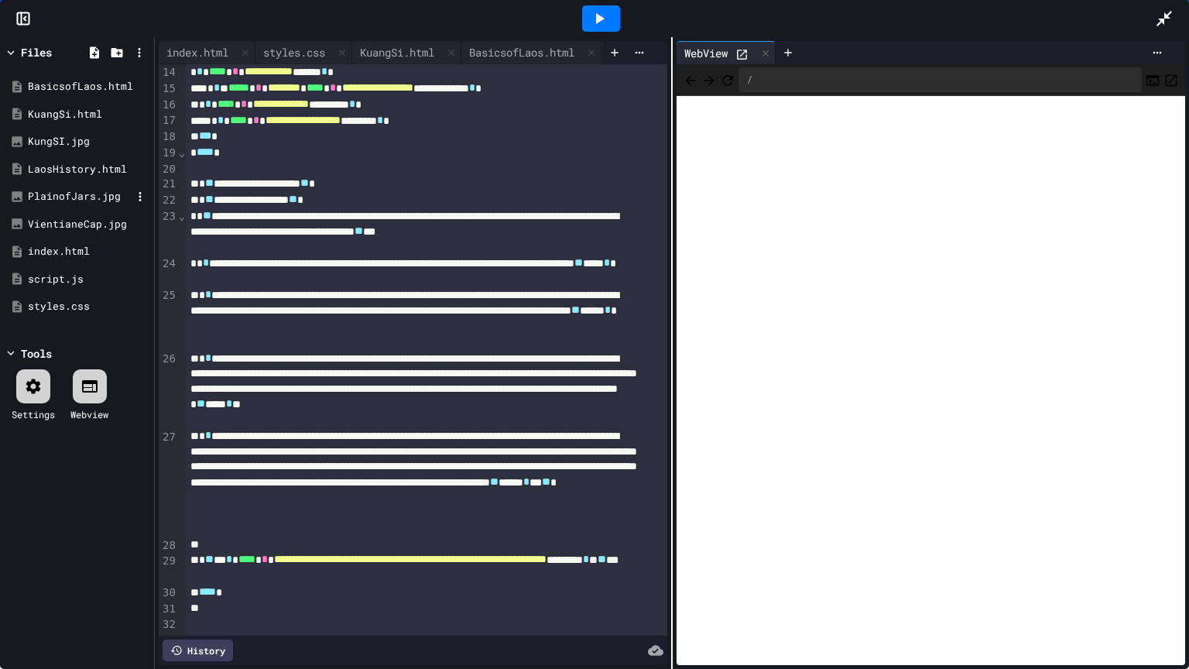
click at [83, 194] on div "PlainofJars.jpg" at bounding box center [80, 196] width 104 height 15
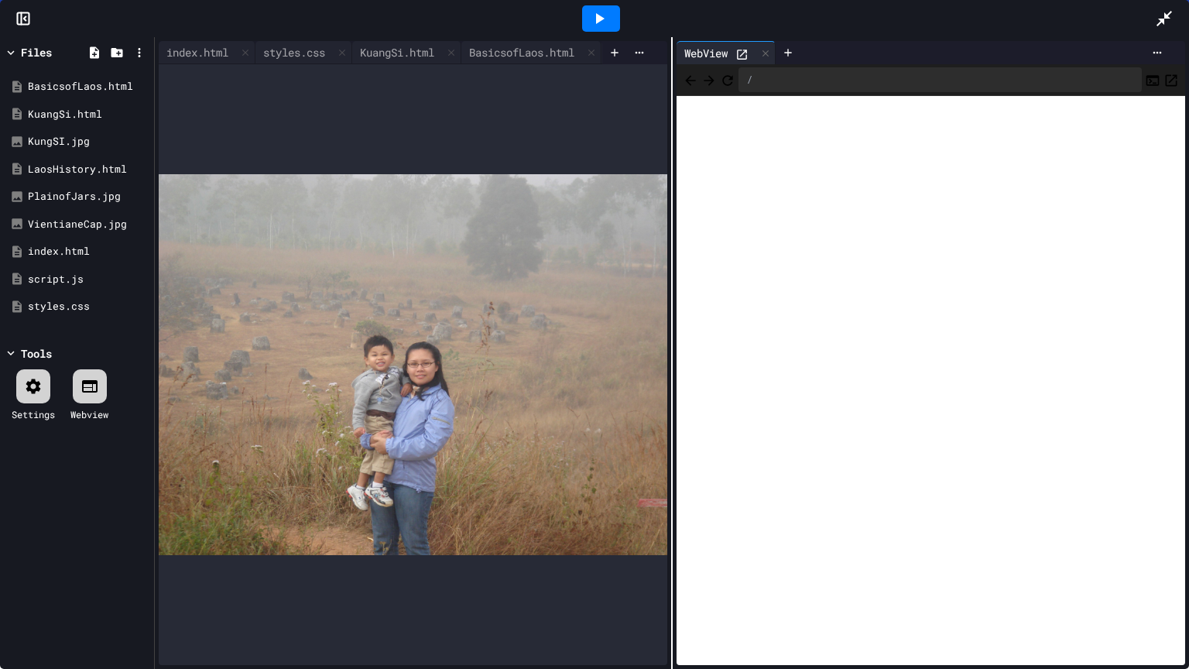
click at [1167, 9] on icon at bounding box center [1164, 18] width 19 height 19
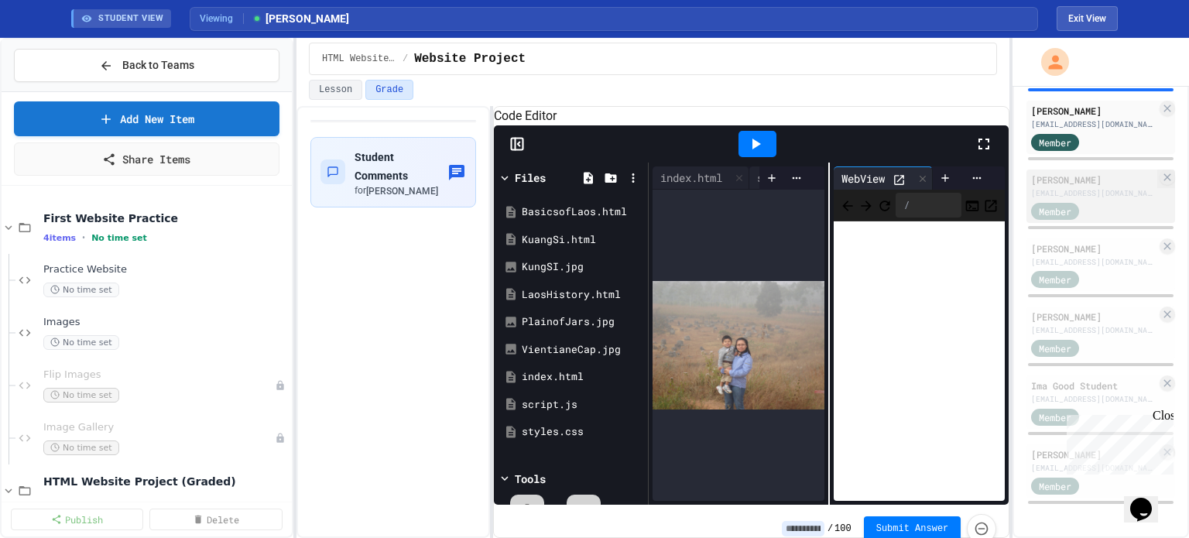
click at [1060, 181] on div "[PERSON_NAME]" at bounding box center [1093, 180] width 125 height 14
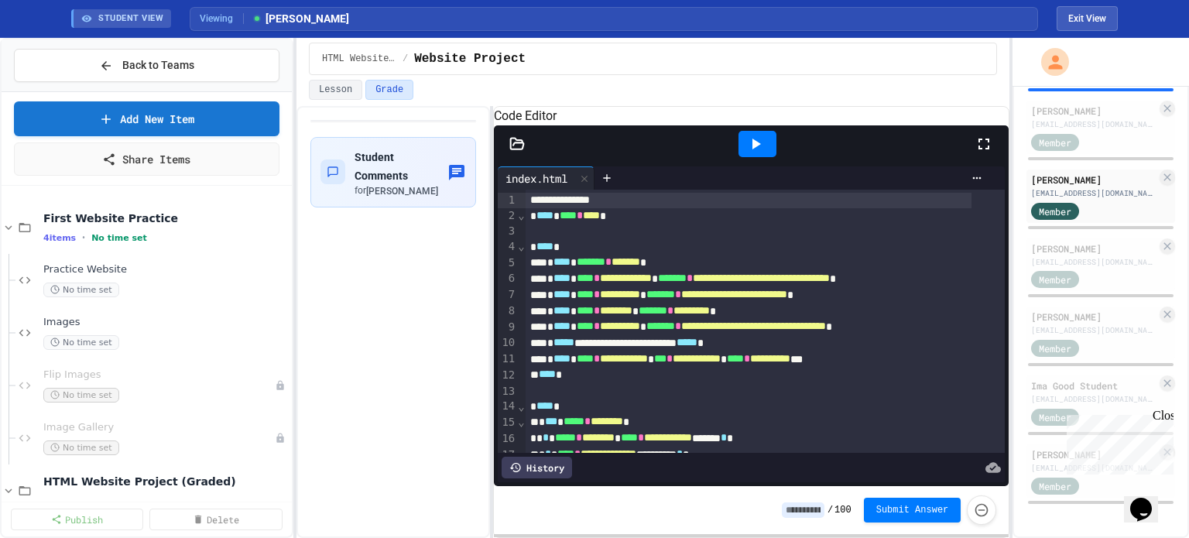
click at [988, 149] on icon at bounding box center [983, 144] width 11 height 11
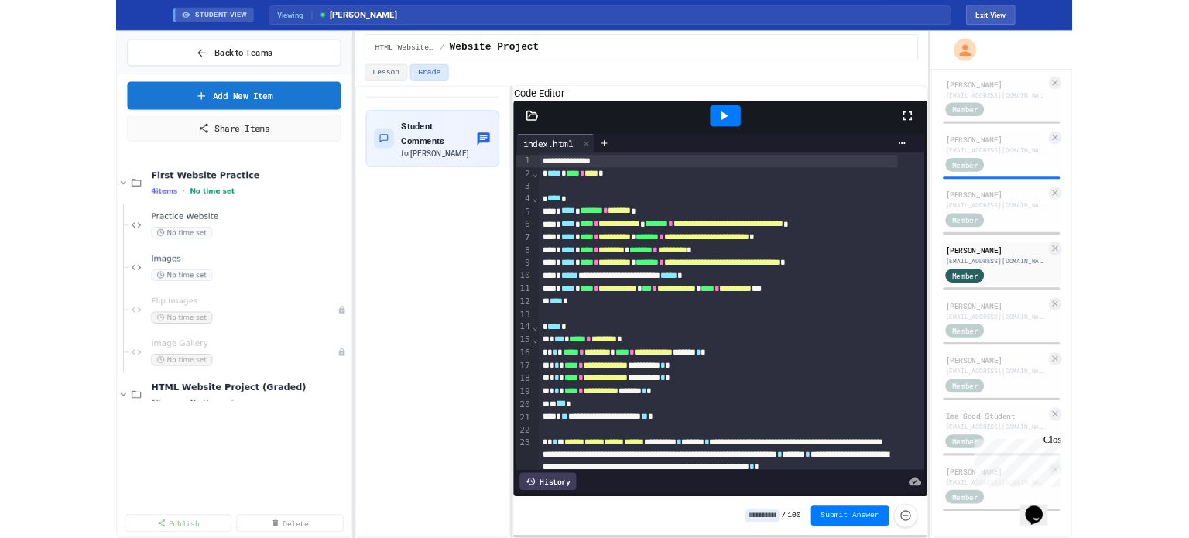
scroll to position [619, 0]
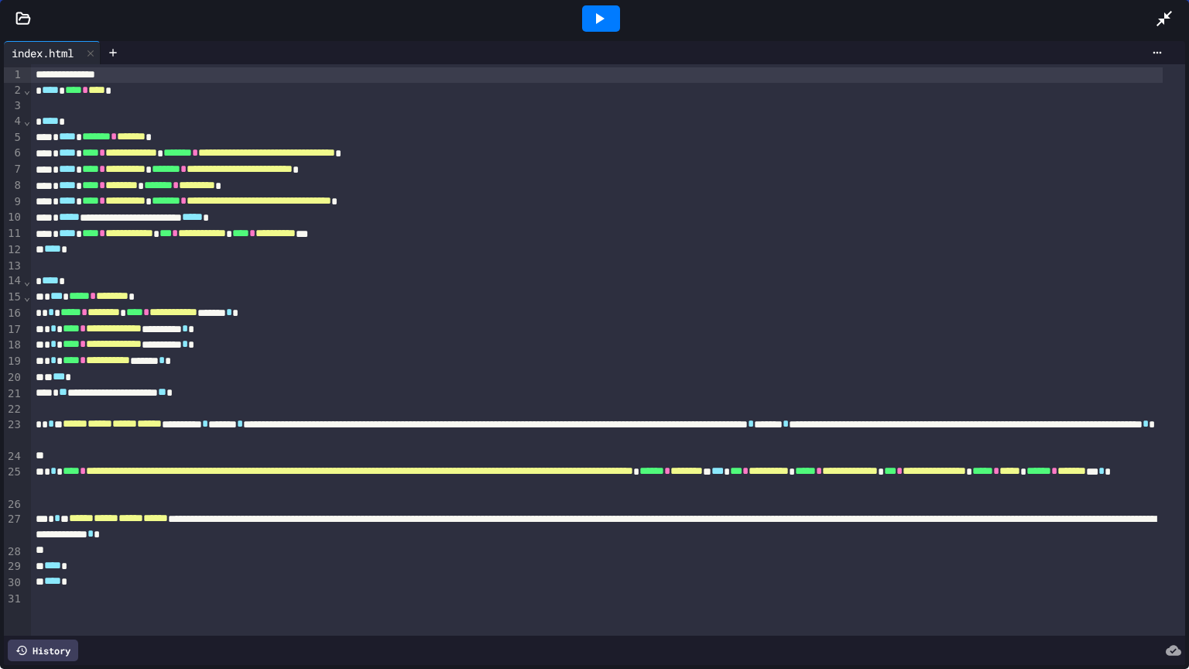
click at [603, 9] on icon at bounding box center [599, 18] width 19 height 19
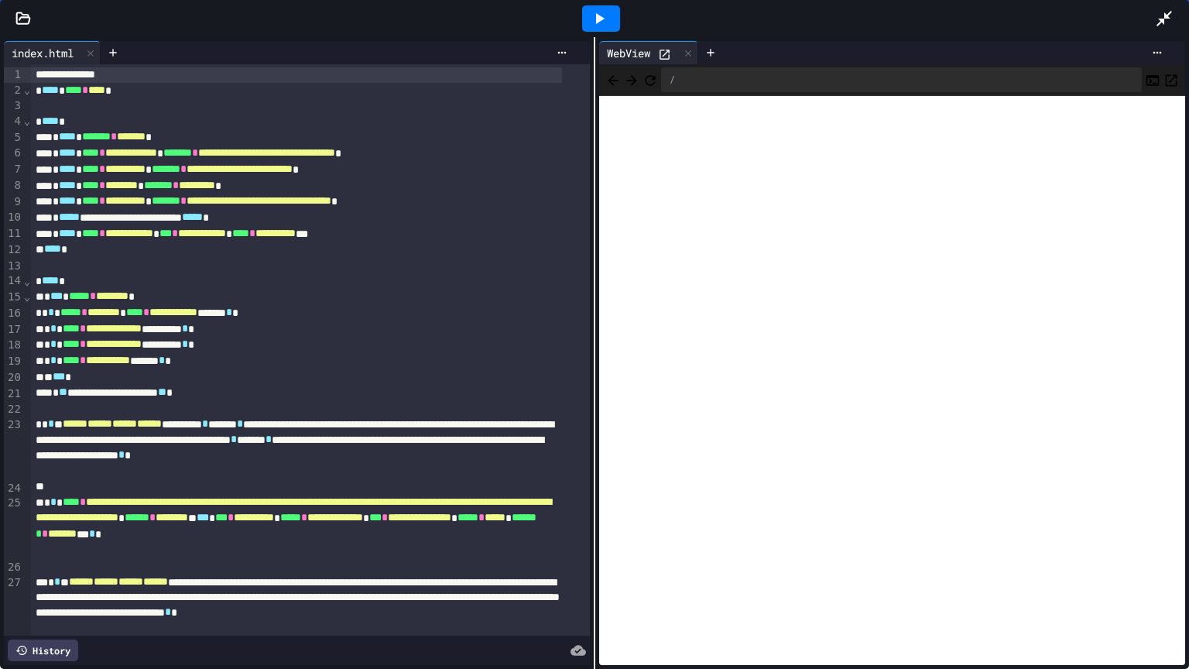
click at [1163, 74] on icon "Open in new tab" at bounding box center [1170, 80] width 15 height 15
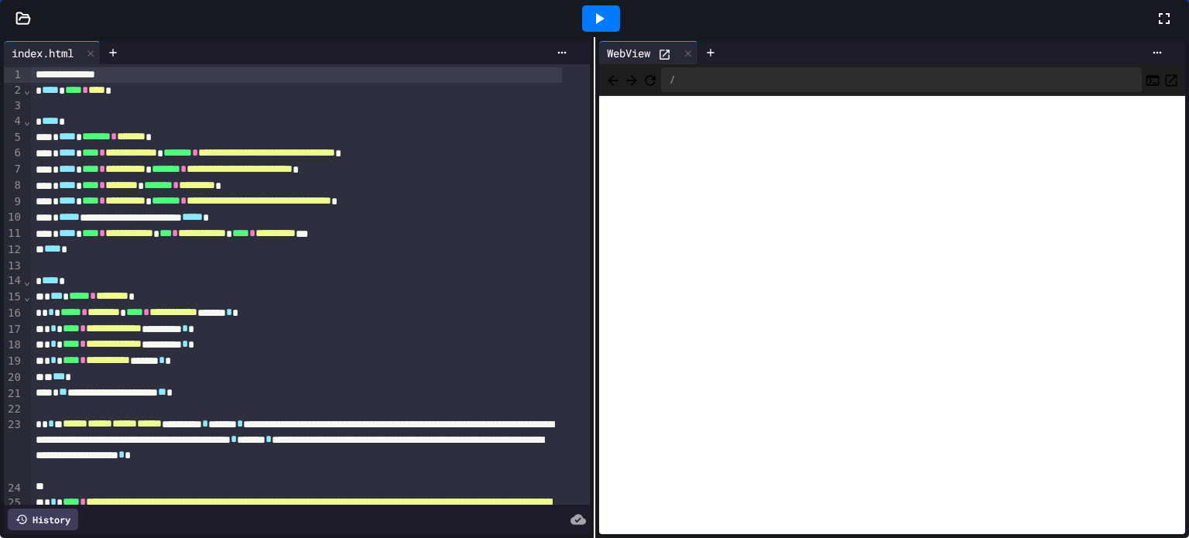
scroll to position [750, 0]
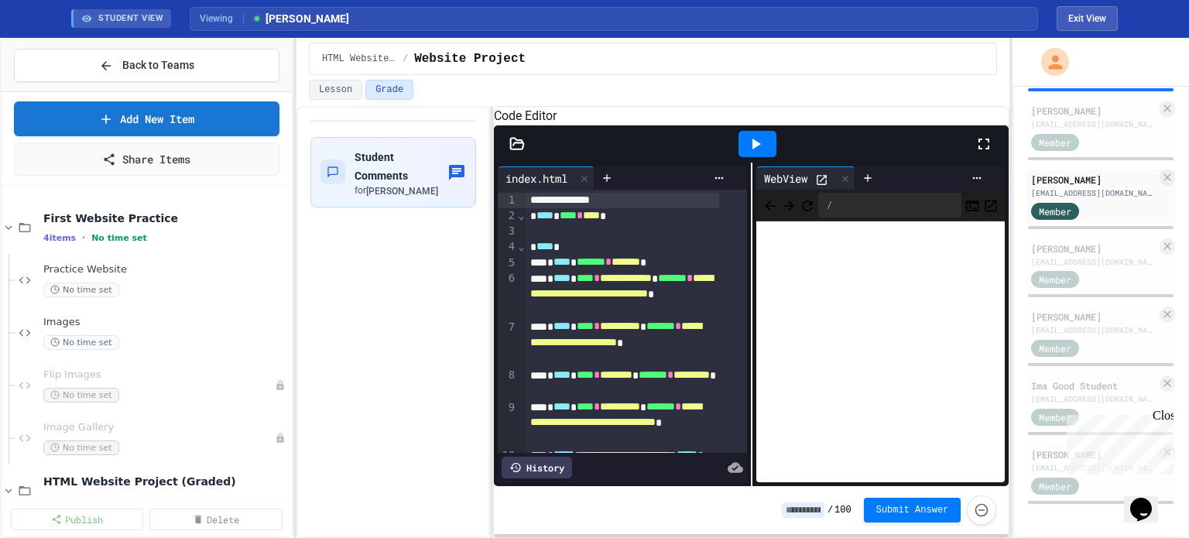
click at [517, 152] on icon at bounding box center [516, 143] width 15 height 15
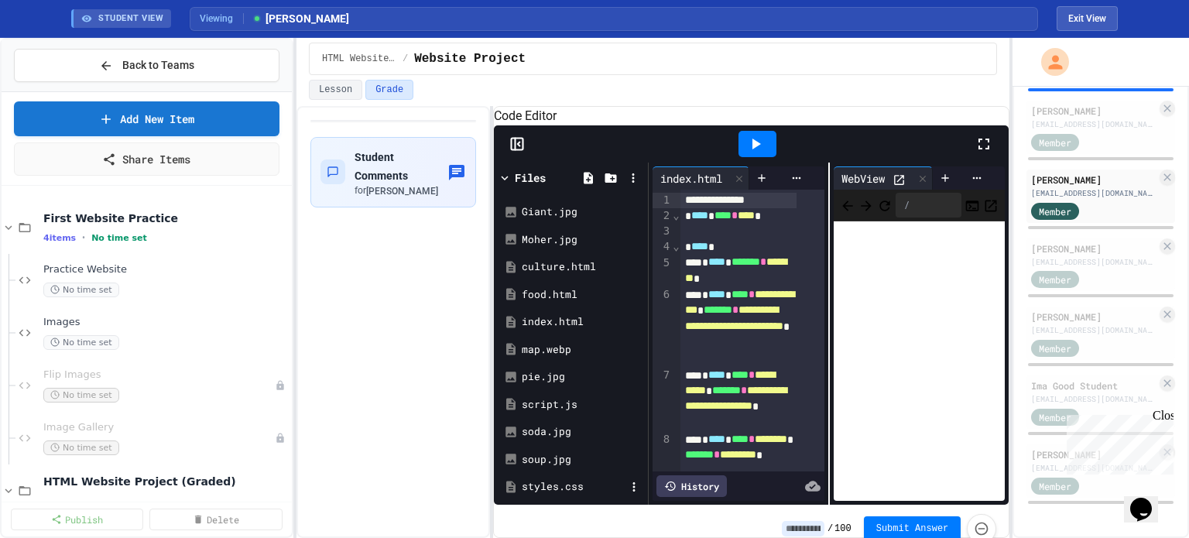
click at [550, 495] on div "styles.css" at bounding box center [574, 486] width 104 height 15
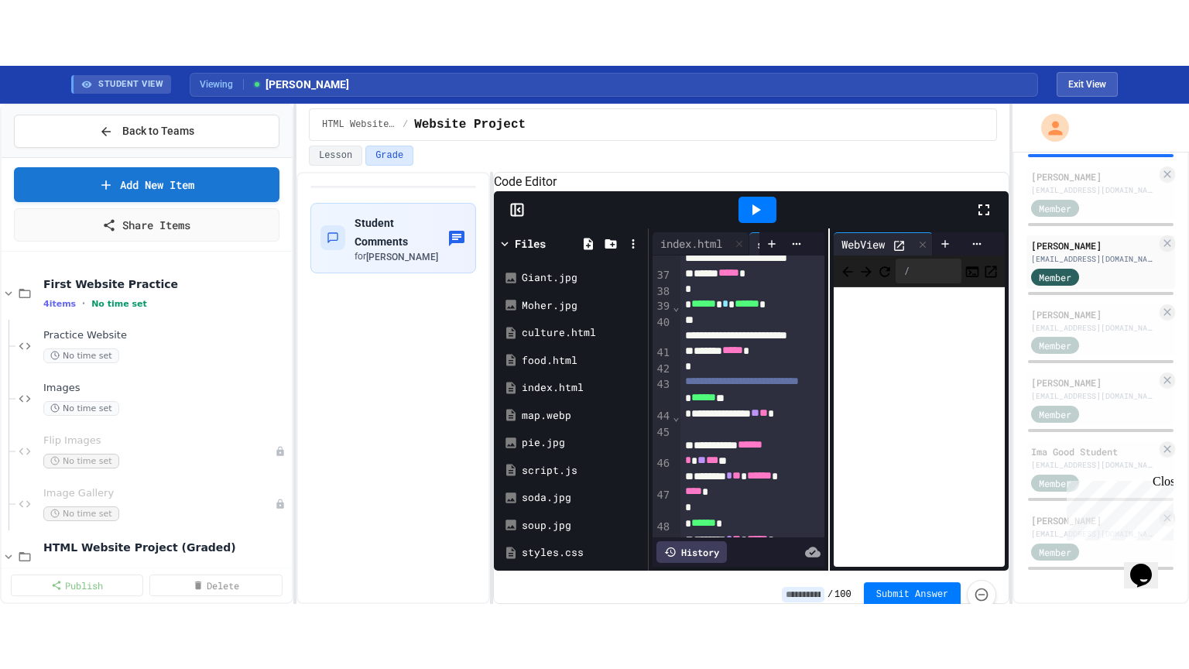
scroll to position [851, 0]
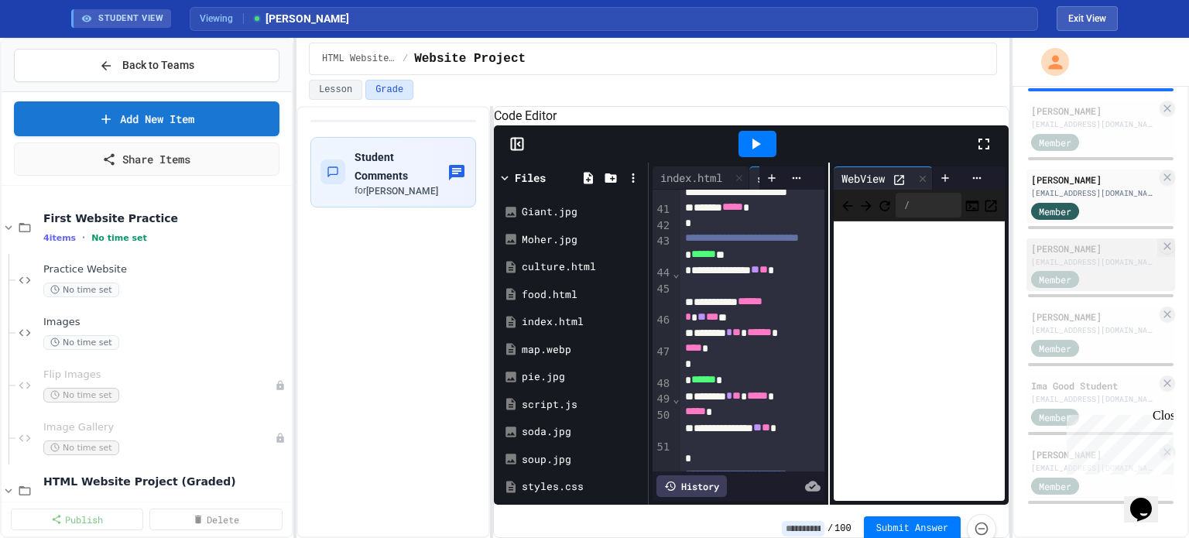
click at [1069, 247] on div "[PERSON_NAME]" at bounding box center [1093, 248] width 125 height 14
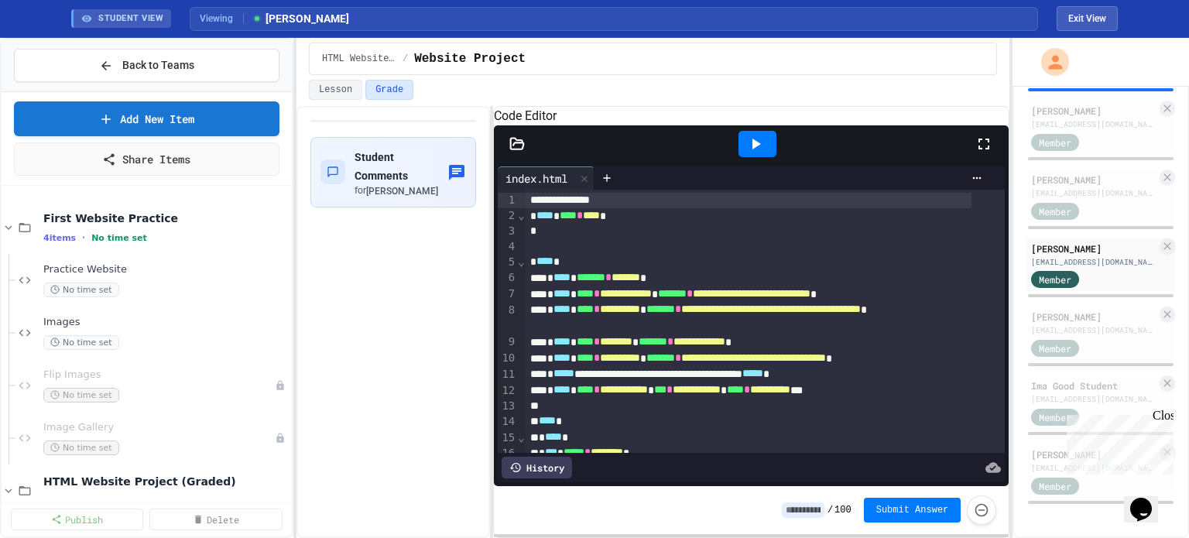
click at [987, 153] on icon at bounding box center [983, 144] width 19 height 19
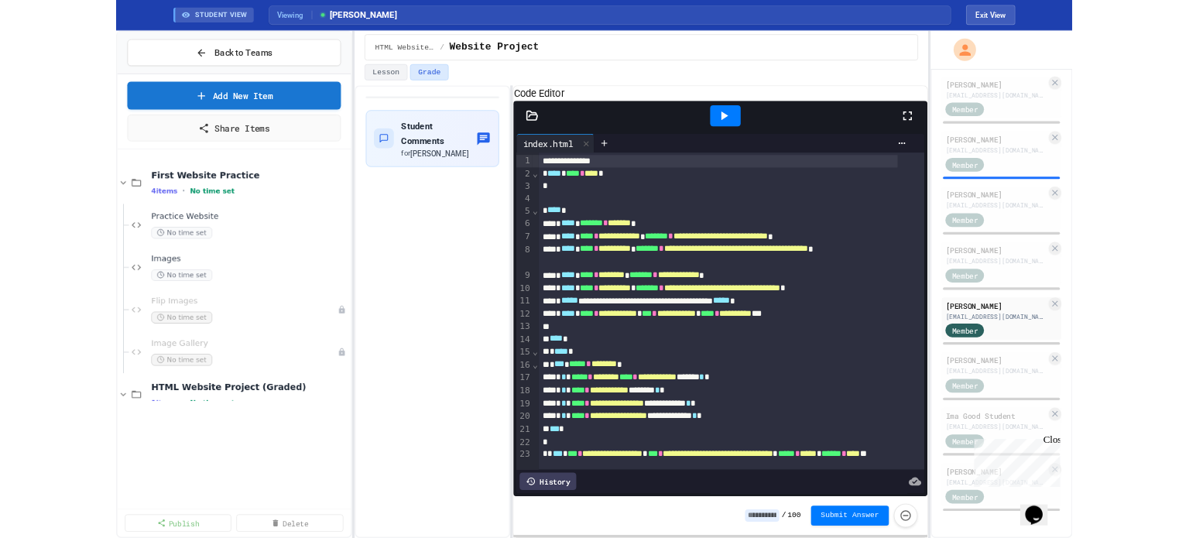
scroll to position [619, 0]
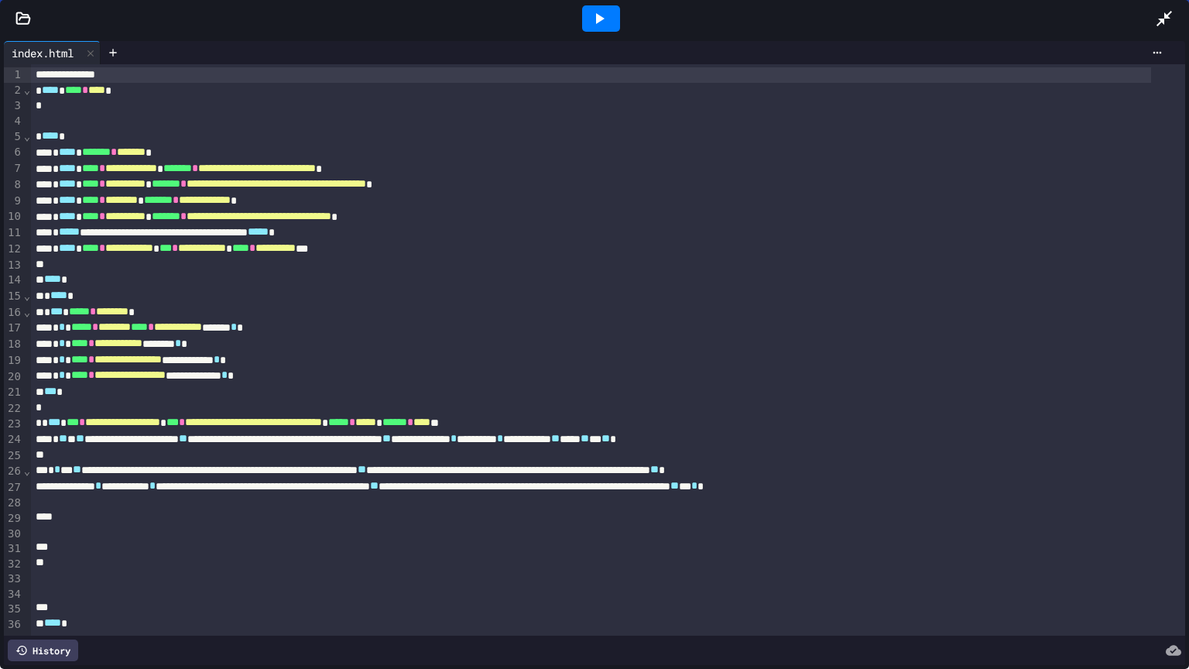
click at [593, 19] on icon at bounding box center [599, 18] width 19 height 19
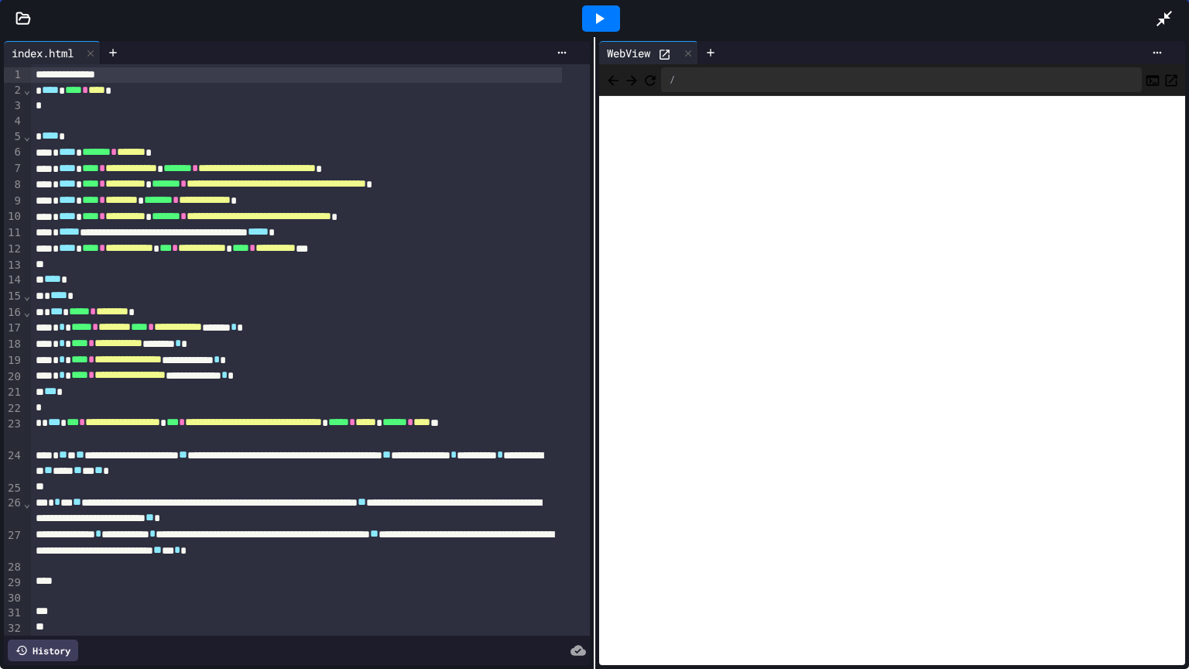
click at [1163, 77] on icon "Open in new tab" at bounding box center [1170, 80] width 15 height 15
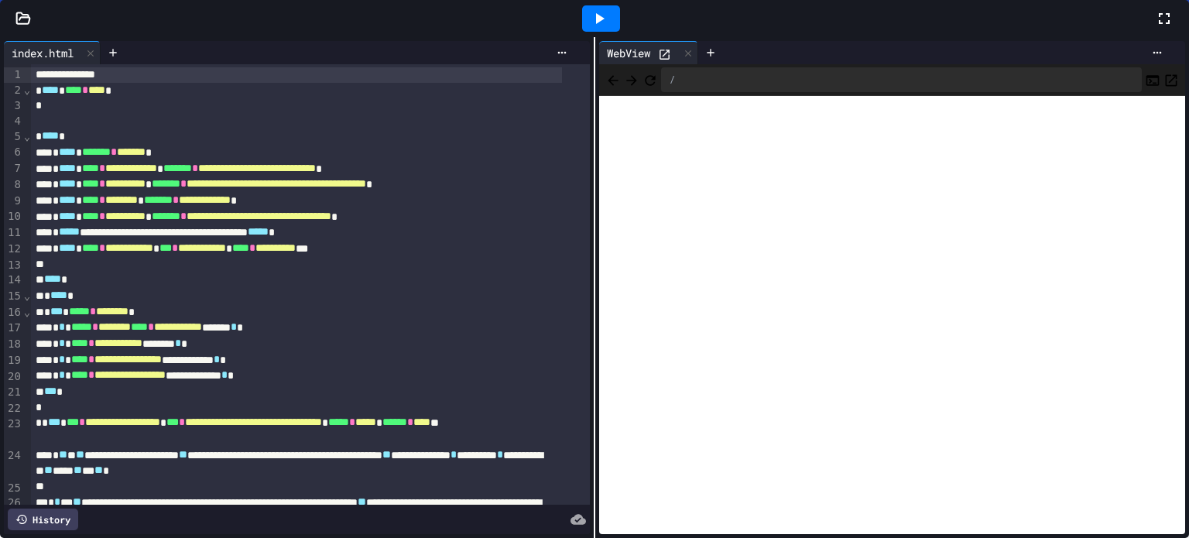
scroll to position [750, 0]
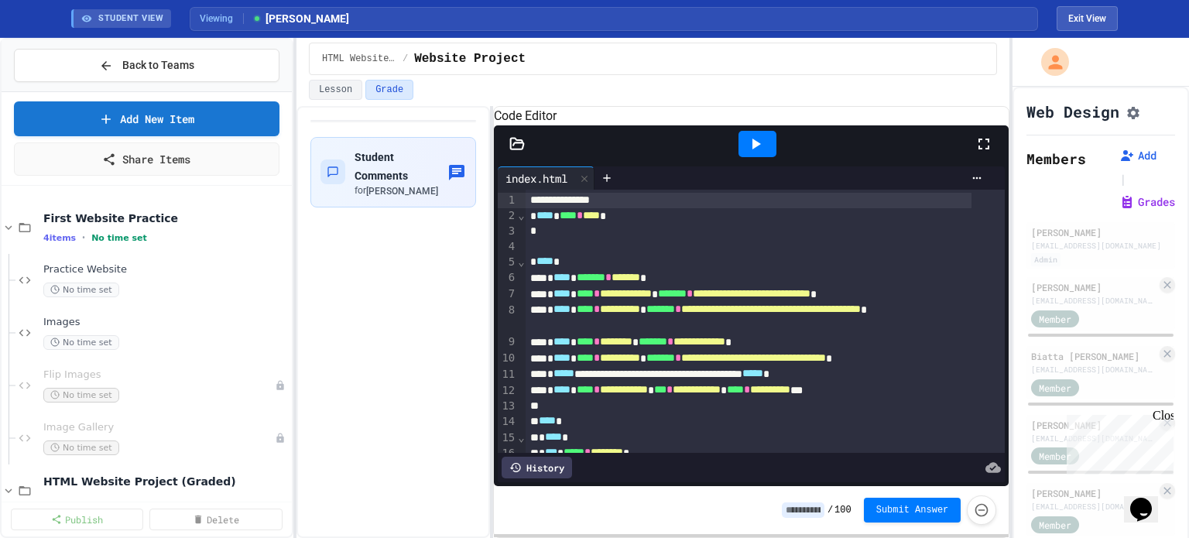
click at [984, 153] on icon at bounding box center [983, 144] width 19 height 19
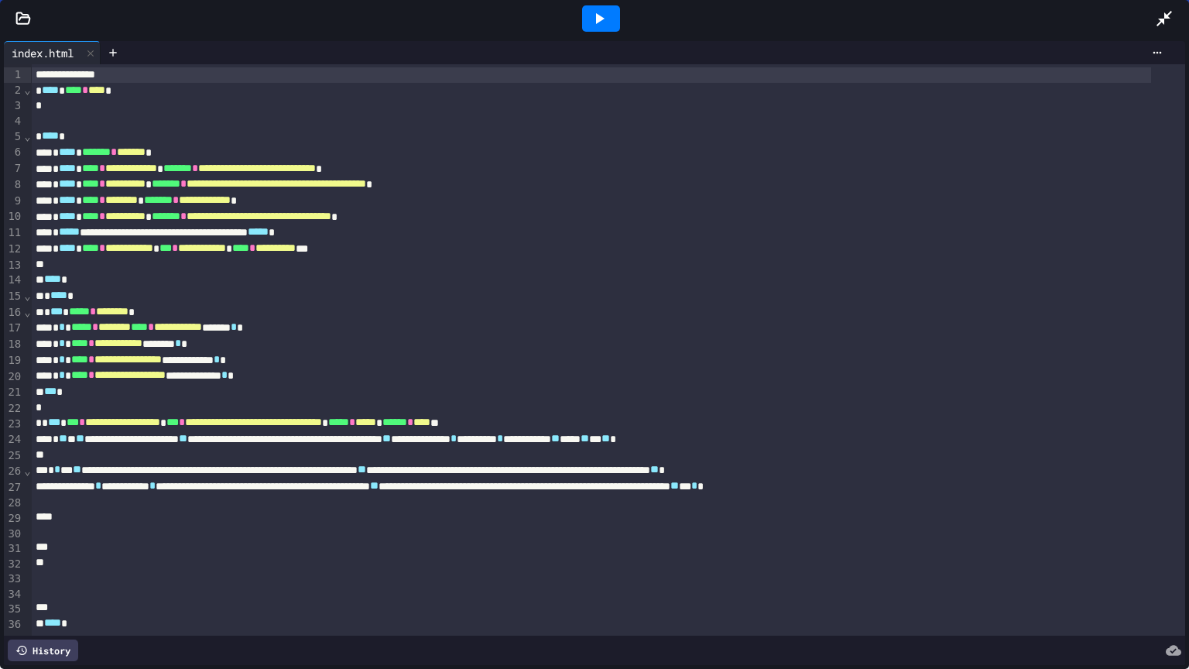
click at [590, 26] on icon at bounding box center [599, 18] width 19 height 19
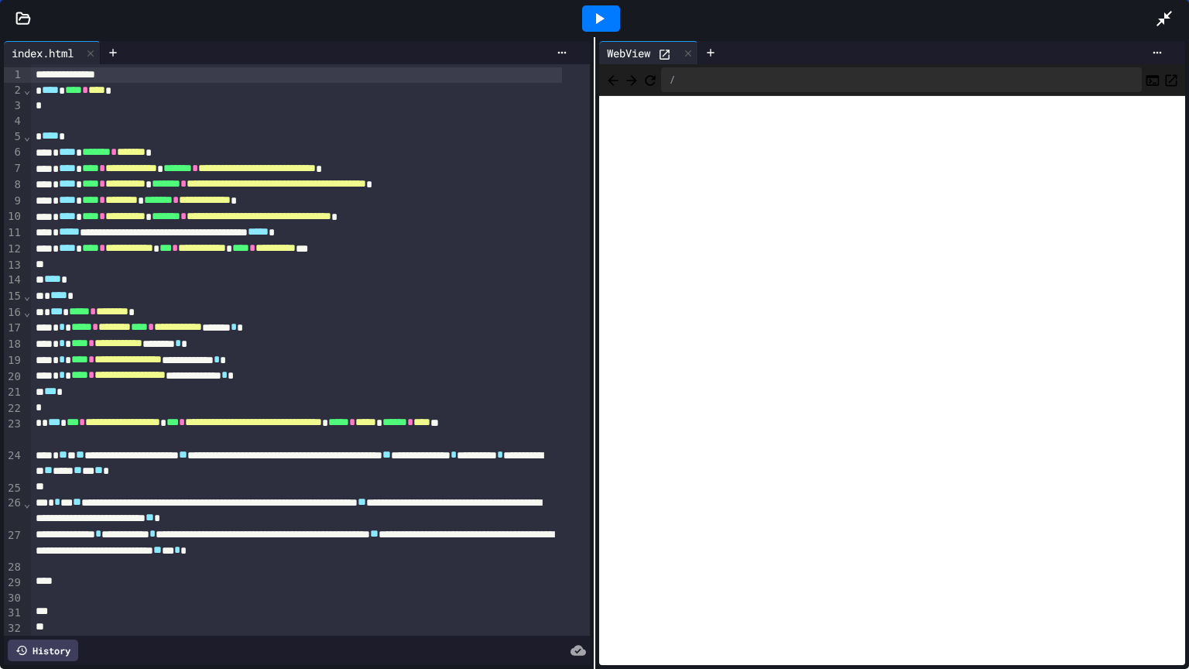
click at [1166, 75] on icon "Open in new tab" at bounding box center [1172, 80] width 12 height 12
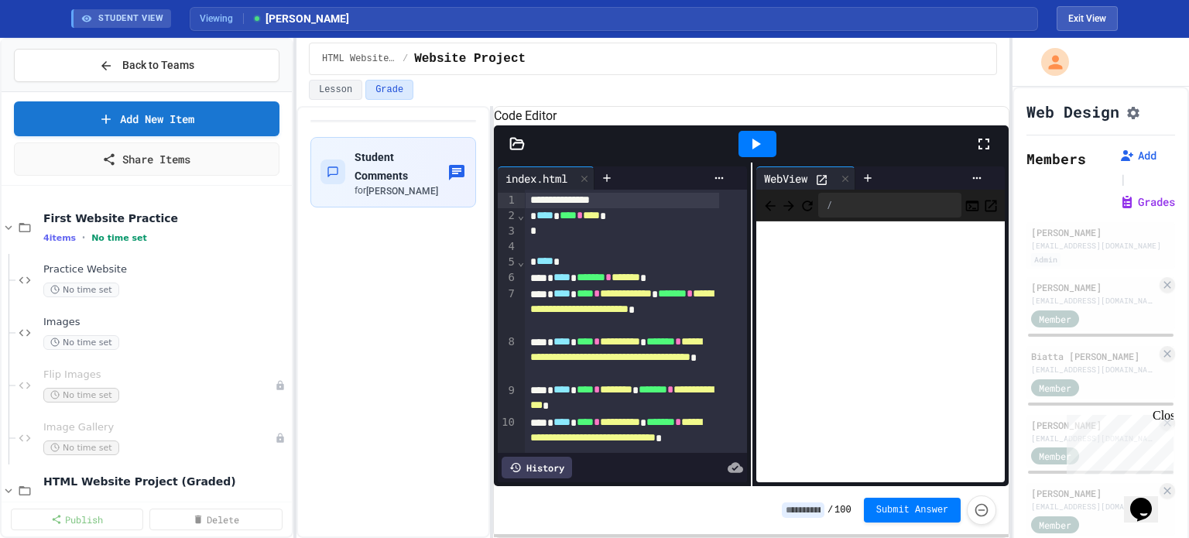
click at [526, 152] on div at bounding box center [517, 143] width 46 height 15
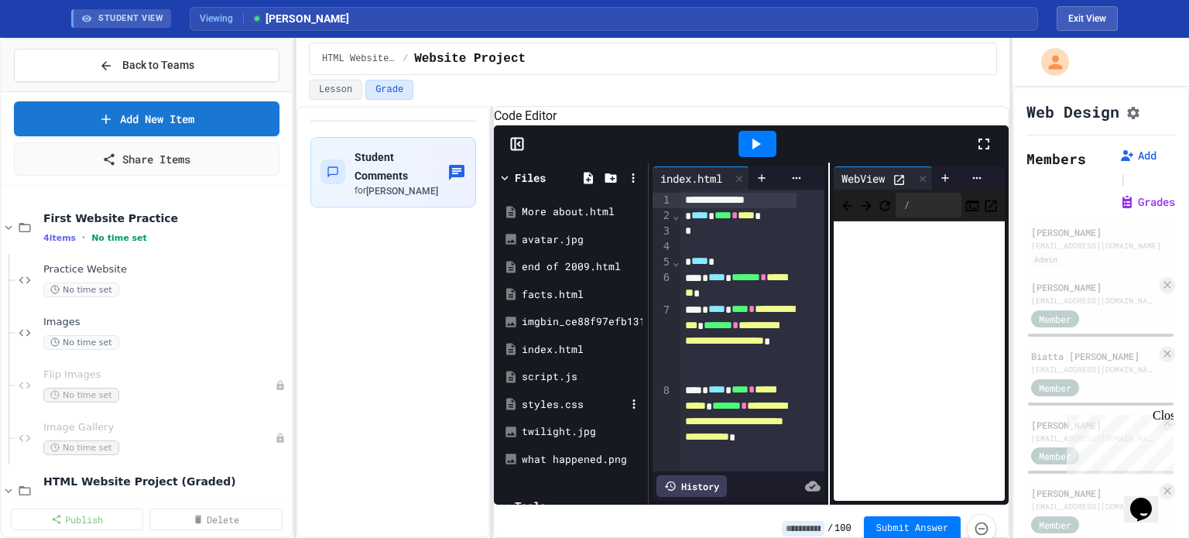
click at [545, 413] on div "styles.css" at bounding box center [574, 404] width 104 height 15
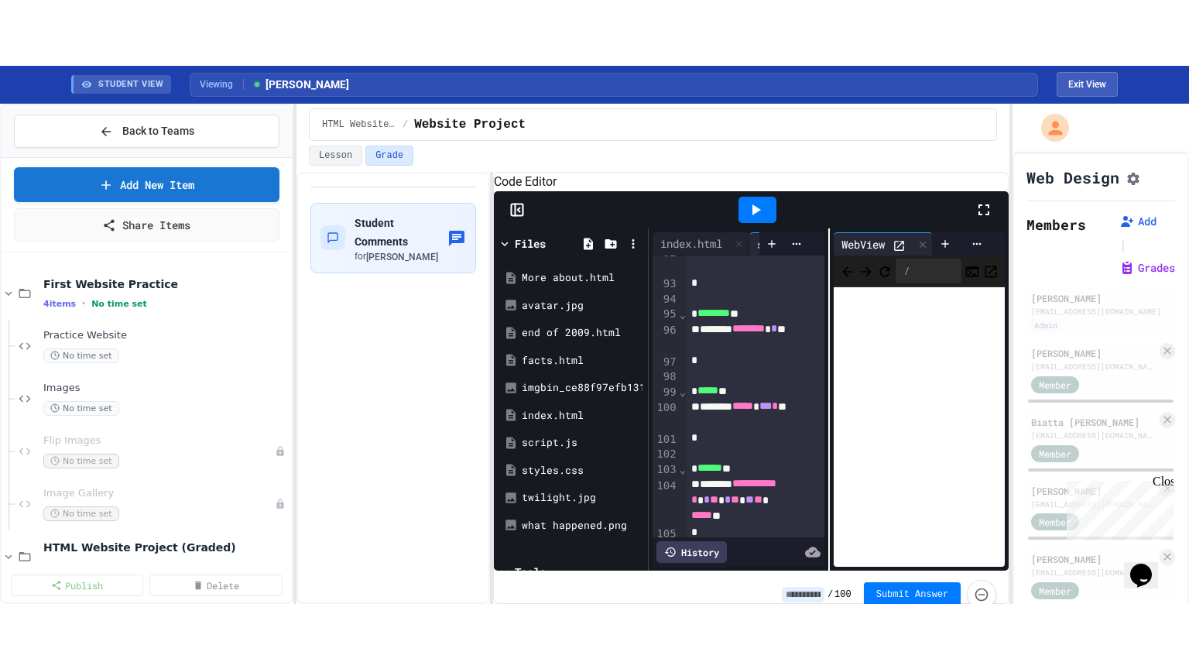
scroll to position [2074, 0]
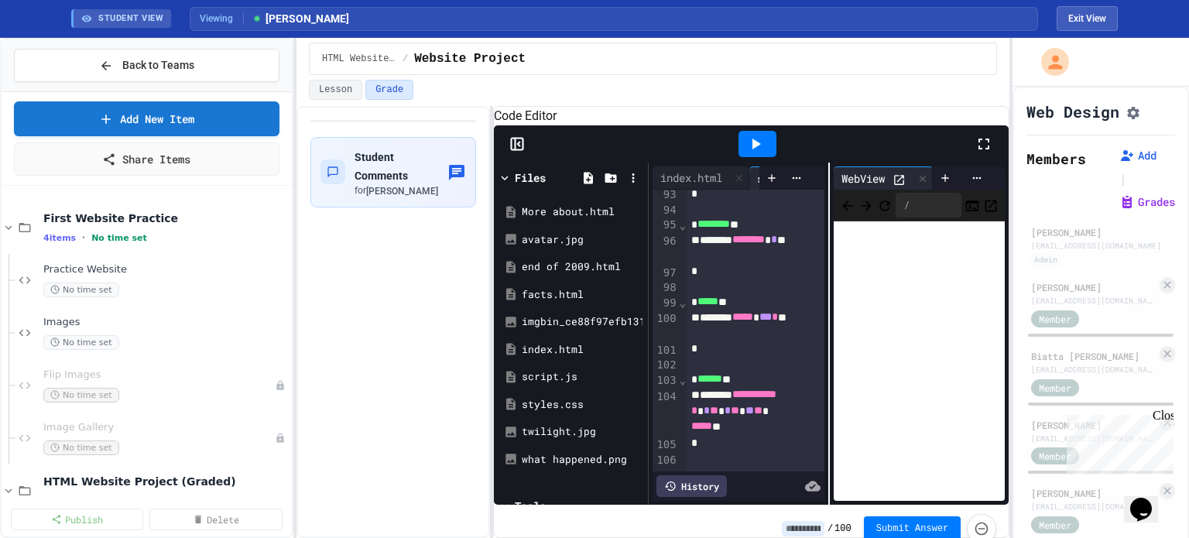
click at [991, 153] on icon at bounding box center [983, 144] width 19 height 19
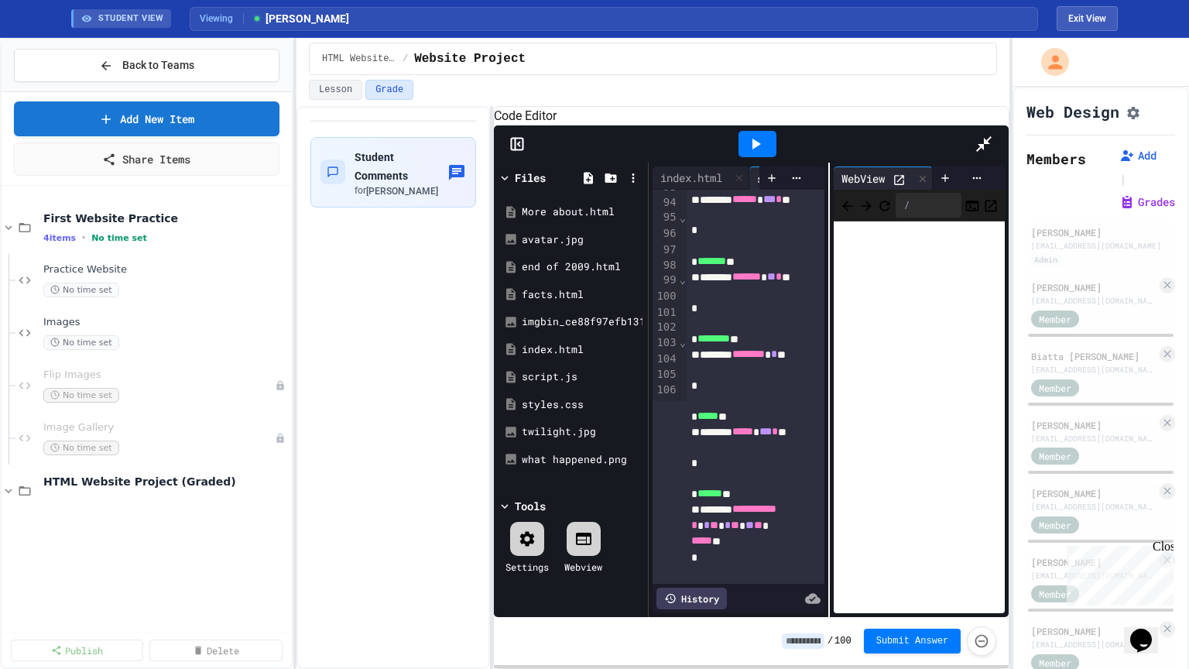
scroll to position [1601, 0]
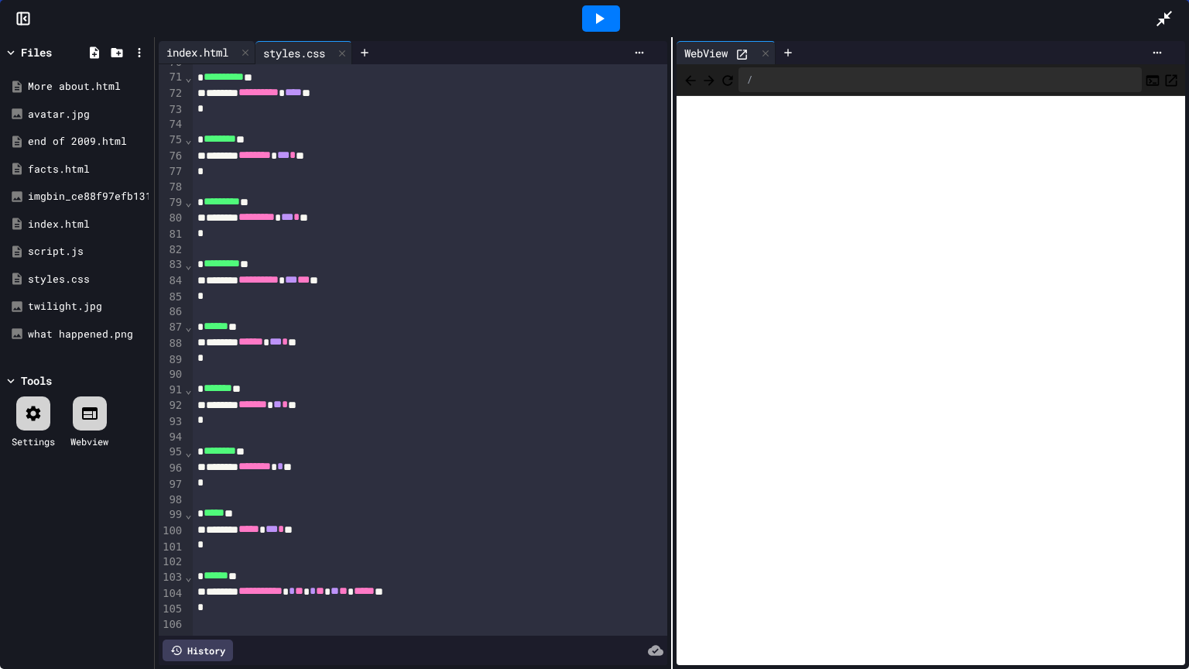
click at [207, 50] on div "index.html" at bounding box center [197, 52] width 77 height 16
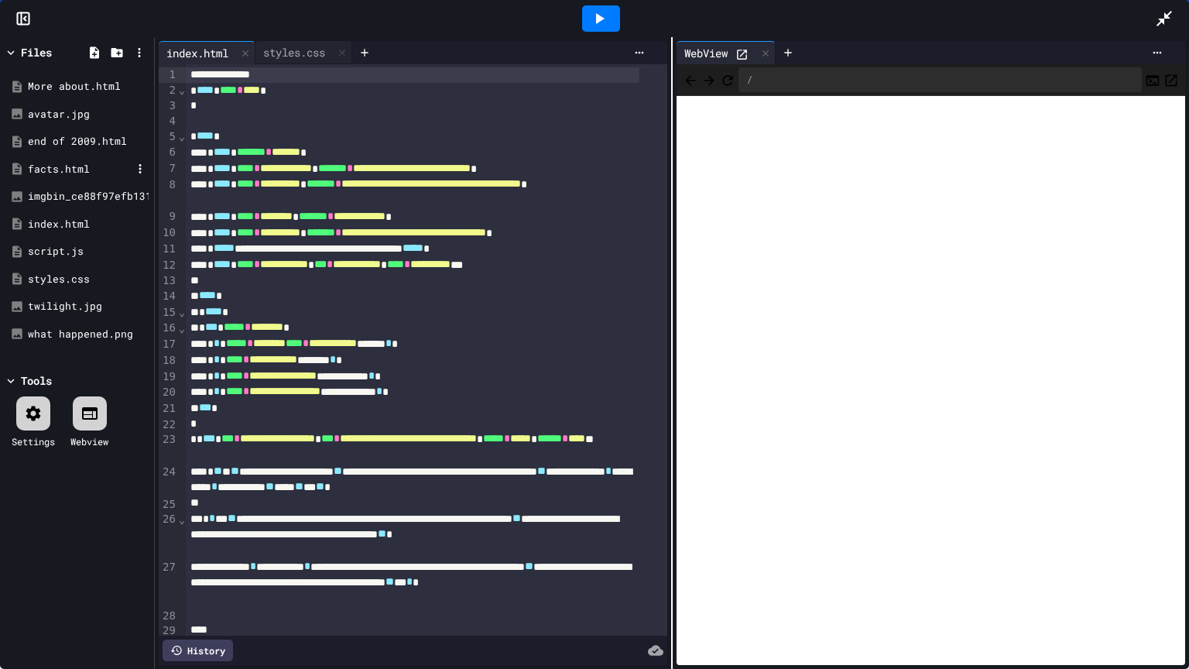
click at [43, 170] on div "facts.html" at bounding box center [80, 169] width 104 height 15
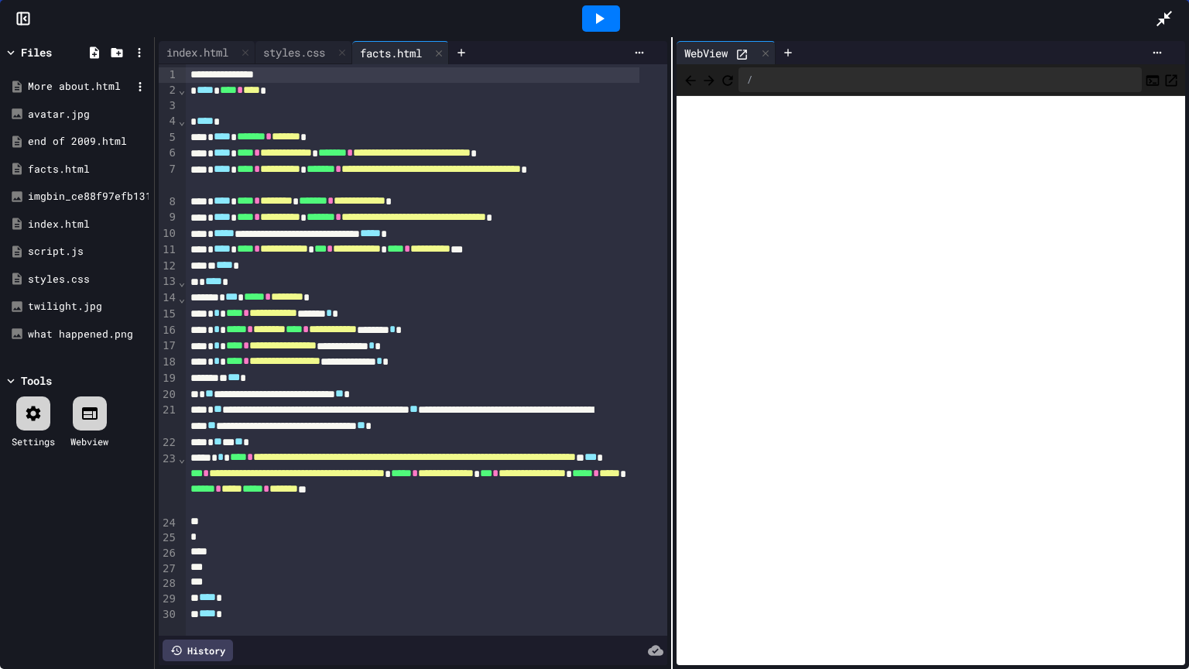
click at [60, 87] on div "More about.html" at bounding box center [80, 86] width 104 height 15
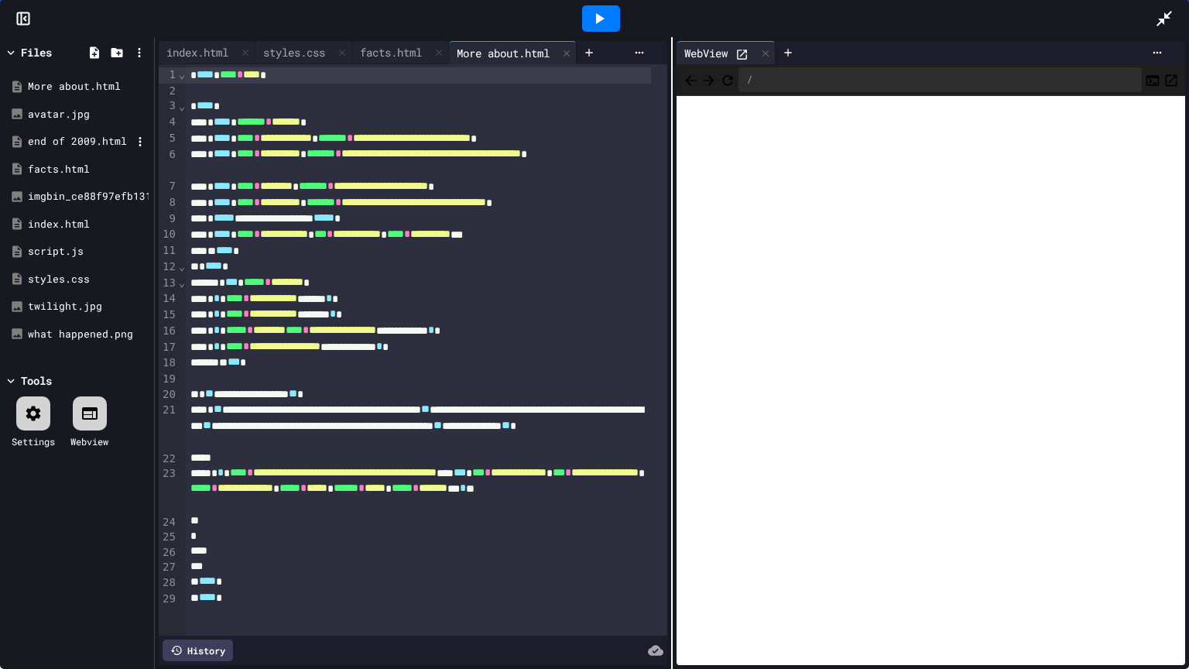
click at [62, 137] on div "end of 2009.html" at bounding box center [80, 141] width 104 height 15
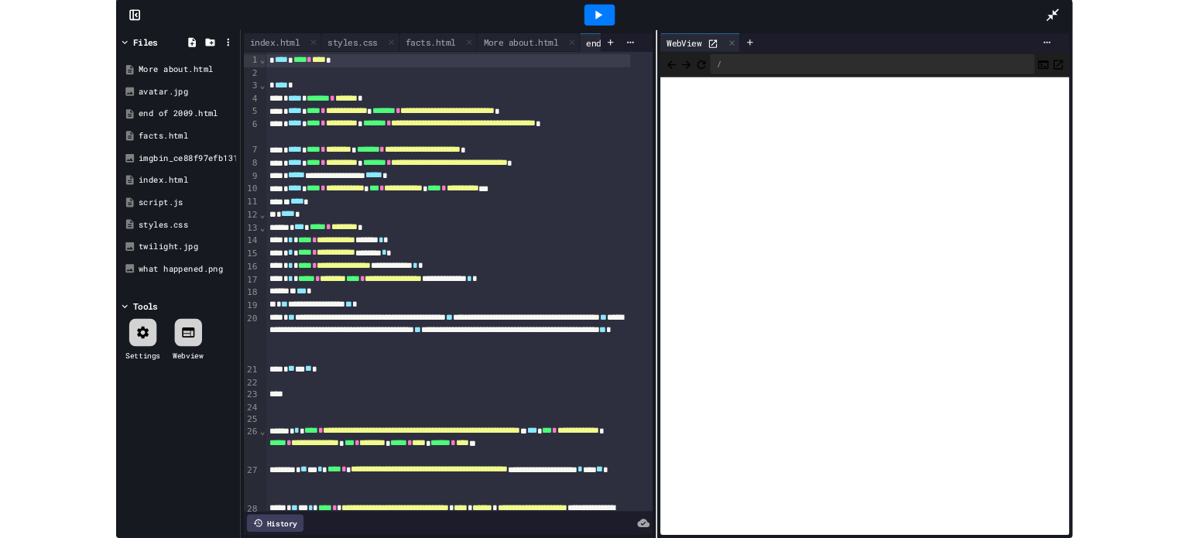
scroll to position [155, 0]
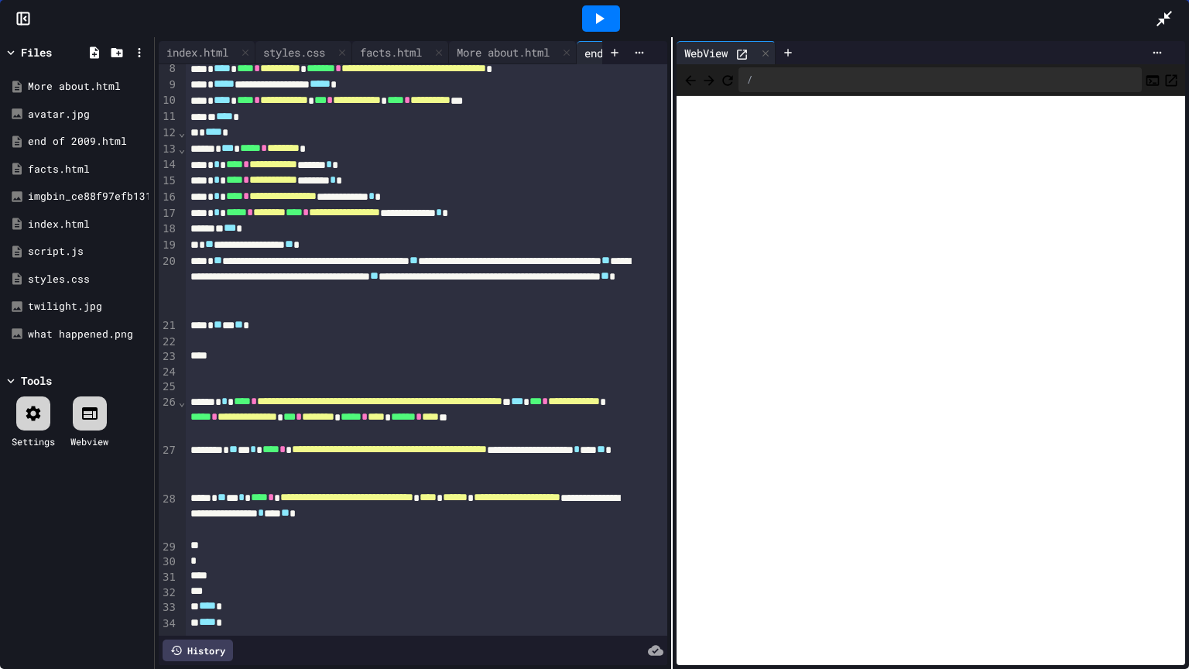
click at [1165, 7] on div at bounding box center [1172, 19] width 34 height 42
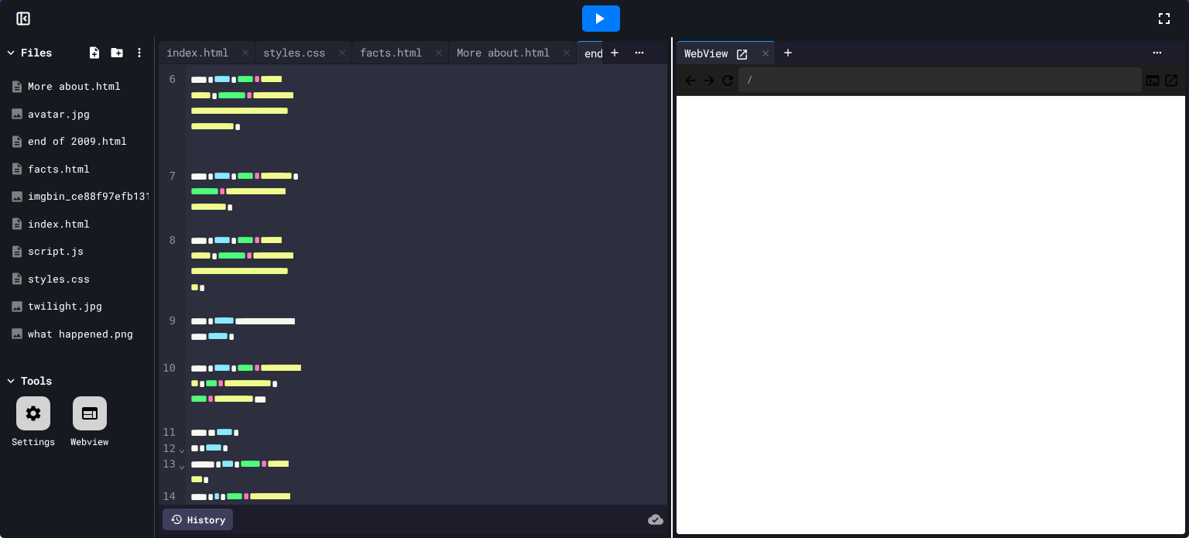
scroll to position [443, 0]
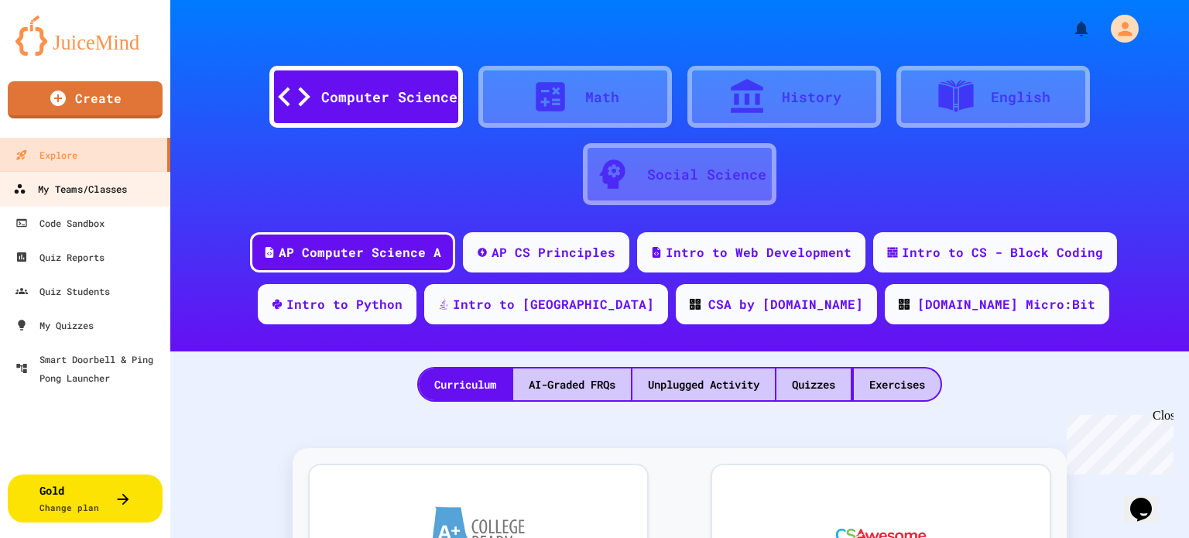
click at [77, 187] on div "My Teams/Classes" at bounding box center [70, 189] width 114 height 19
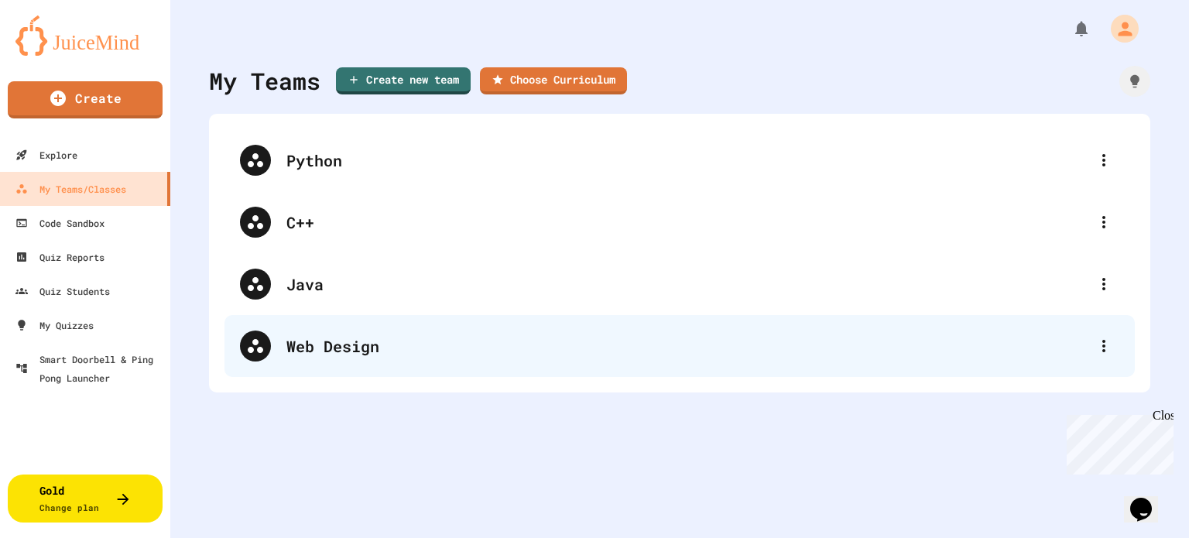
click at [295, 354] on div "Web Design" at bounding box center [687, 345] width 802 height 23
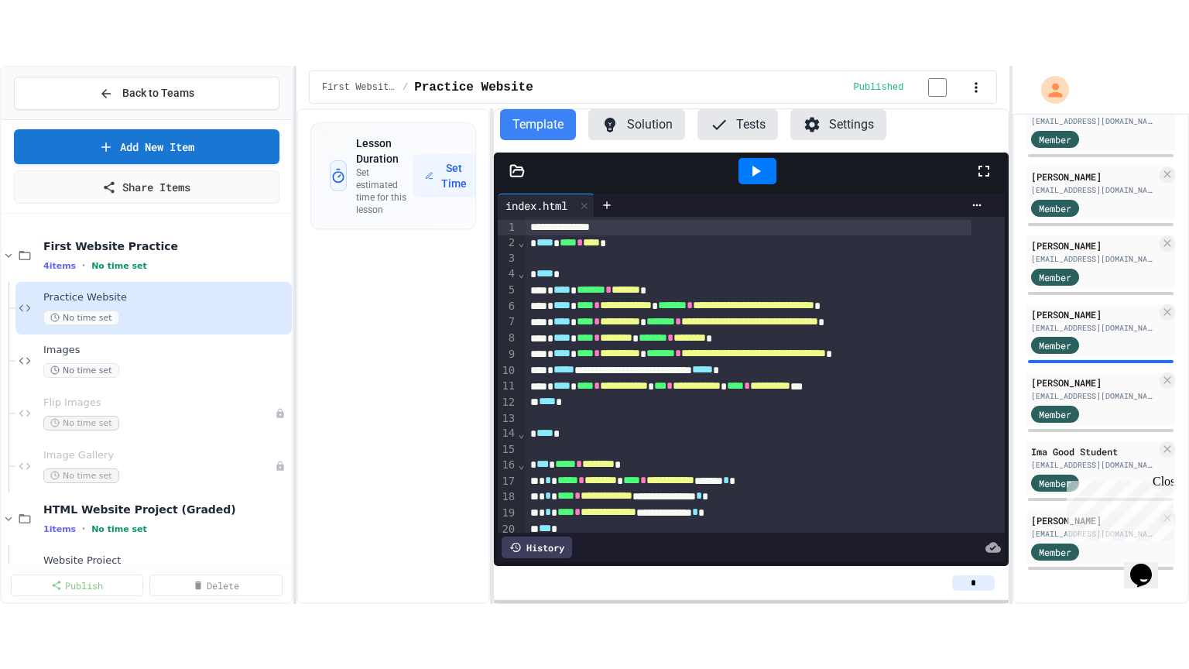
scroll to position [712, 0]
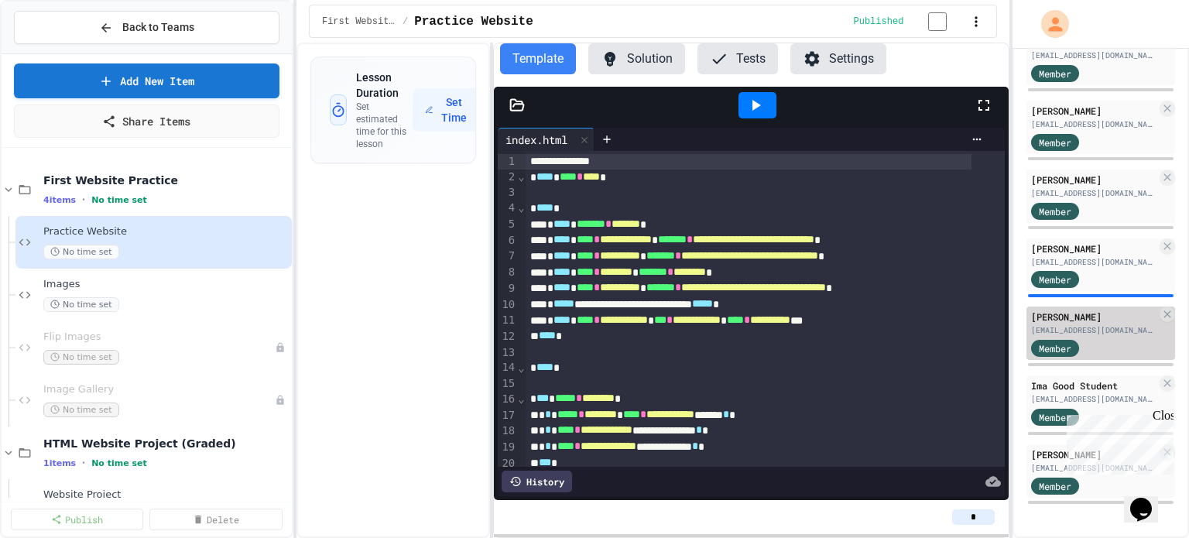
click at [1087, 315] on div "[PERSON_NAME]" at bounding box center [1093, 317] width 125 height 14
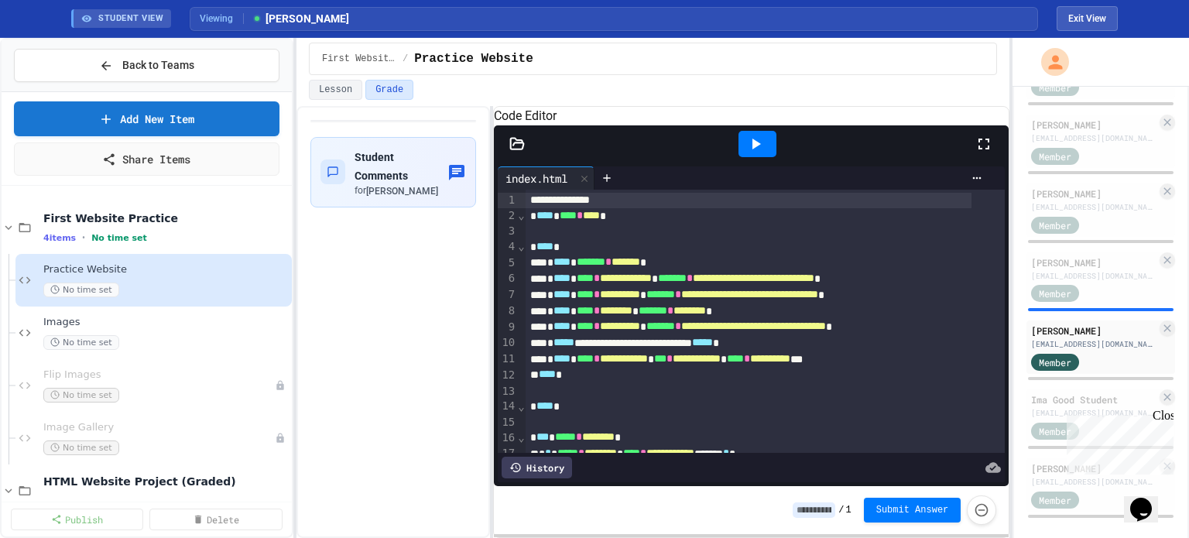
click at [981, 153] on icon at bounding box center [983, 144] width 19 height 19
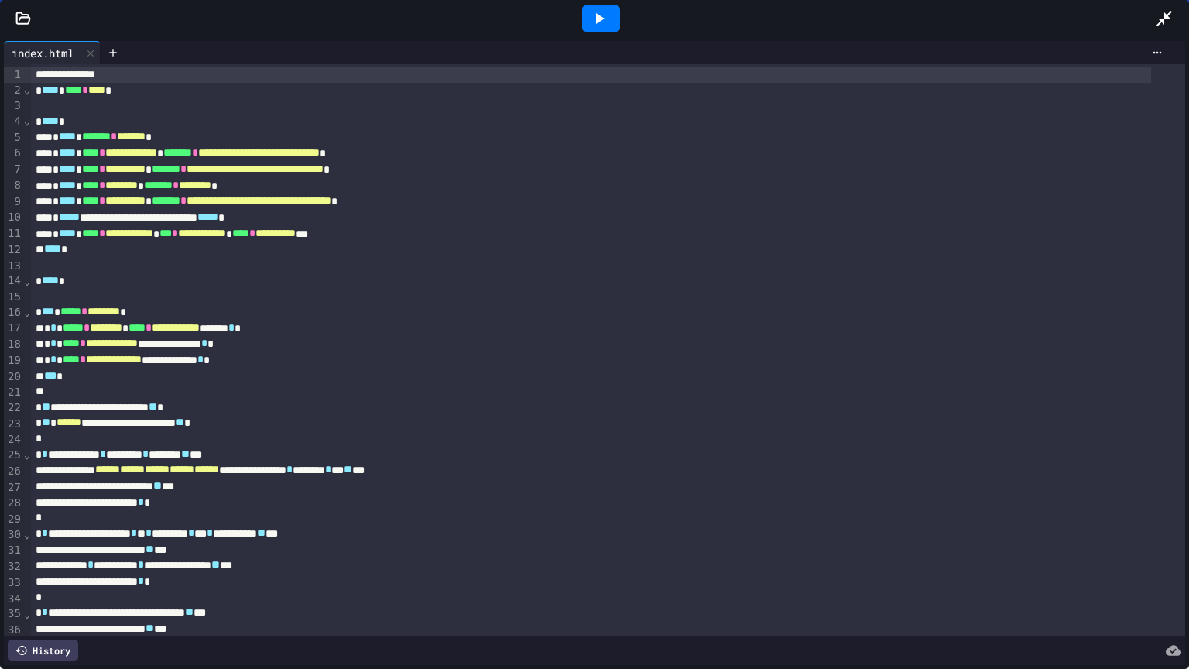
click at [1163, 14] on icon at bounding box center [1164, 18] width 19 height 19
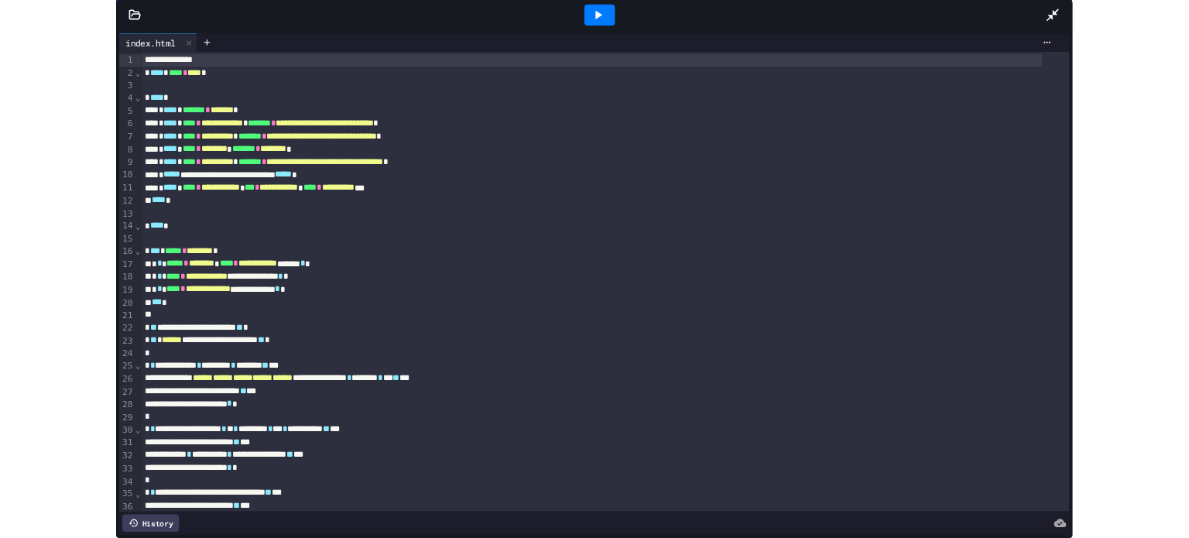
scroll to position [712, 0]
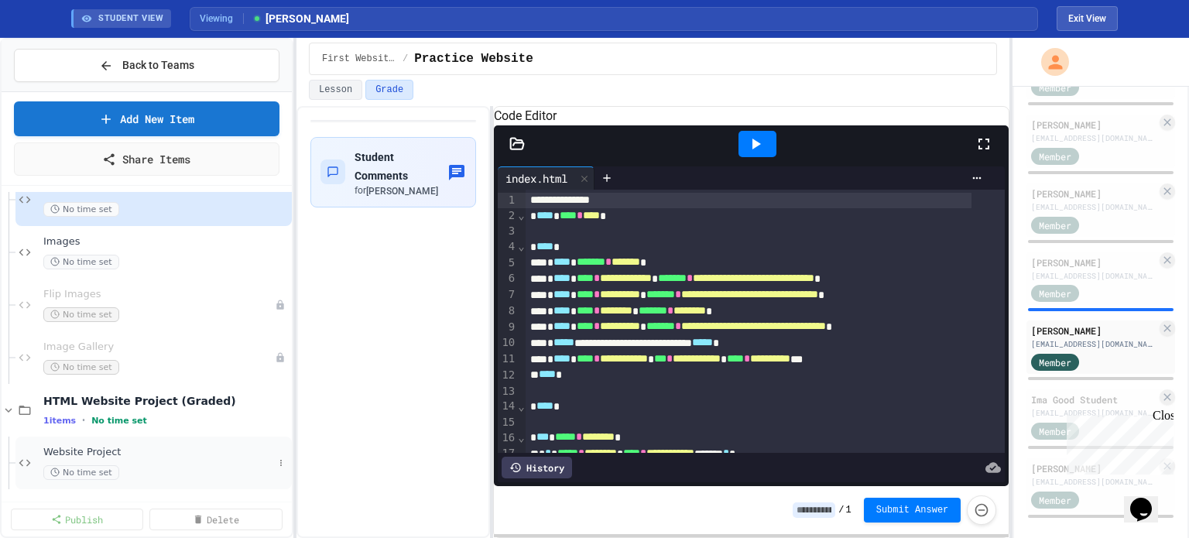
click at [103, 449] on span "Website Project" at bounding box center [158, 452] width 230 height 13
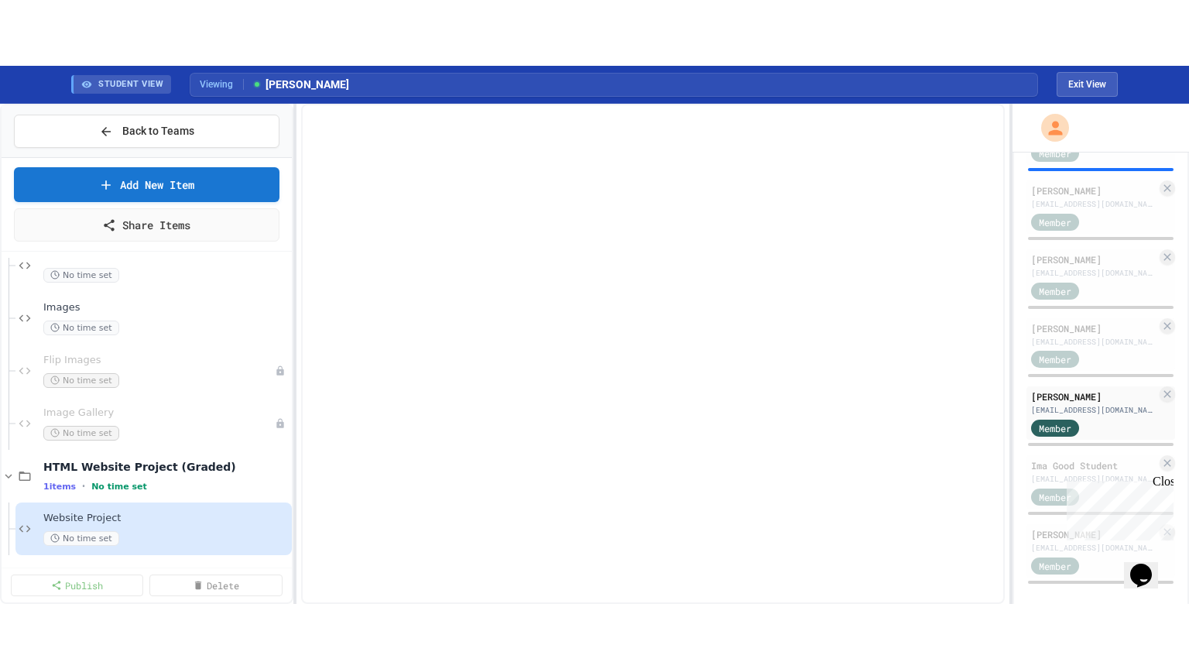
scroll to position [62, 0]
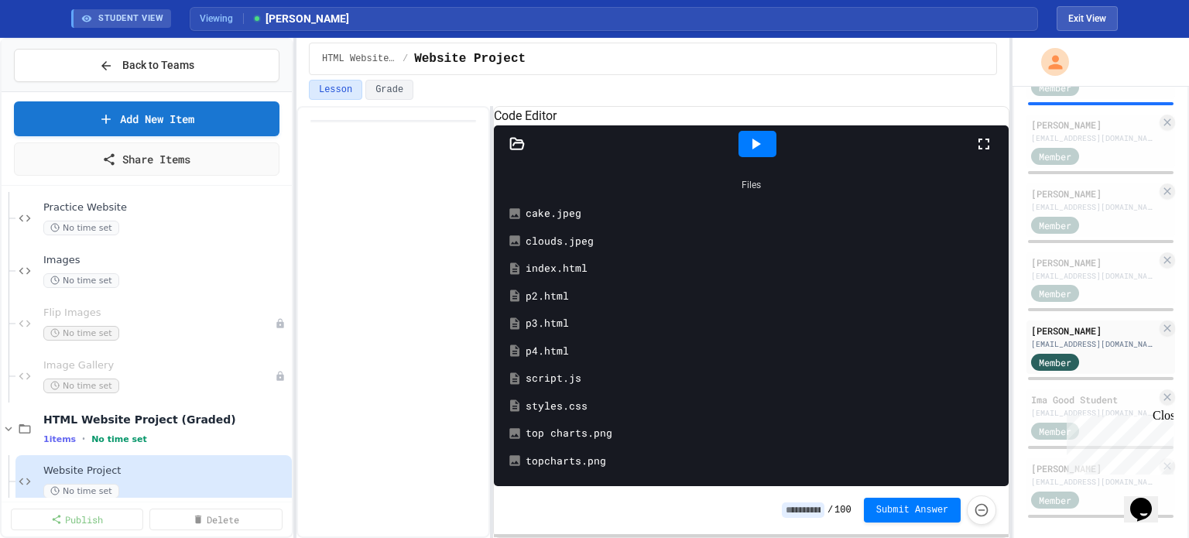
drag, startPoint x: 981, startPoint y: 157, endPoint x: 976, endPoint y: 251, distance: 93.8
click at [979, 149] on icon at bounding box center [983, 144] width 11 height 11
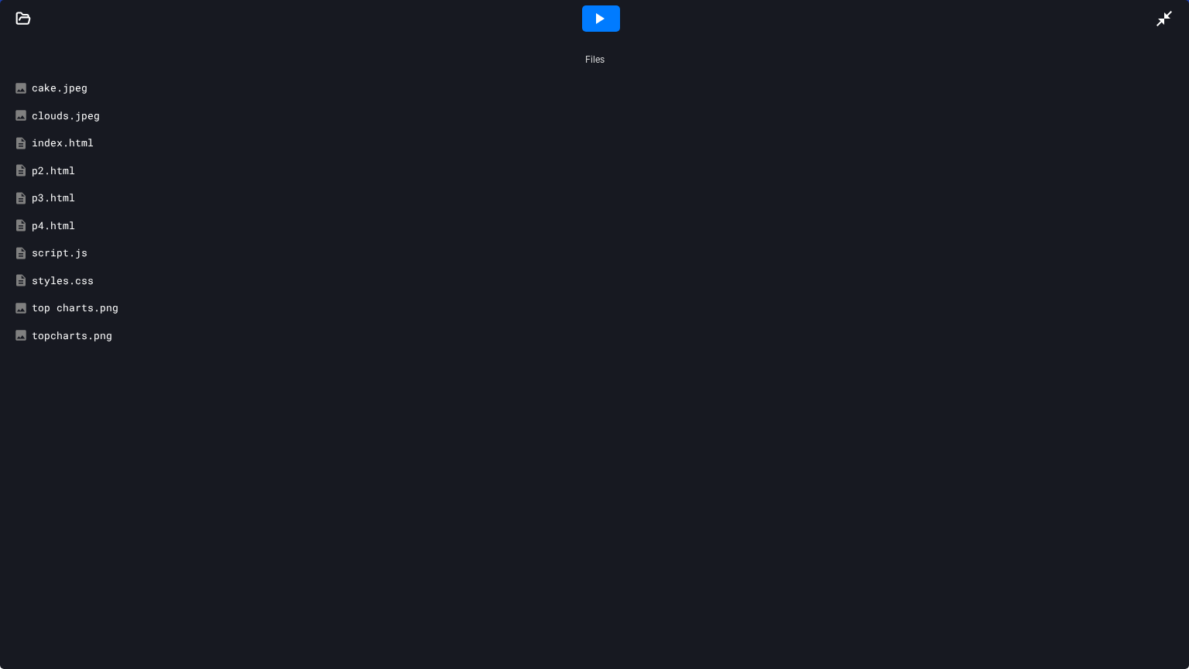
scroll to position [0, 0]
click at [39, 142] on div "index.html" at bounding box center [606, 142] width 1148 height 15
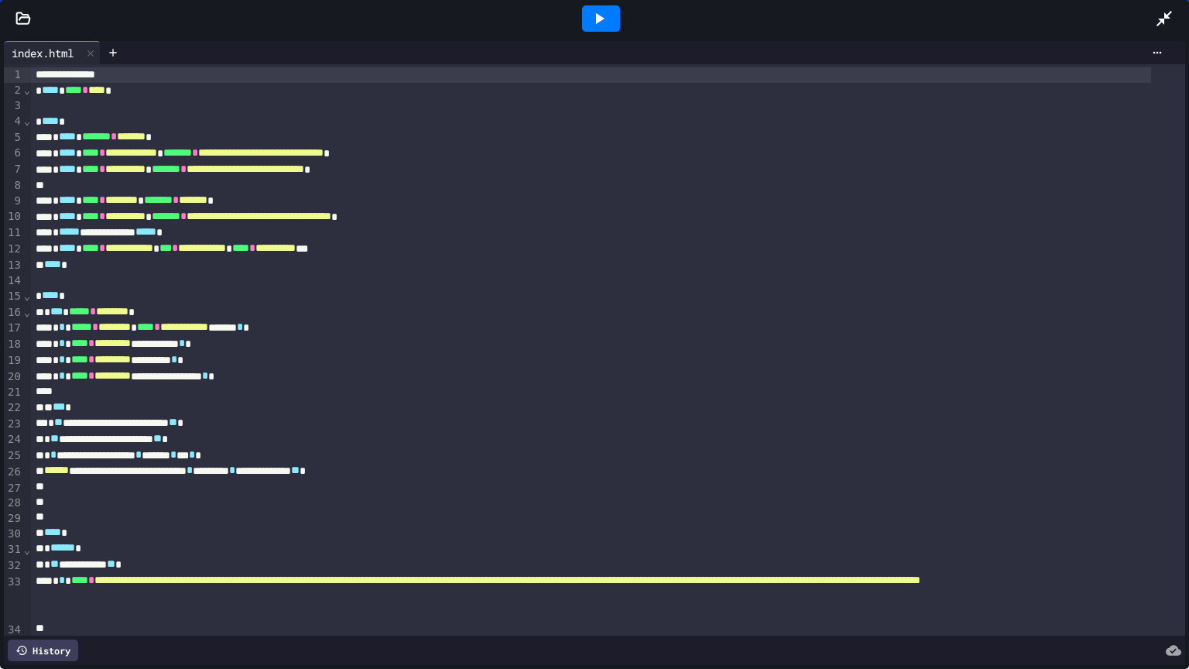
click at [594, 16] on icon at bounding box center [599, 18] width 19 height 19
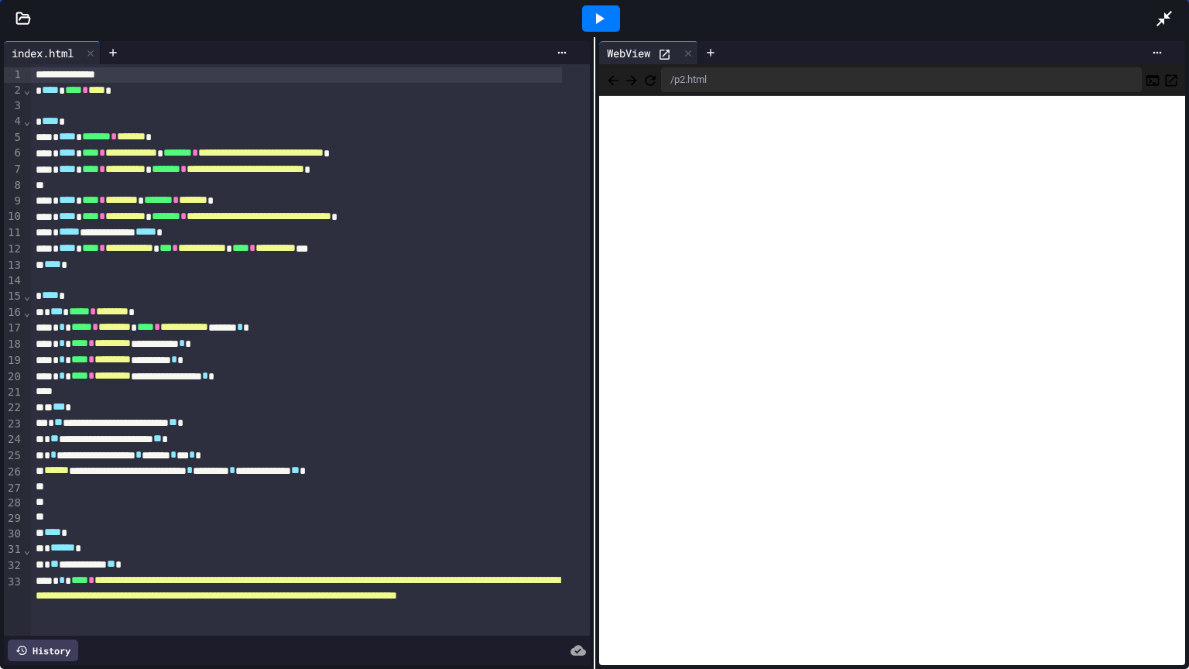
click at [20, 20] on icon at bounding box center [22, 18] width 15 height 15
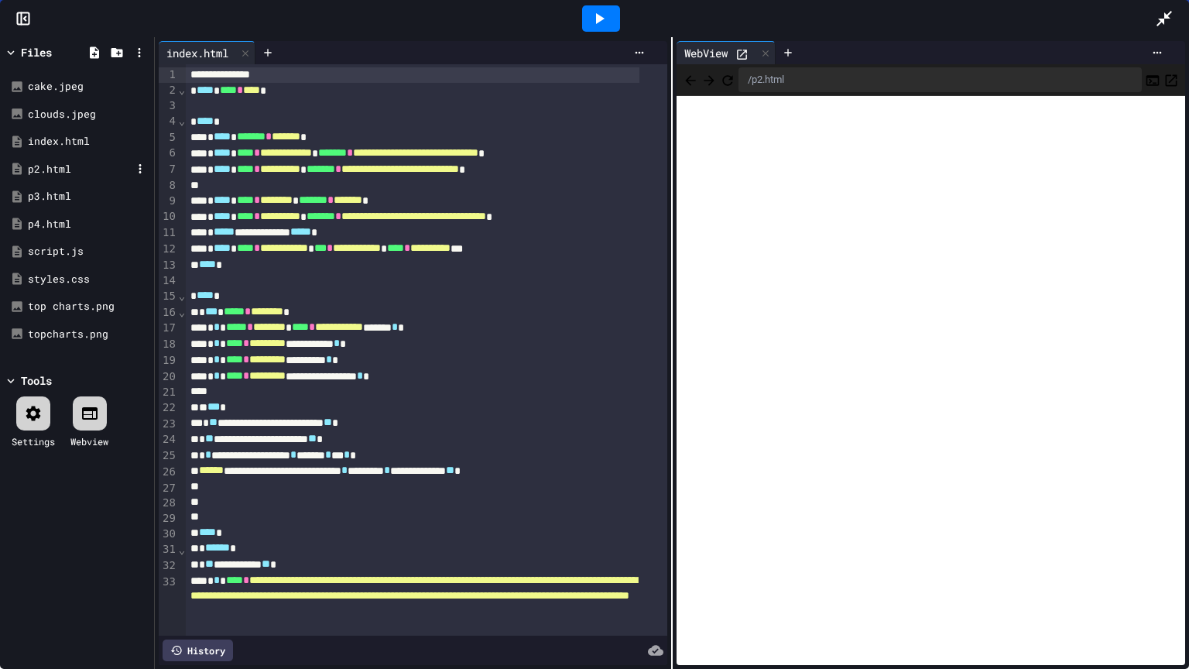
click at [50, 164] on div "p2.html" at bounding box center [80, 169] width 104 height 15
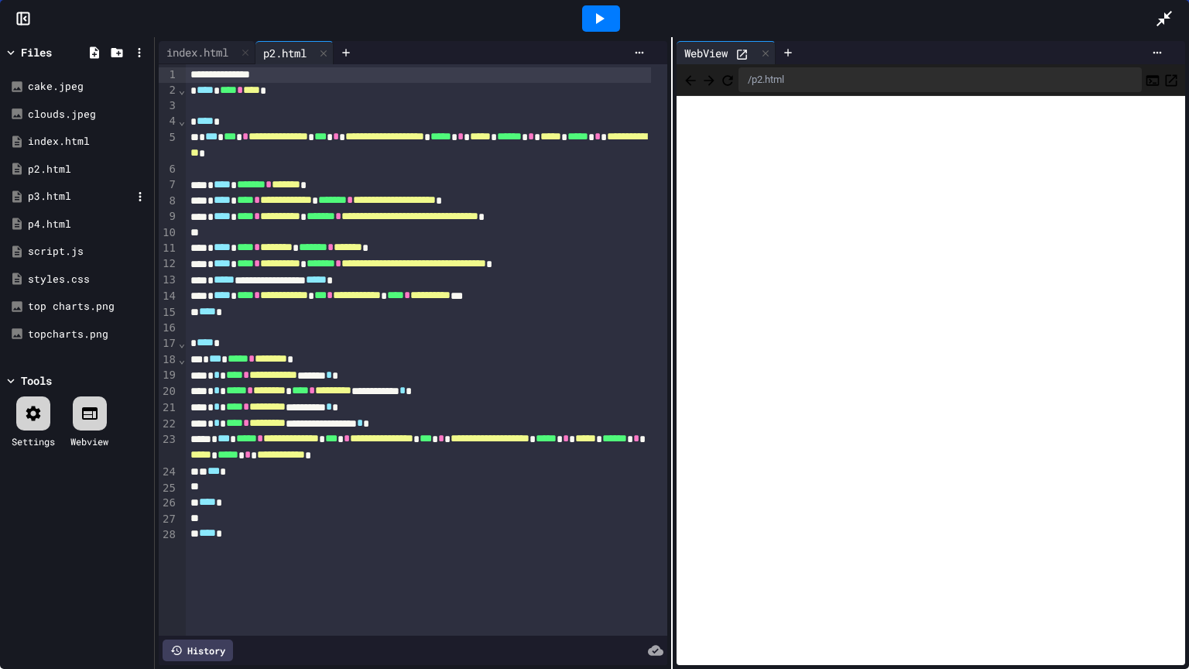
click at [53, 196] on div "p3.html" at bounding box center [80, 196] width 104 height 15
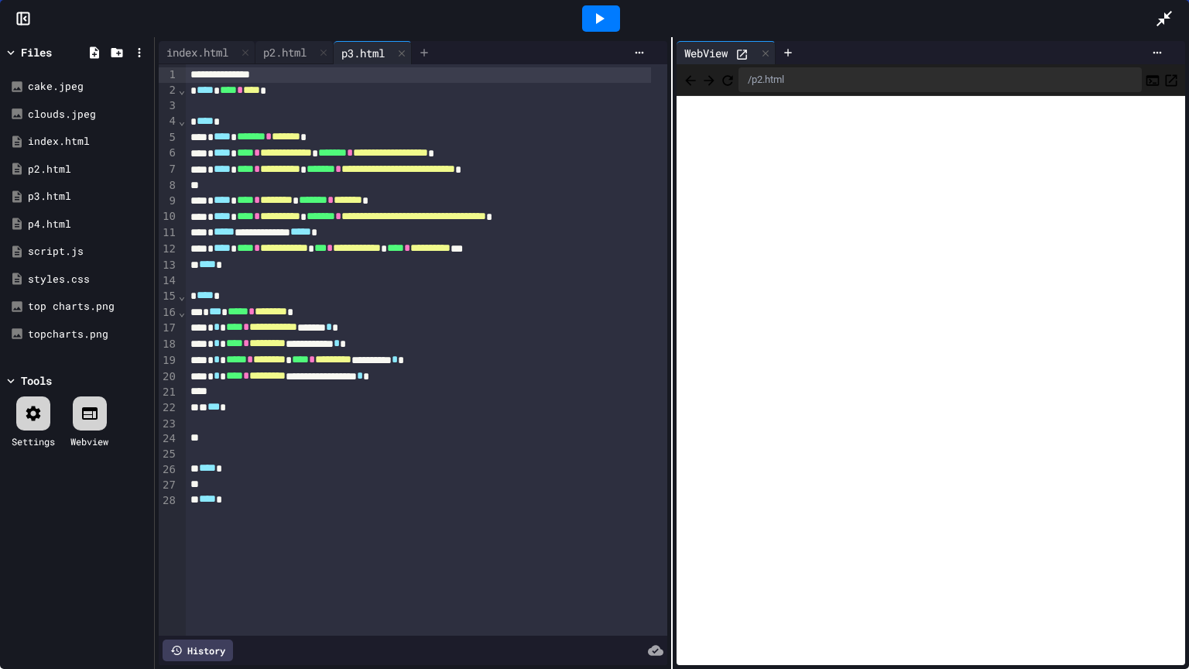
click at [426, 53] on icon at bounding box center [424, 52] width 12 height 12
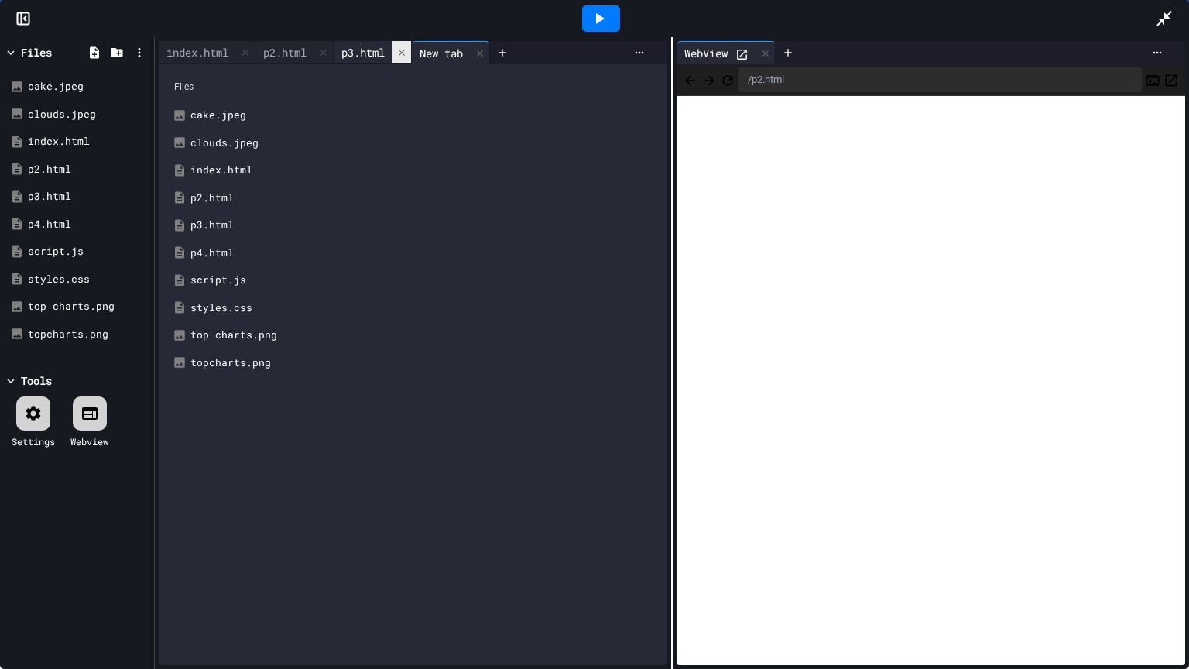
click at [402, 50] on icon at bounding box center [401, 52] width 11 height 11
click at [39, 224] on div "p4.html" at bounding box center [80, 224] width 104 height 15
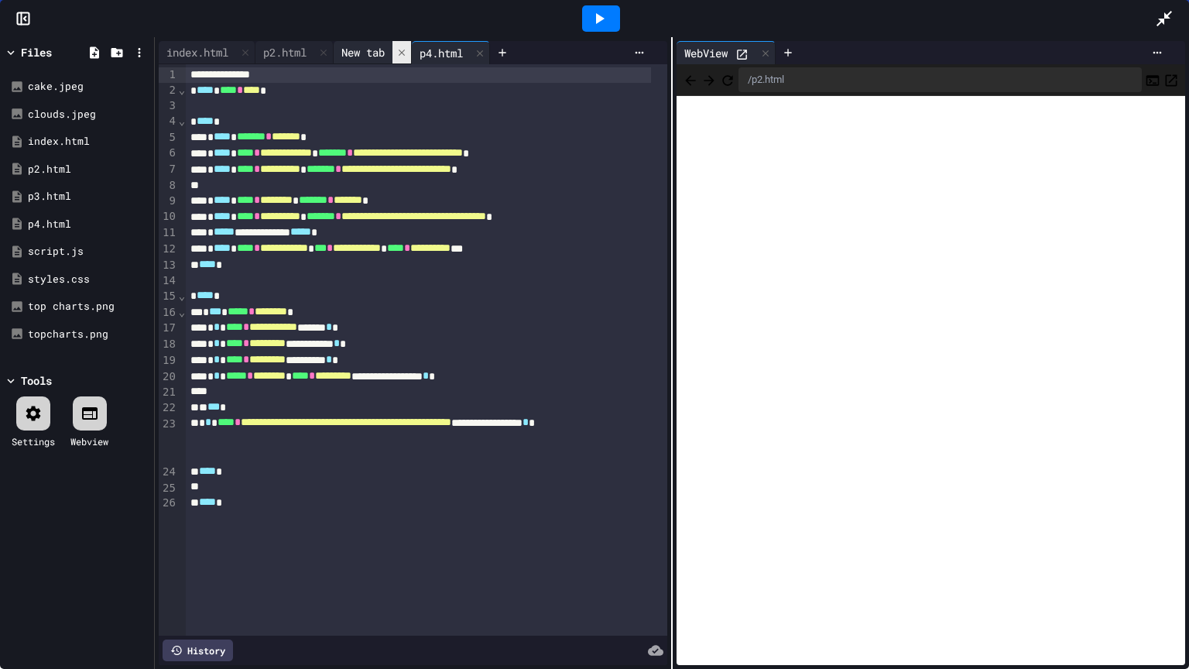
click at [407, 51] on icon at bounding box center [401, 52] width 11 height 11
click at [59, 164] on div "p2.html" at bounding box center [80, 169] width 104 height 15
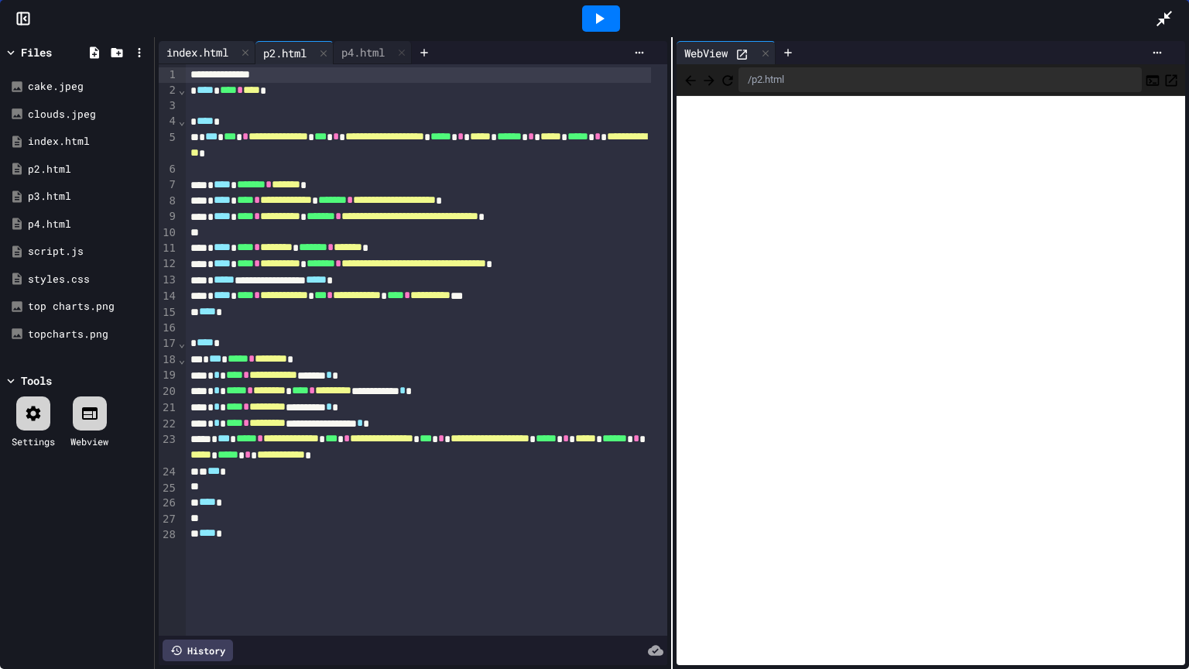
click at [204, 50] on div "index.html" at bounding box center [197, 52] width 77 height 16
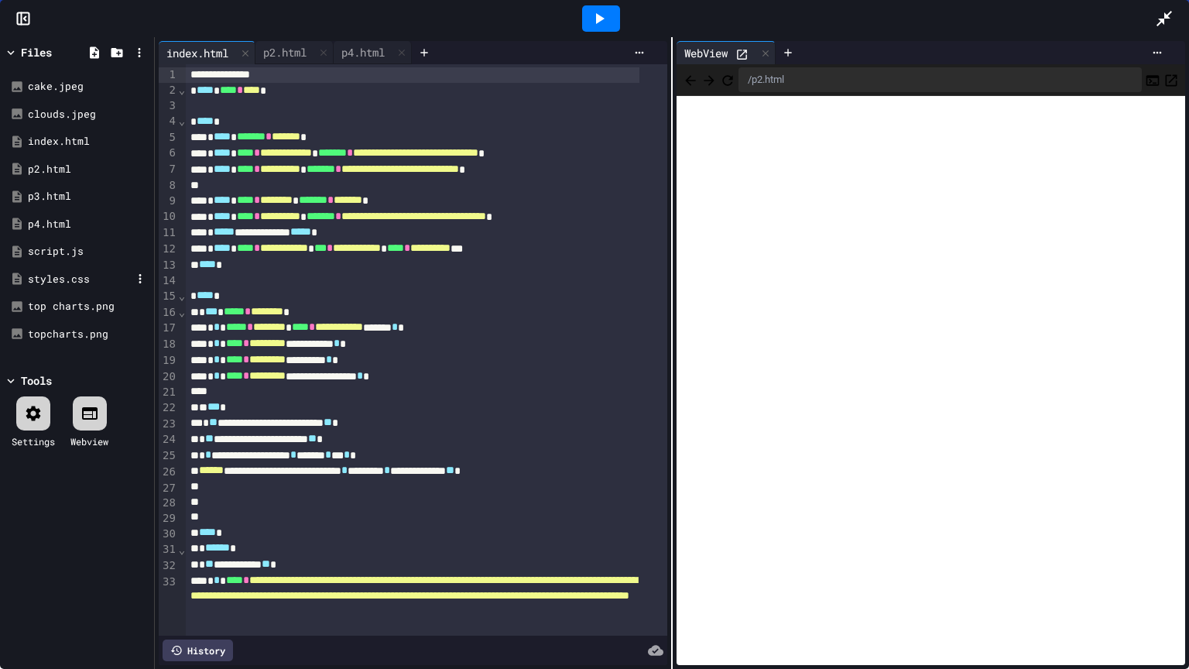
click at [49, 276] on div "styles.css" at bounding box center [80, 279] width 104 height 15
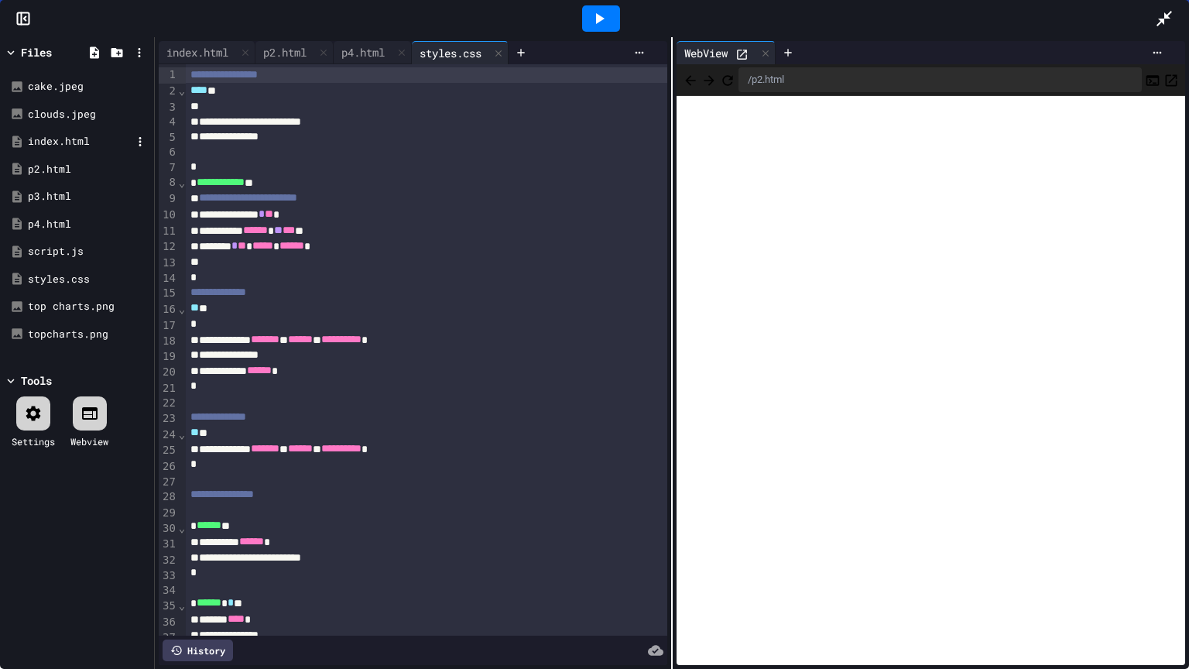
click at [57, 142] on div "index.html" at bounding box center [80, 141] width 104 height 15
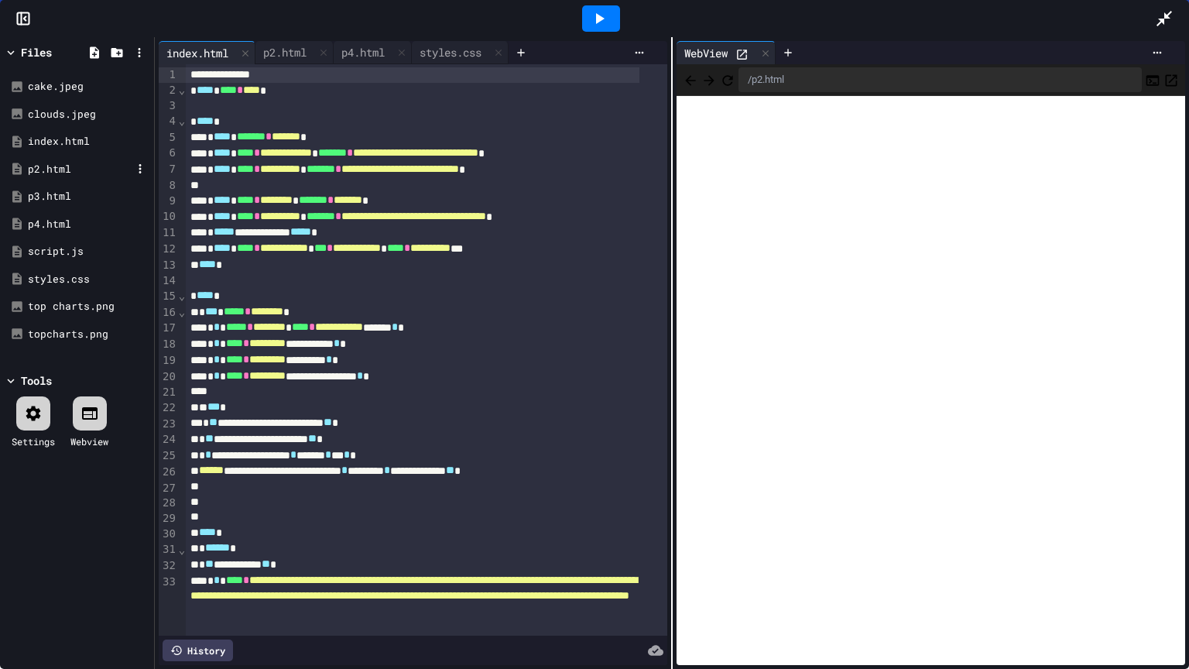
click at [60, 167] on div "p2.html" at bounding box center [80, 169] width 104 height 15
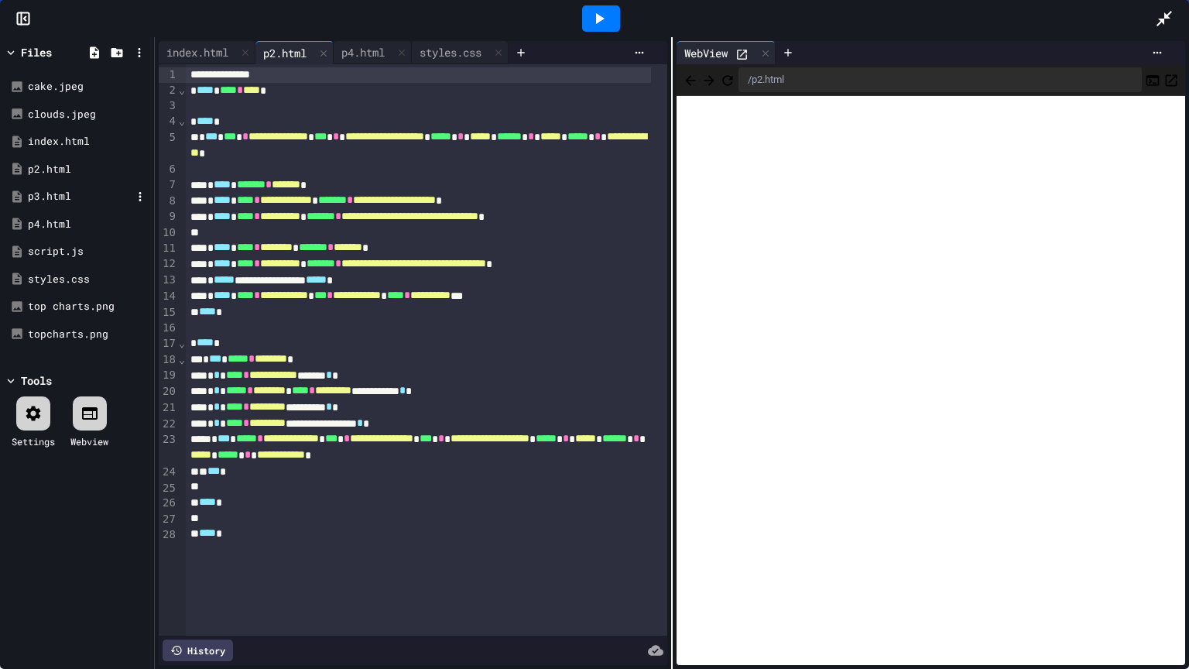
click at [59, 199] on div "p3.html" at bounding box center [80, 196] width 104 height 15
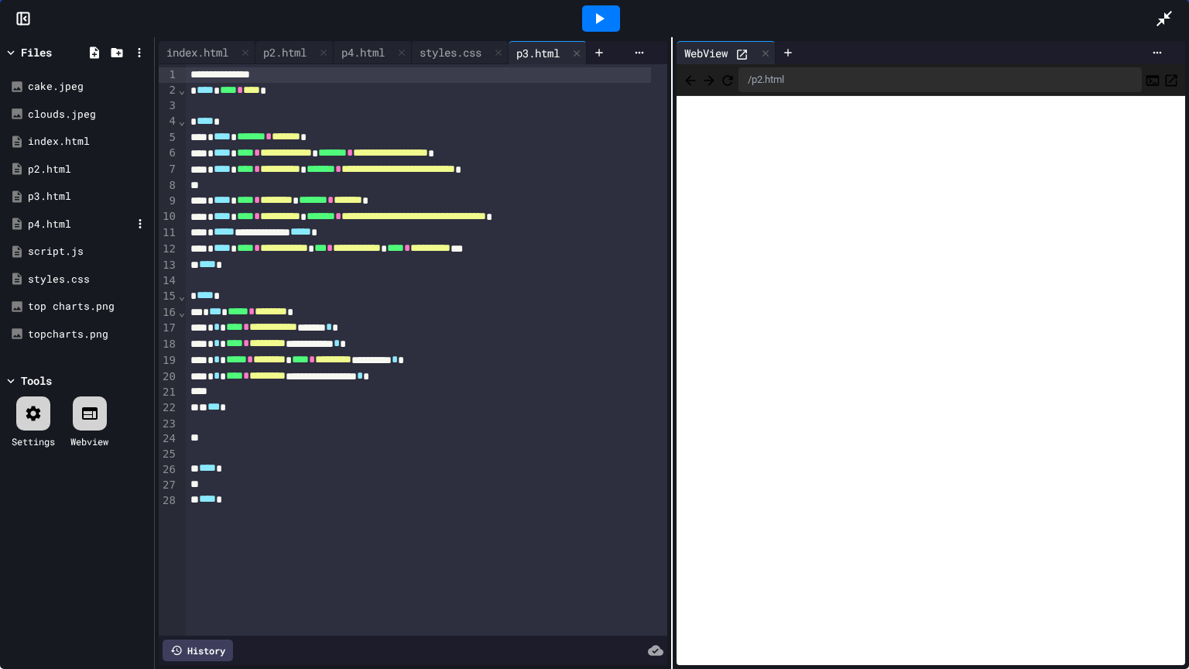
click at [53, 219] on div "p4.html" at bounding box center [80, 224] width 104 height 15
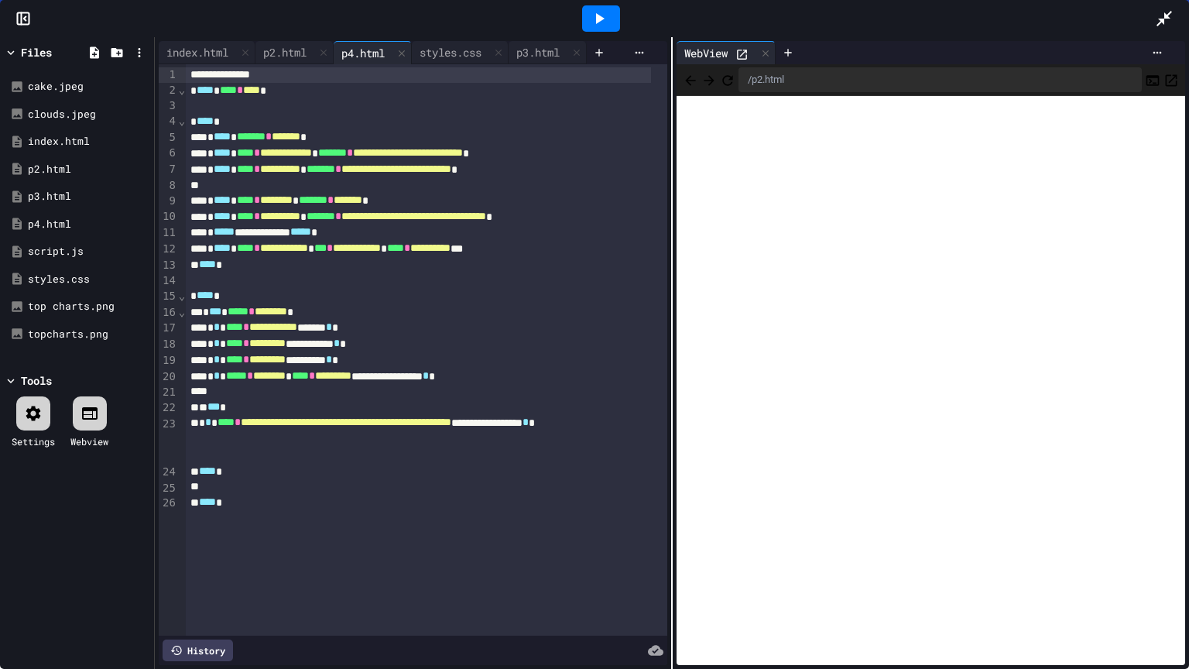
click at [1160, 18] on icon at bounding box center [1164, 18] width 19 height 19
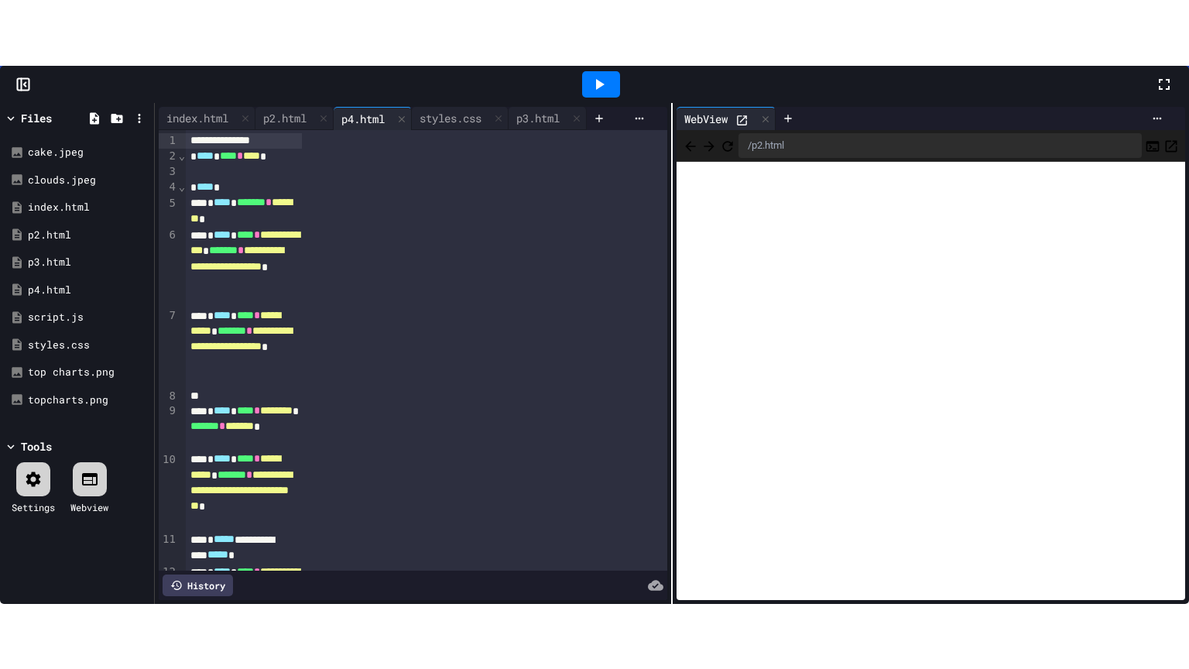
scroll to position [750, 0]
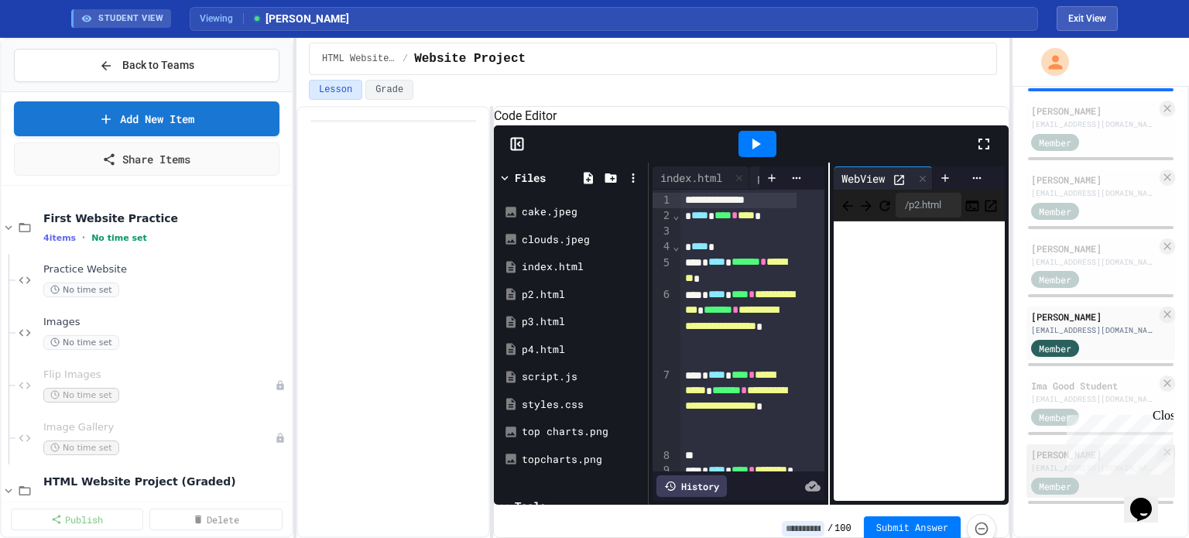
click at [1036, 464] on div "[EMAIL_ADDRESS][DOMAIN_NAME]" at bounding box center [1093, 468] width 125 height 12
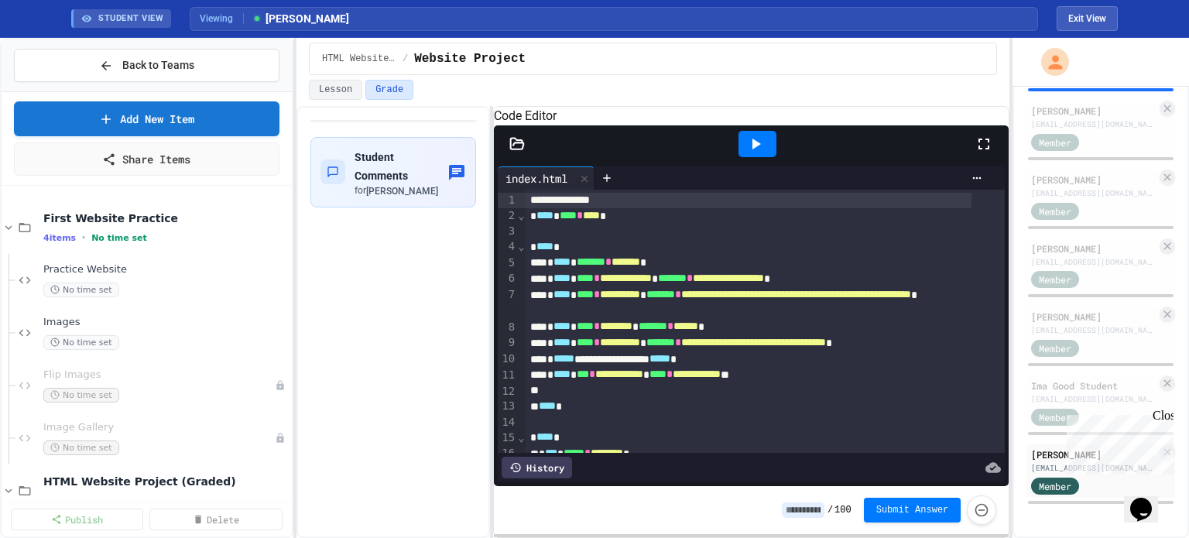
click at [986, 153] on icon at bounding box center [983, 144] width 19 height 19
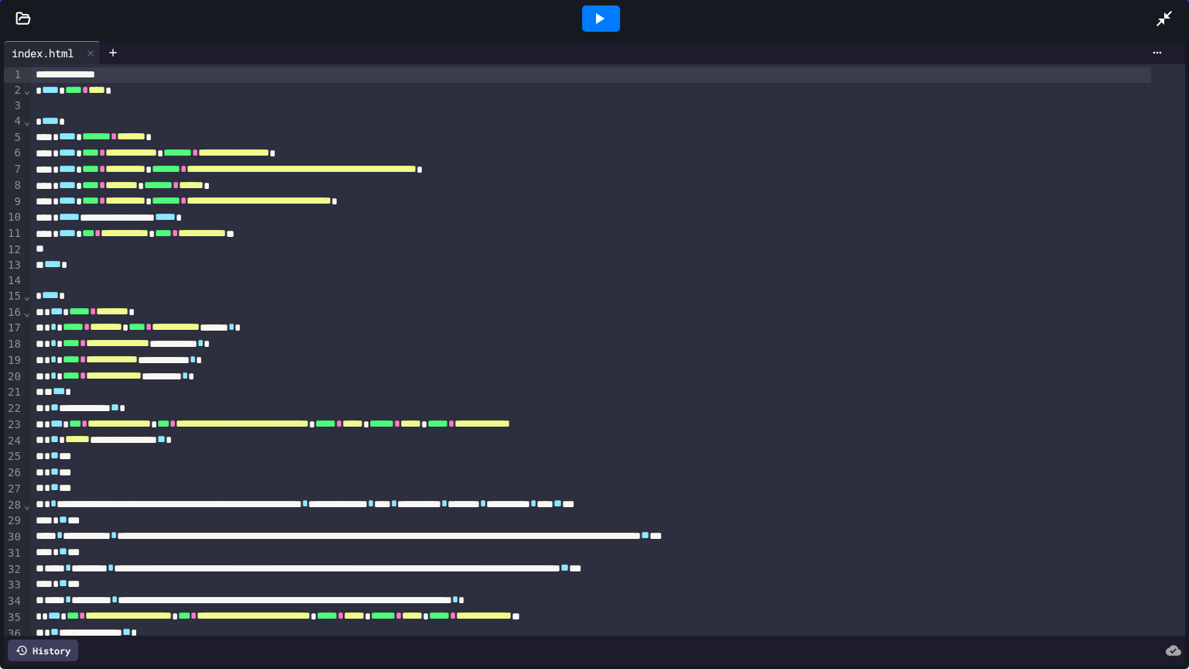
click at [600, 15] on icon at bounding box center [599, 18] width 19 height 19
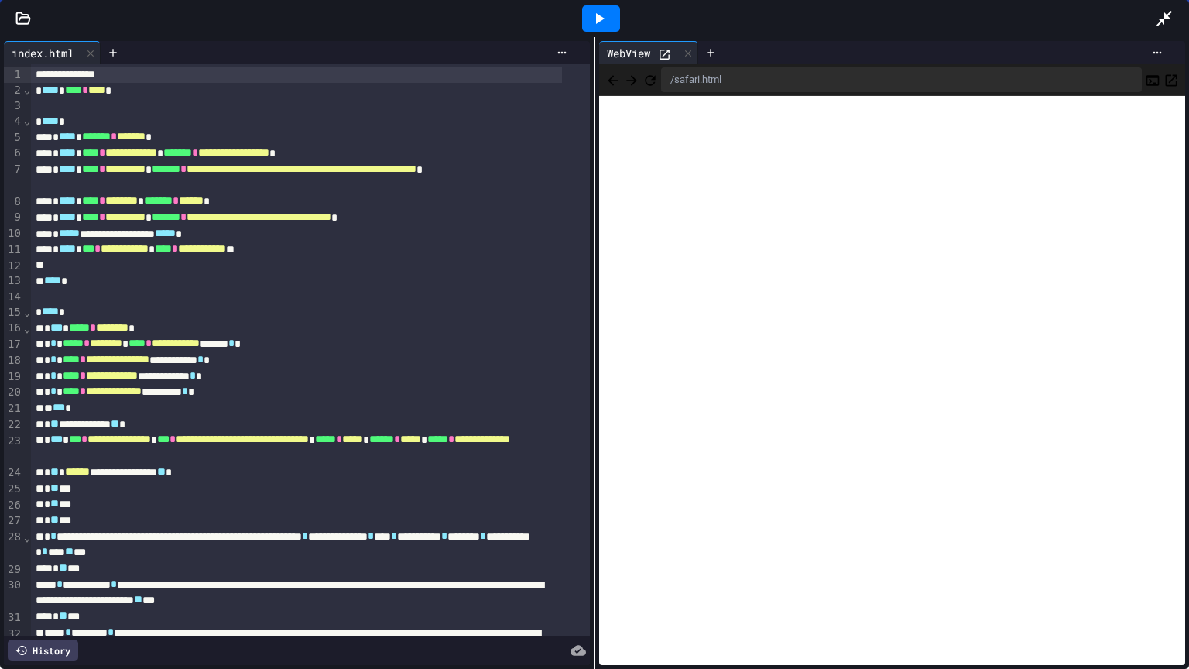
click at [1162, 12] on icon at bounding box center [1164, 18] width 19 height 19
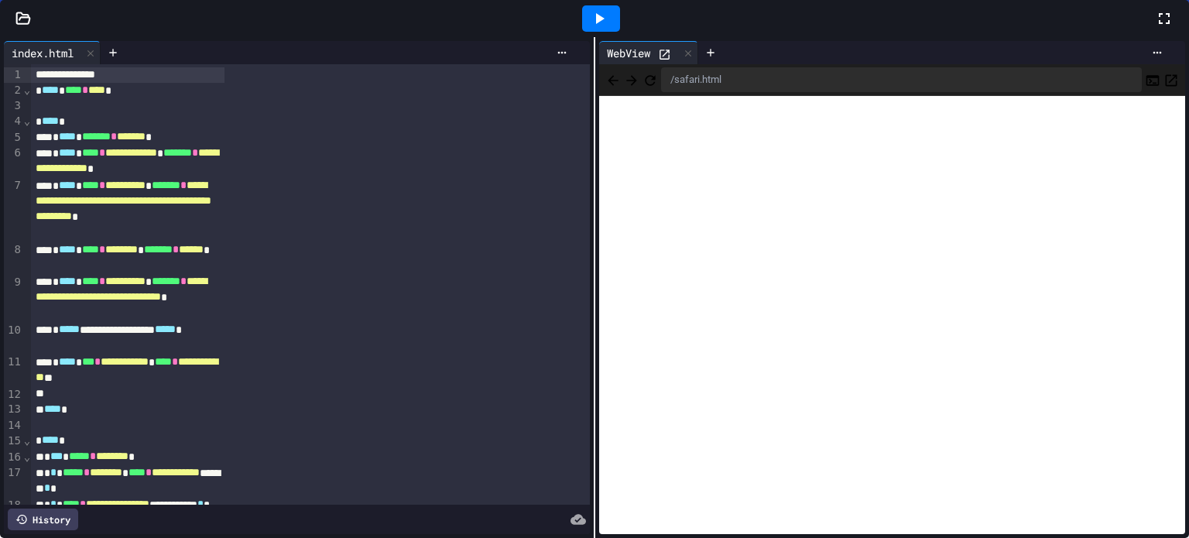
scroll to position [440, 0]
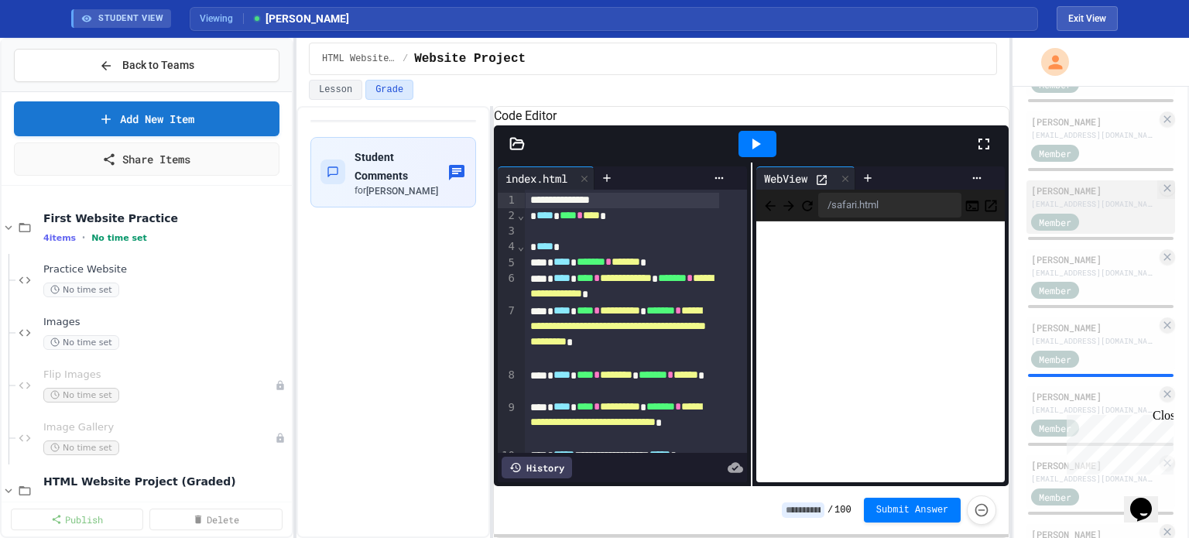
click at [1075, 197] on div "[PERSON_NAME]" at bounding box center [1093, 190] width 125 height 14
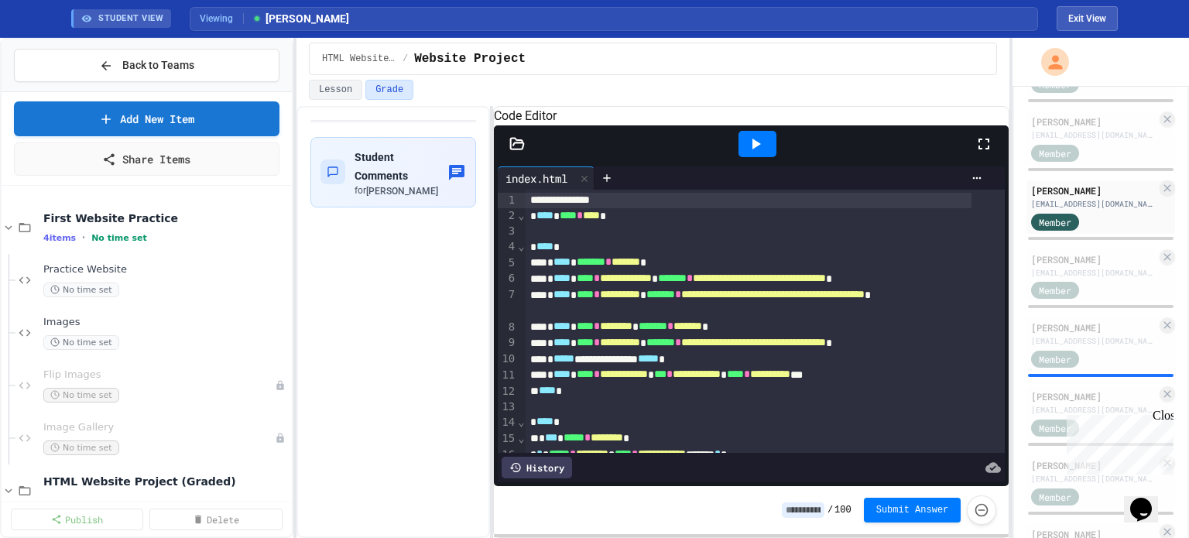
click at [979, 149] on icon at bounding box center [983, 144] width 11 height 11
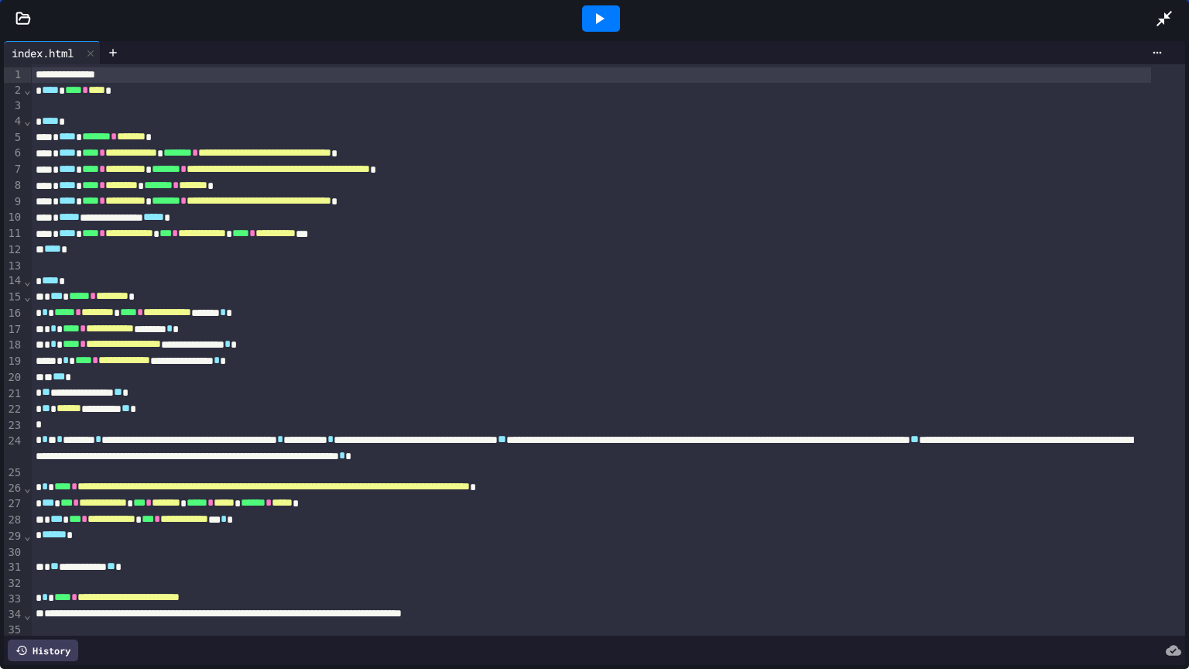
click at [598, 21] on icon at bounding box center [600, 18] width 9 height 11
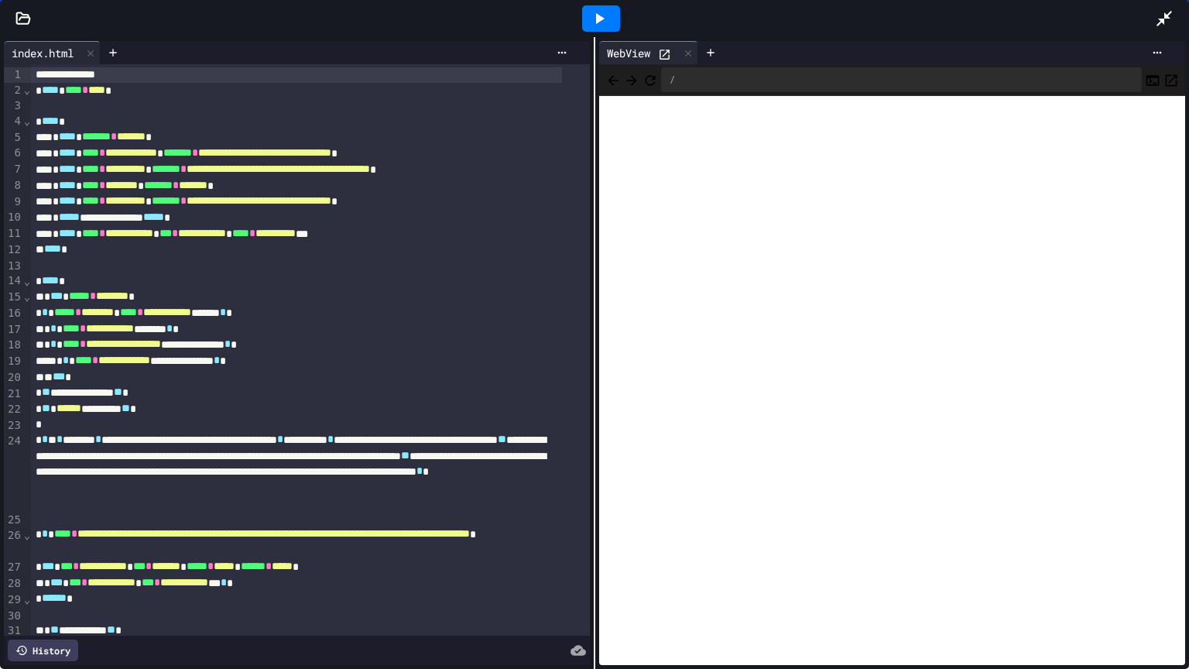
click at [1163, 74] on icon "Open in new tab" at bounding box center [1170, 80] width 15 height 15
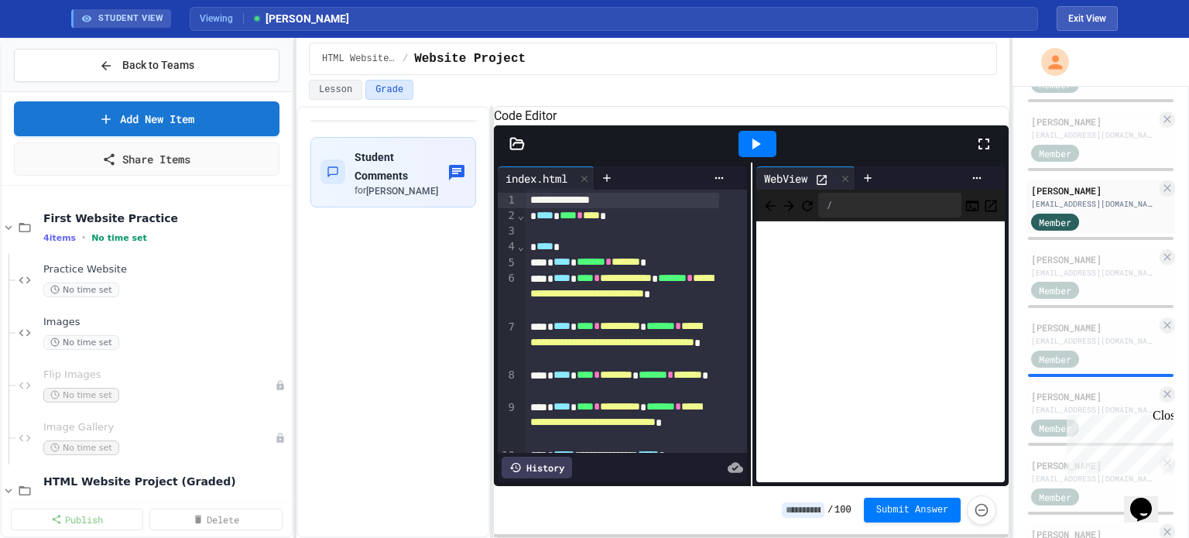
click at [989, 153] on icon at bounding box center [983, 144] width 19 height 19
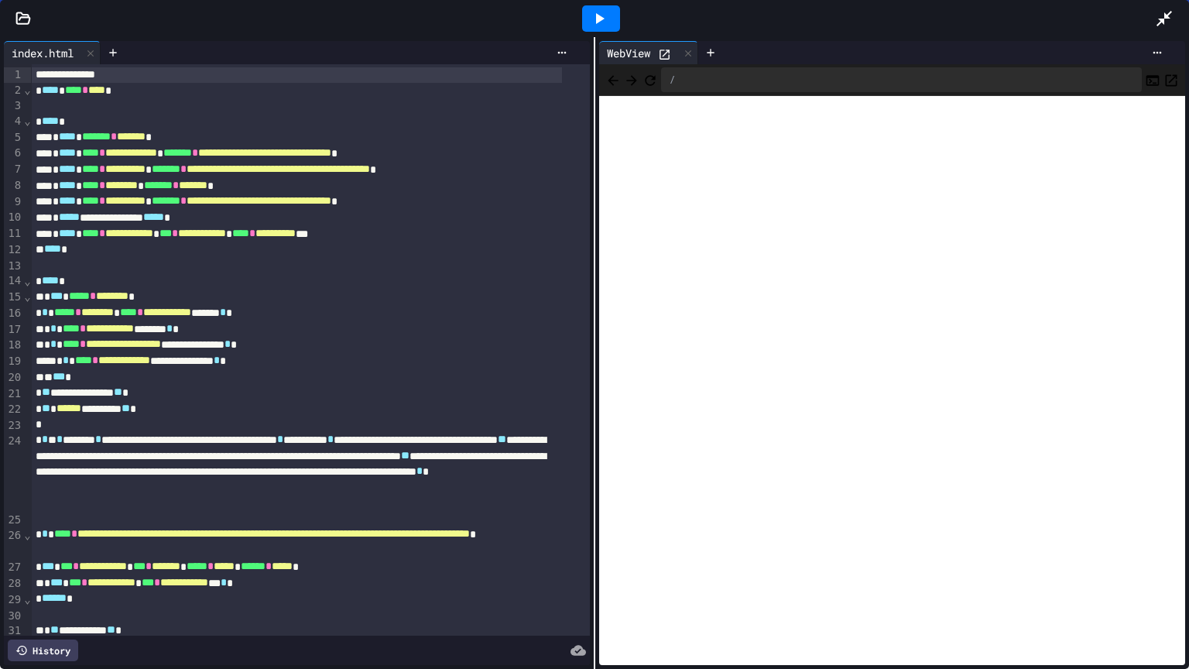
click at [1163, 81] on icon "Open in new tab" at bounding box center [1170, 80] width 15 height 15
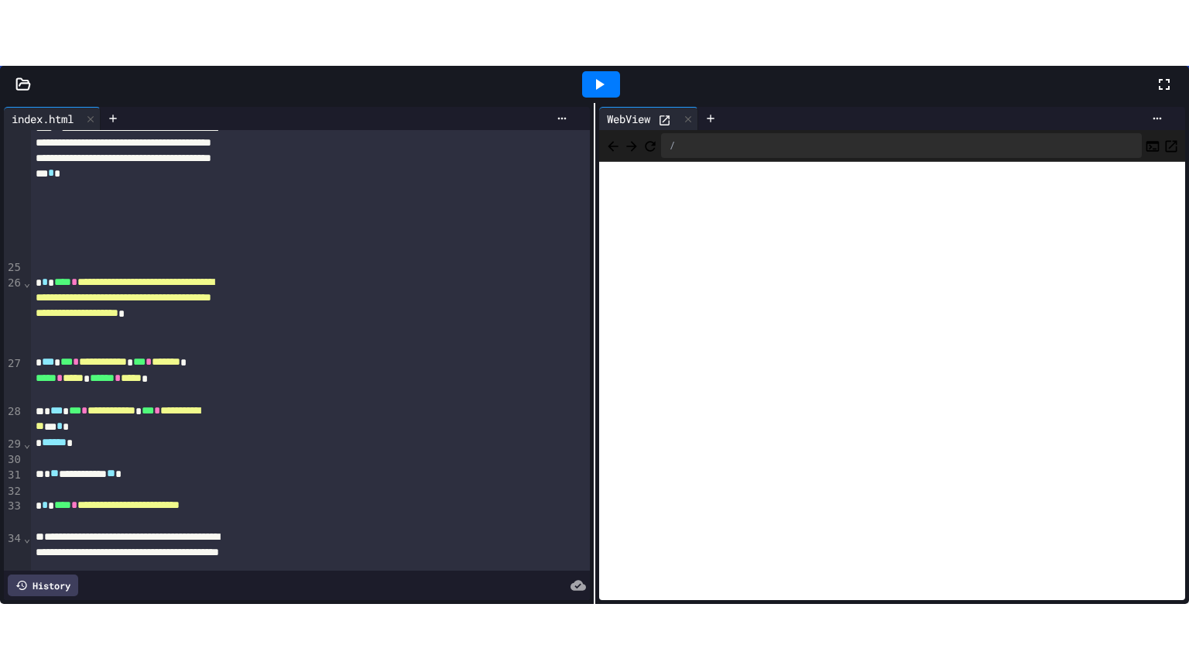
scroll to position [851, 0]
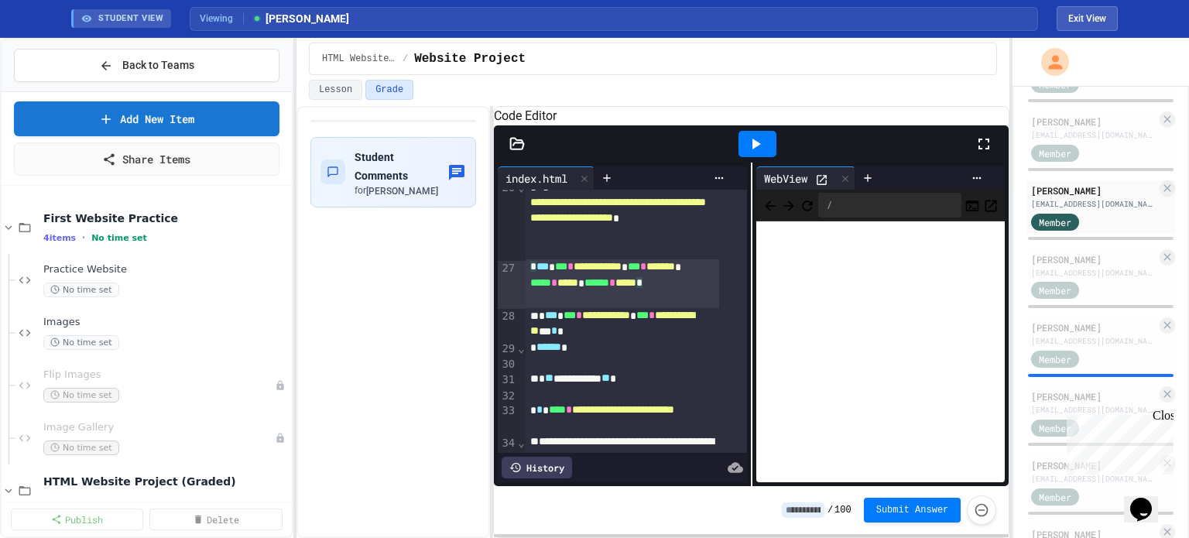
click at [650, 307] on div "**********" at bounding box center [623, 283] width 194 height 48
click at [657, 341] on div "**********" at bounding box center [623, 324] width 194 height 33
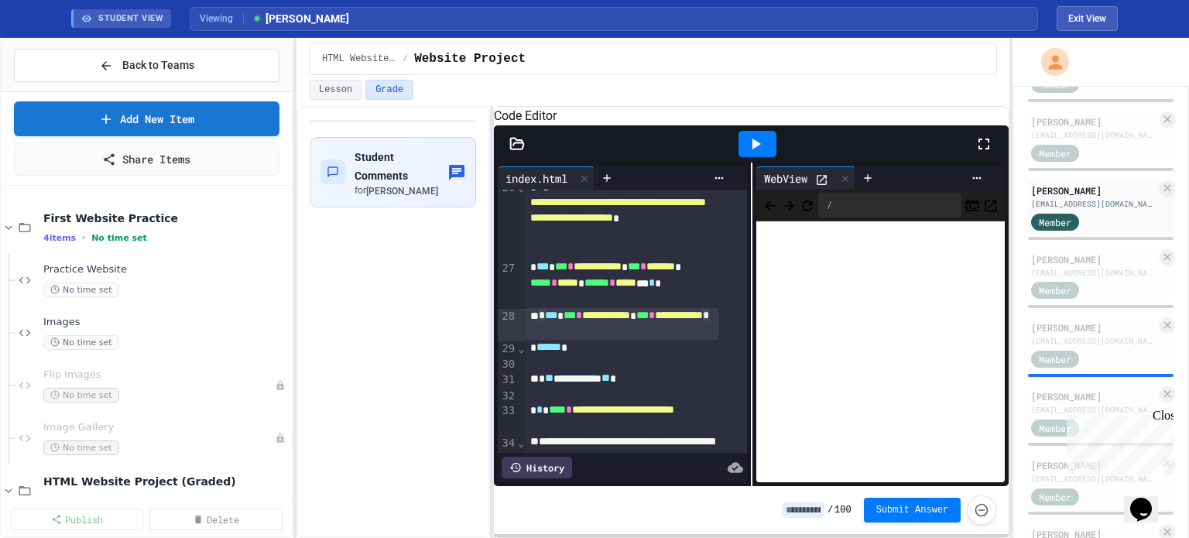
click at [752, 152] on div at bounding box center [757, 144] width 38 height 26
click at [988, 149] on icon at bounding box center [983, 144] width 11 height 11
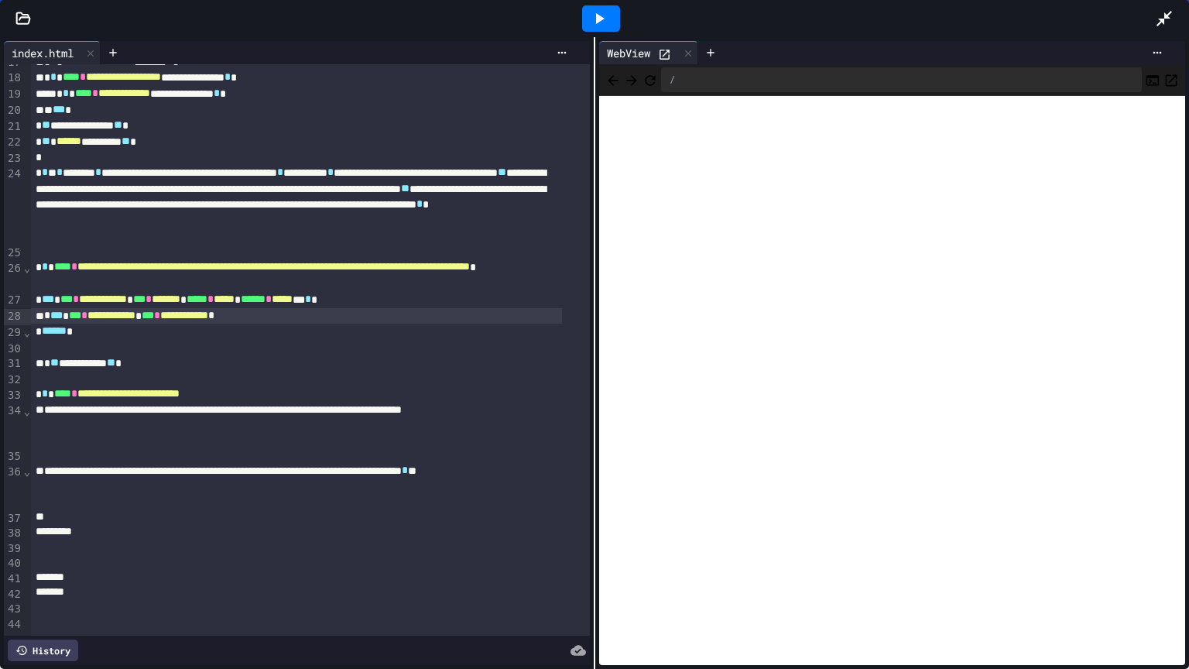
click at [1163, 77] on icon "Open in new tab" at bounding box center [1170, 80] width 15 height 15
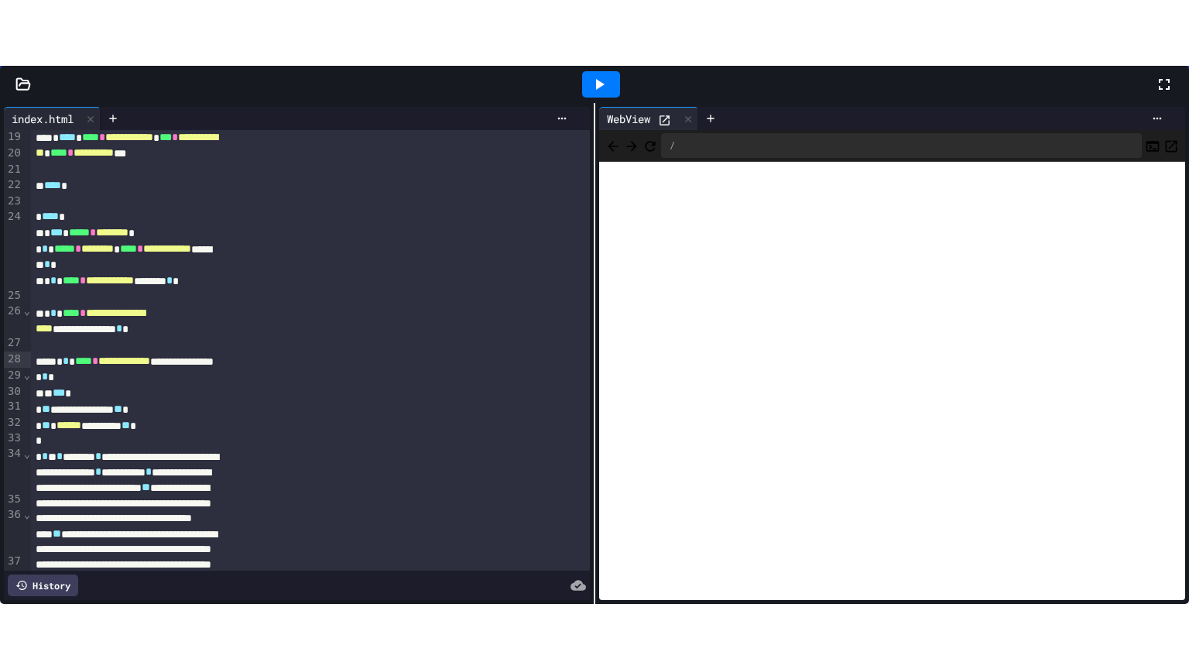
scroll to position [515, 0]
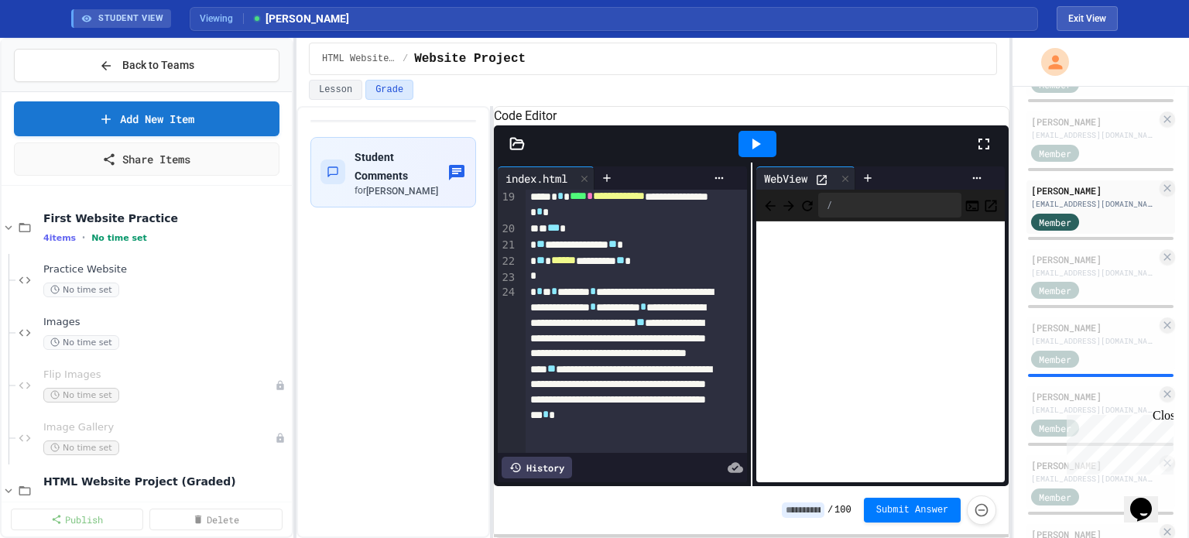
click at [978, 153] on icon at bounding box center [983, 144] width 19 height 19
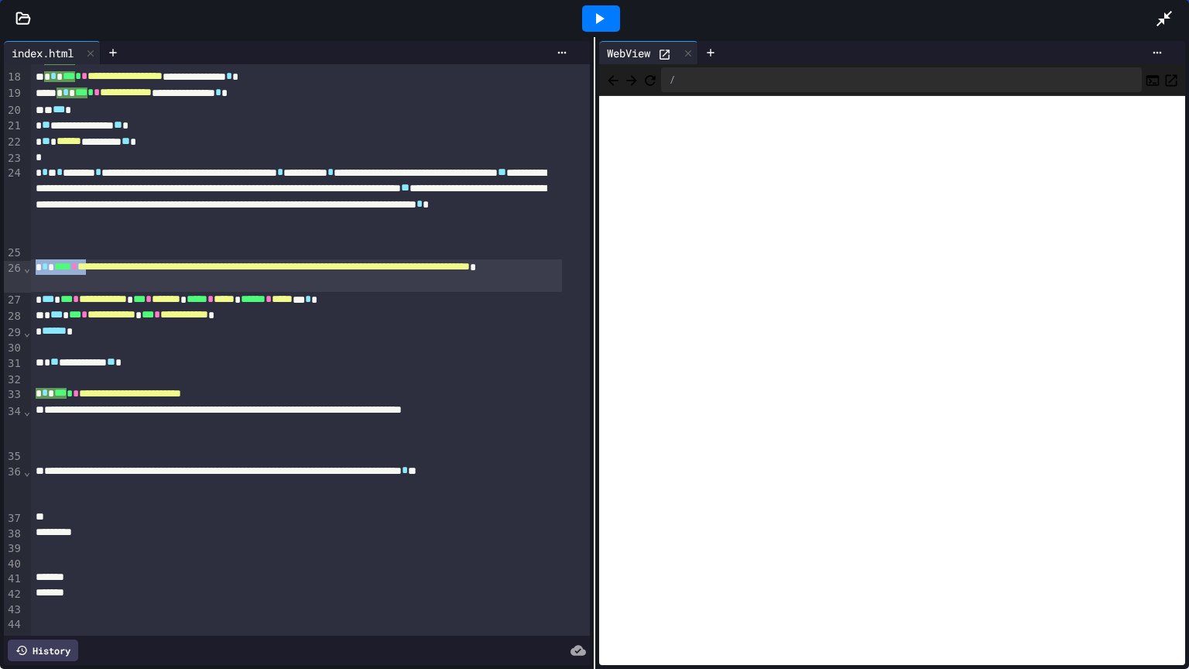
scroll to position [290, 0]
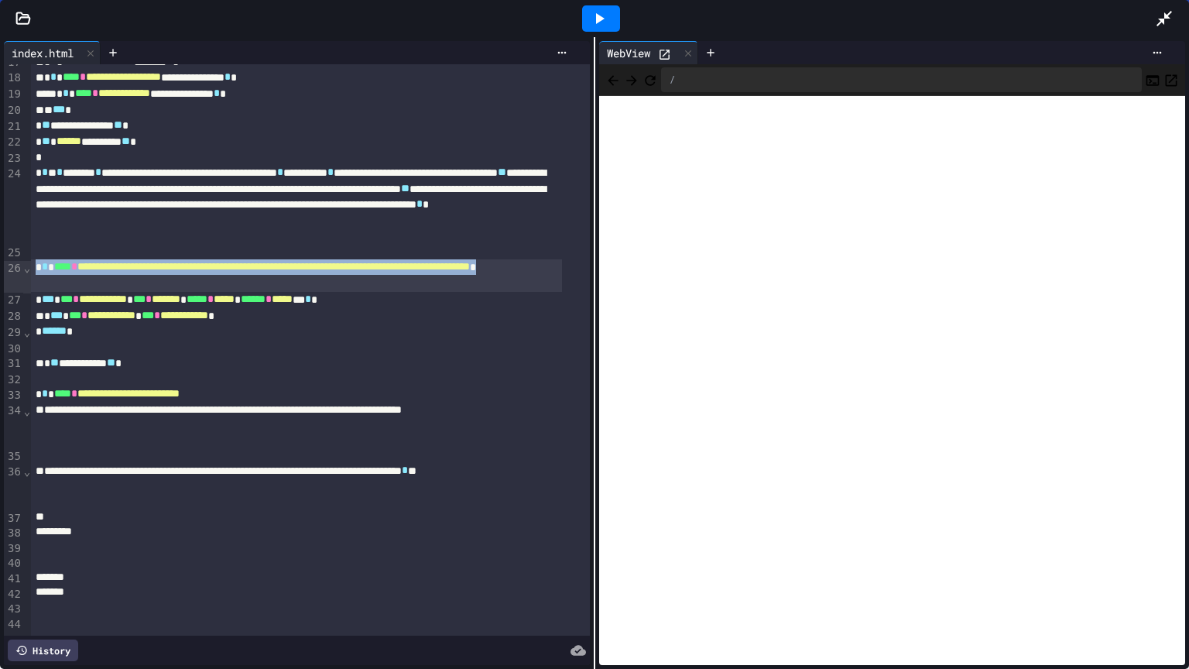
drag, startPoint x: 34, startPoint y: 246, endPoint x: 198, endPoint y: 257, distance: 164.4
click at [198, 259] on div "**********" at bounding box center [296, 275] width 531 height 33
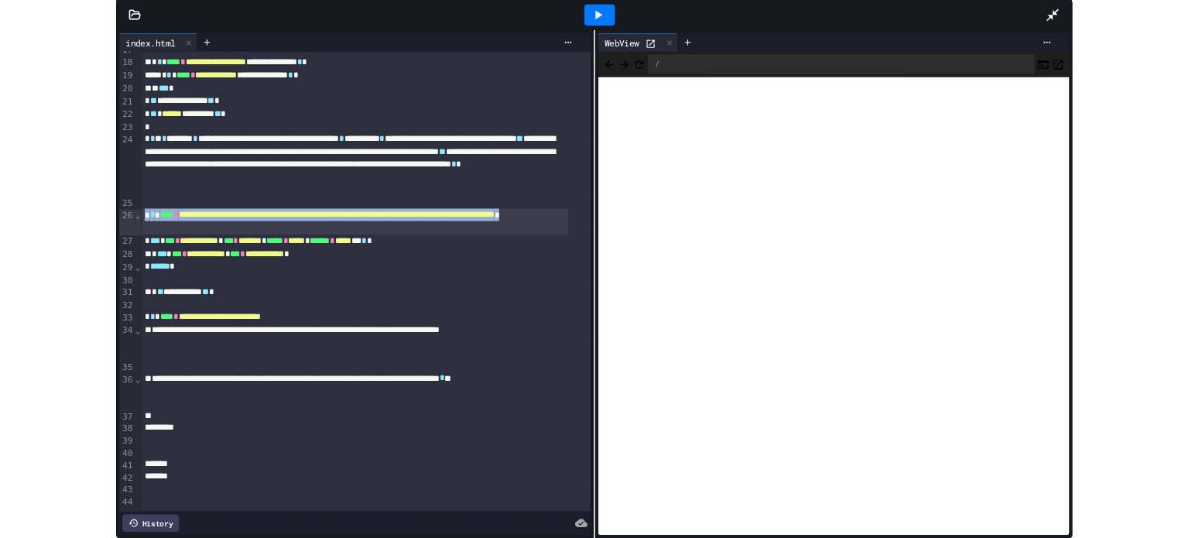
scroll to position [272, 0]
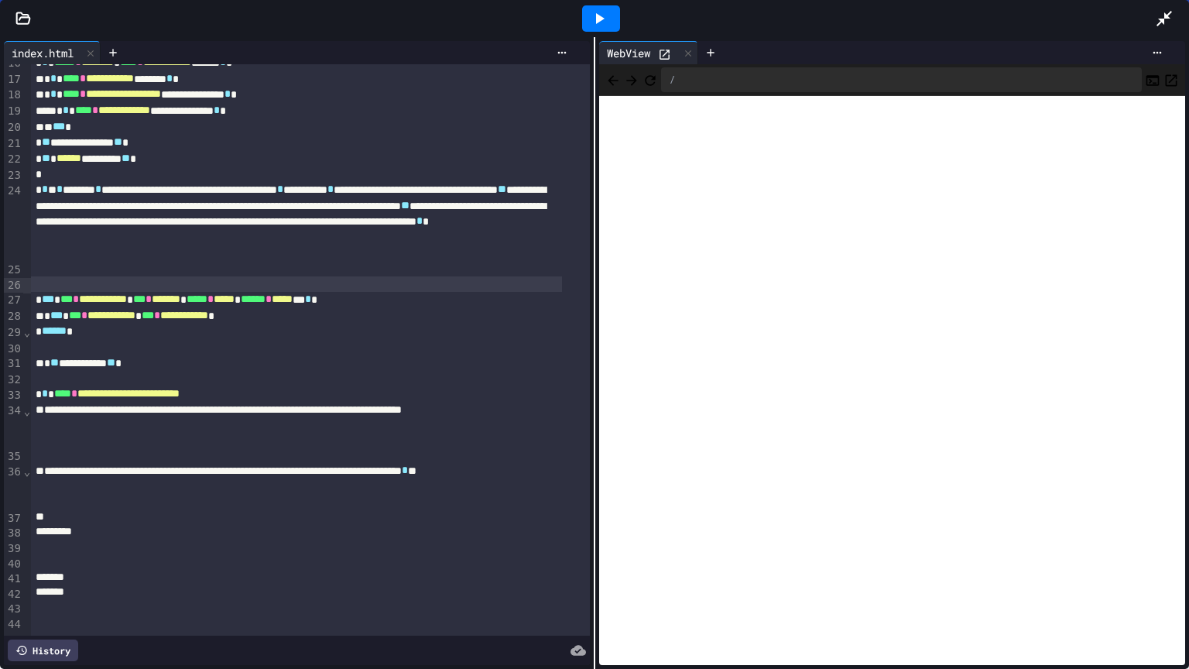
click at [34, 308] on div "**********" at bounding box center [296, 316] width 531 height 16
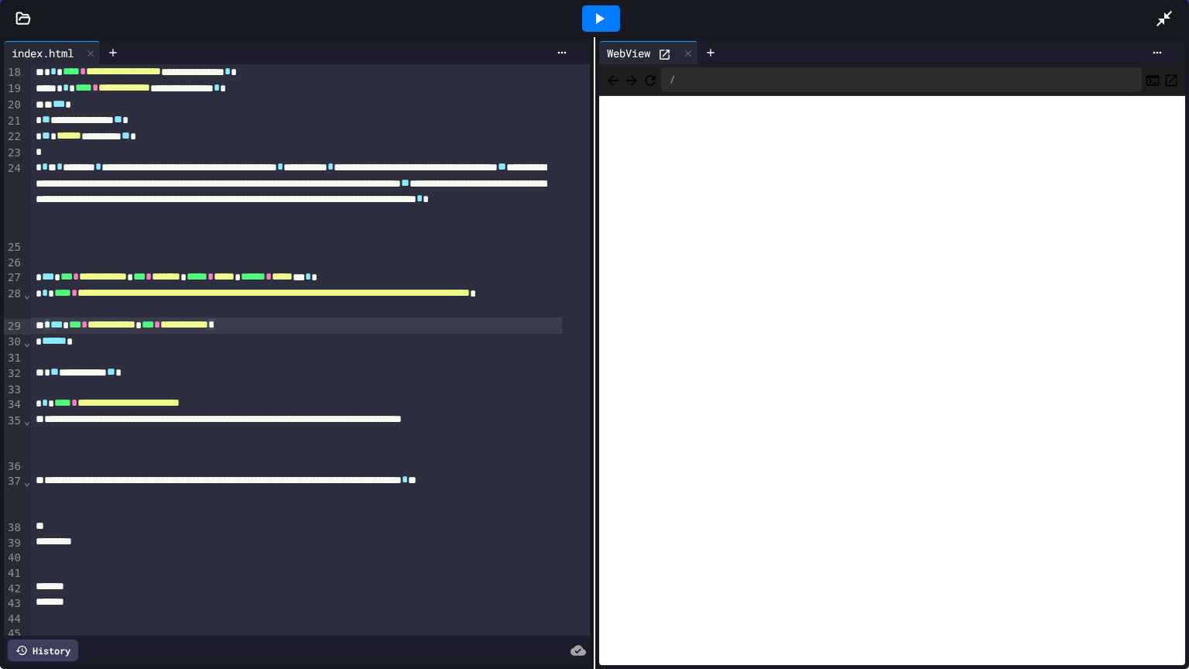
click at [333, 333] on div "**********" at bounding box center [296, 325] width 531 height 16
click at [444, 276] on div "**********" at bounding box center [296, 277] width 531 height 16
click at [599, 11] on icon at bounding box center [599, 18] width 19 height 19
click at [1163, 70] on button "Open in new tab" at bounding box center [1170, 79] width 15 height 19
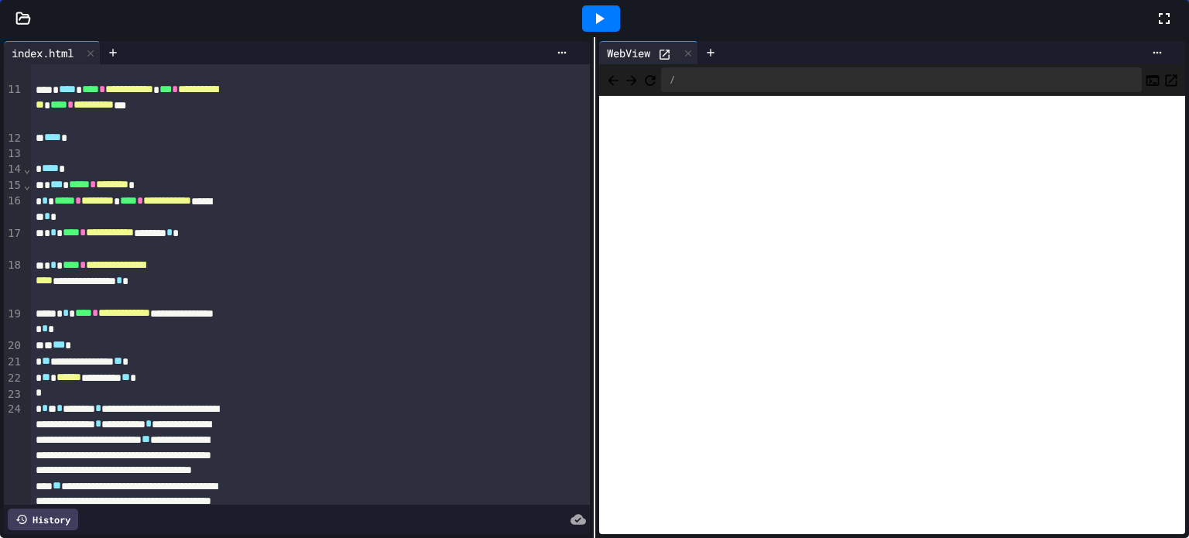
scroll to position [465, 0]
